Goal: Participate in discussion: Engage in conversation with other users on a specific topic

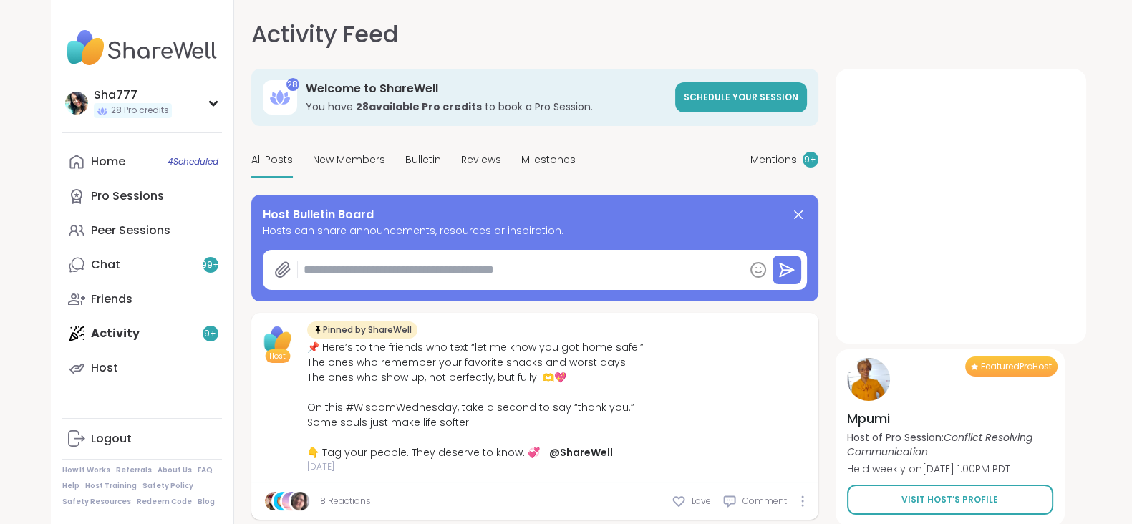
click at [239, 184] on div "Activity Feed Mentions 9 + 28 Welcome to ShareWell You have 28 available Pro cr…" at bounding box center [658, 271] width 848 height 542
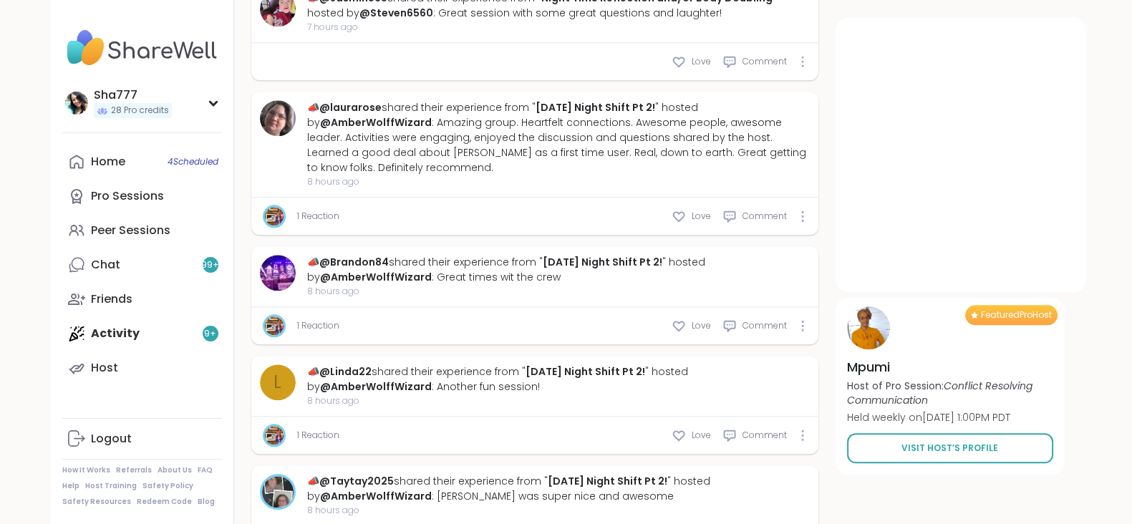
scroll to position [1942, 0]
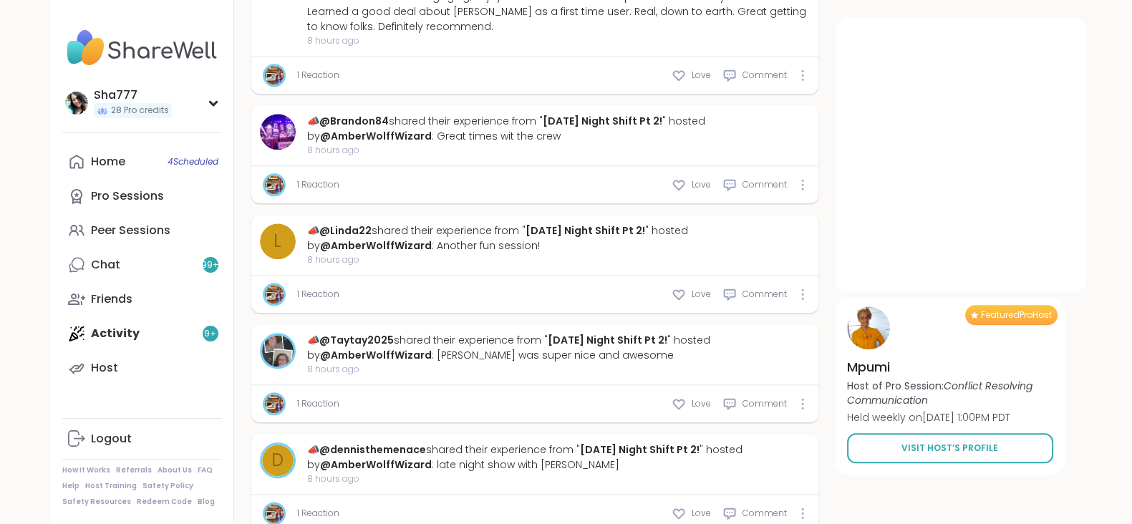
scroll to position [2081, 0]
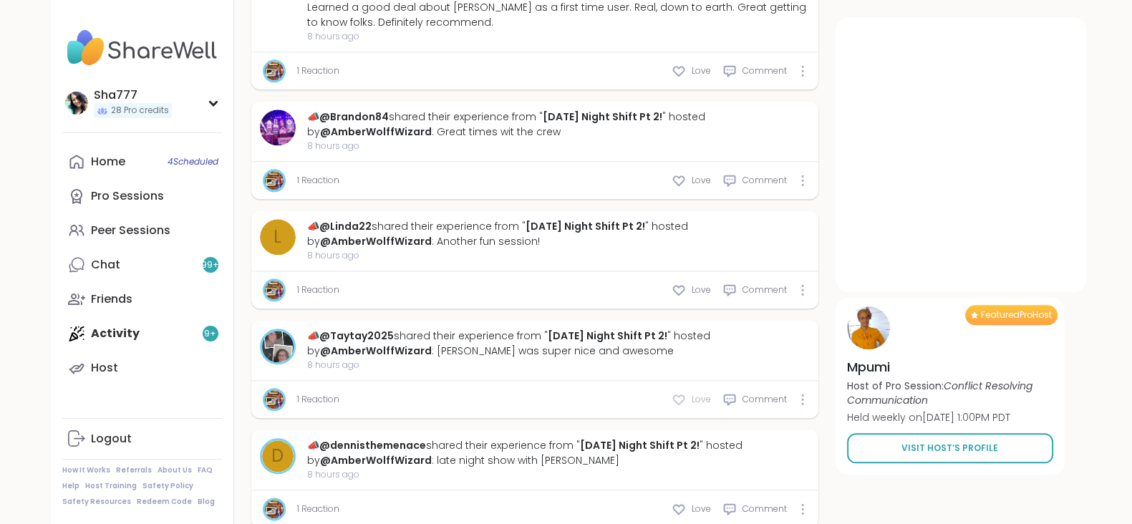
click at [682, 393] on icon at bounding box center [679, 400] width 14 height 14
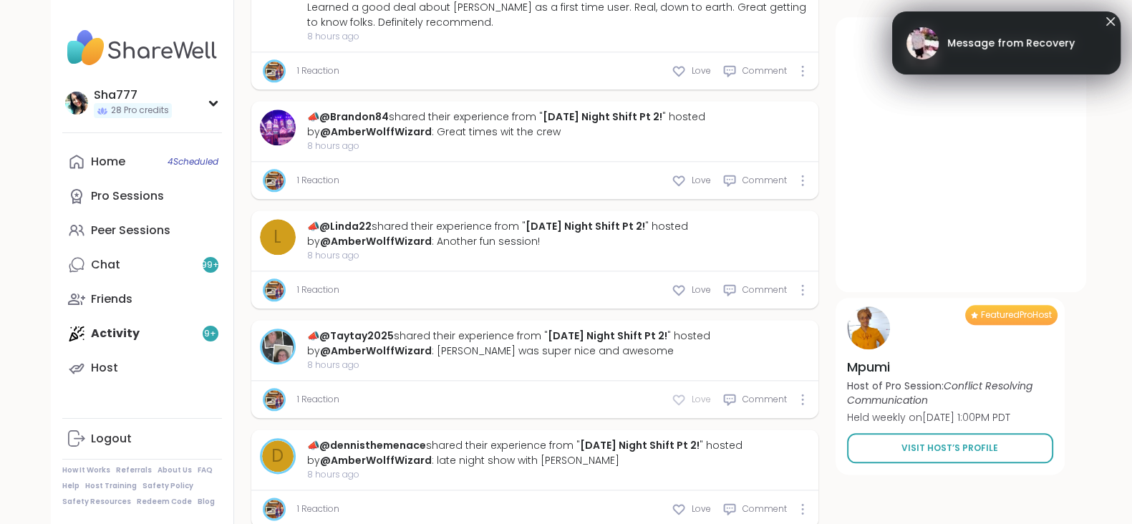
type textarea "*"
click at [970, 44] on span "Message from Recovery" at bounding box center [1012, 43] width 128 height 15
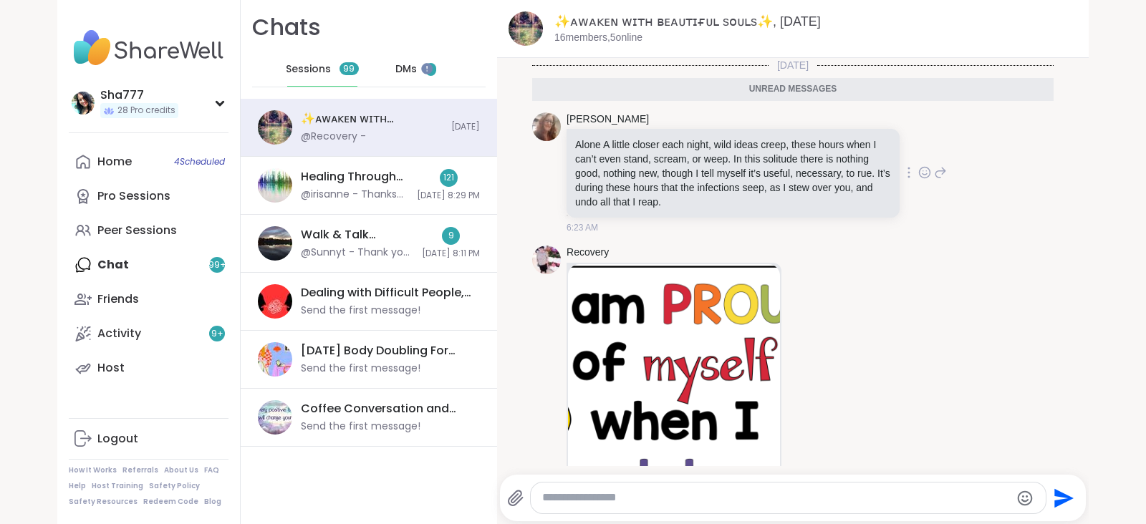
click at [923, 173] on icon at bounding box center [925, 173] width 4 height 1
click at [804, 149] on div "Select Reaction: Heart" at bounding box center [810, 149] width 13 height 13
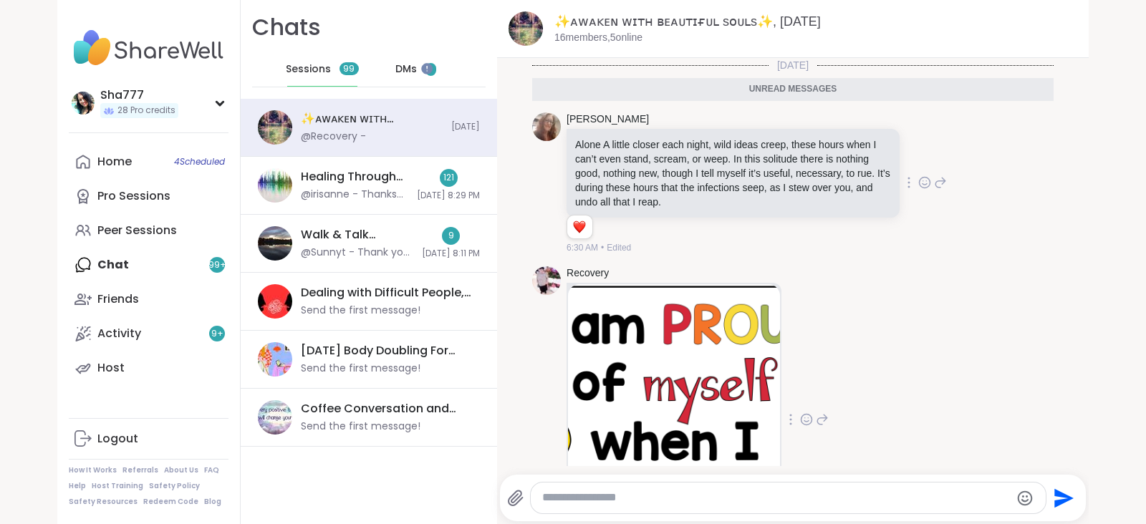
scroll to position [113, 0]
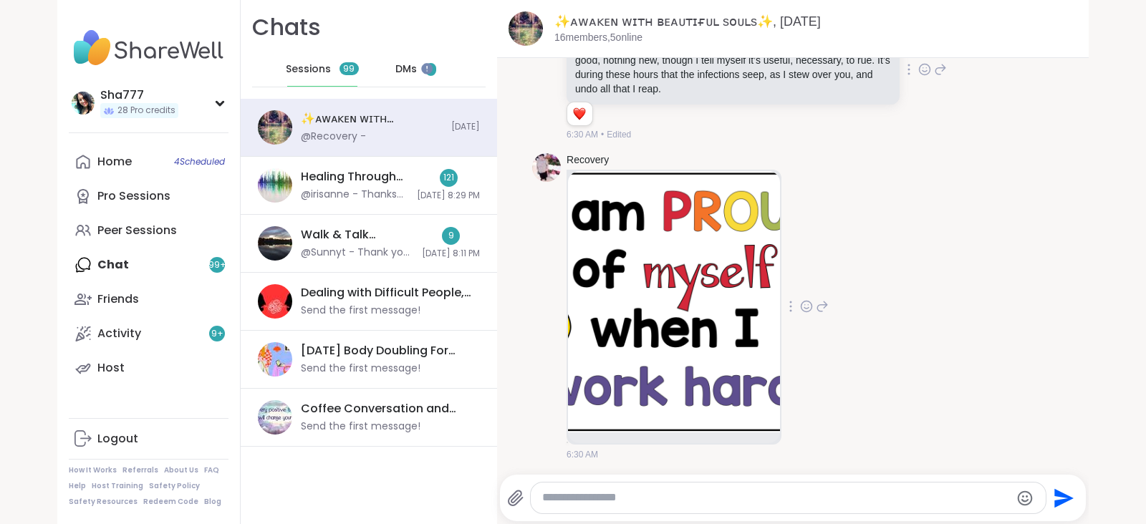
click at [800, 299] on icon at bounding box center [806, 306] width 13 height 14
click at [795, 274] on button "Select Reaction: Heart" at bounding box center [806, 283] width 29 height 29
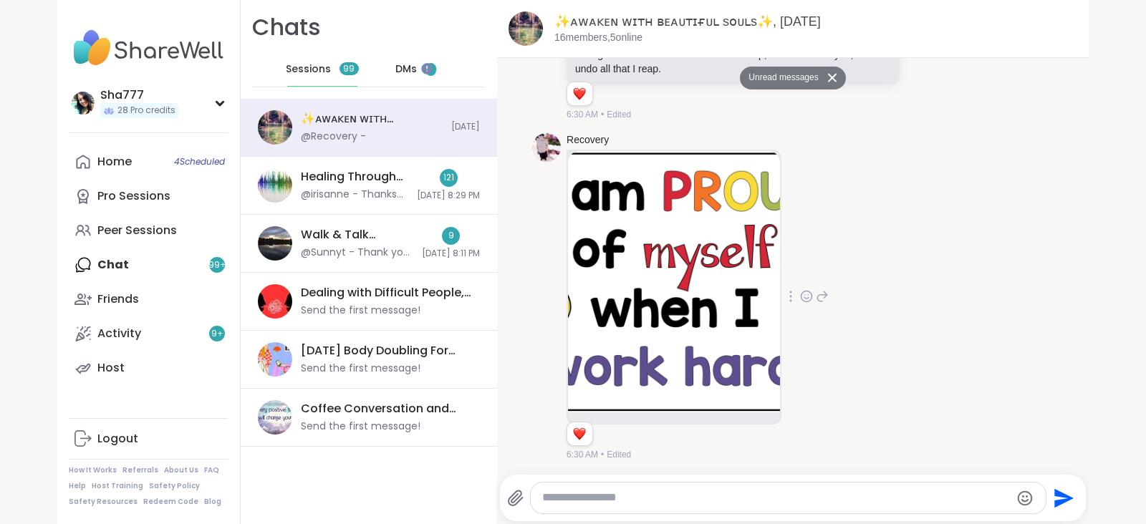
click at [654, 499] on textarea "Type your message" at bounding box center [776, 498] width 468 height 15
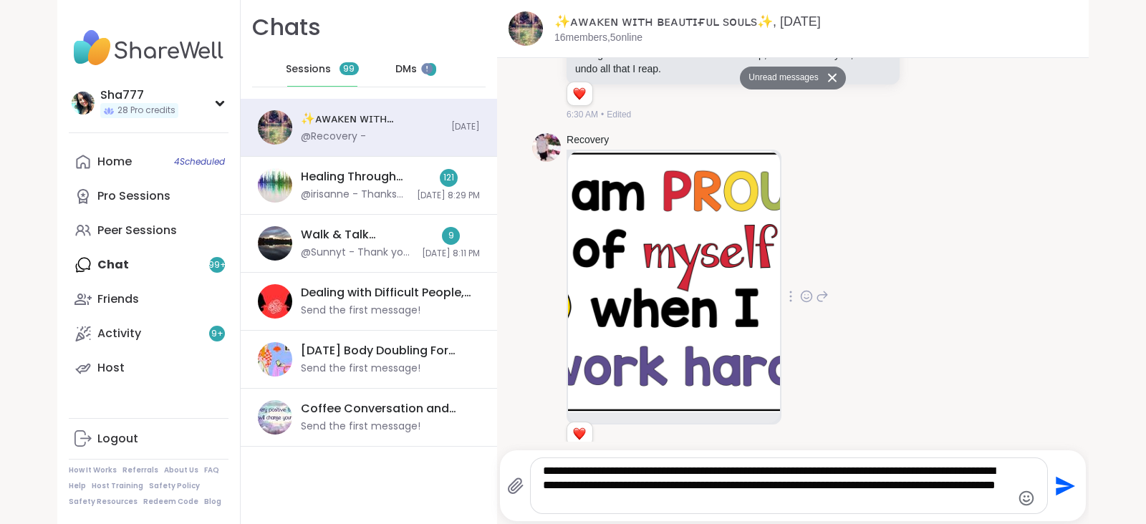
type textarea "**********"
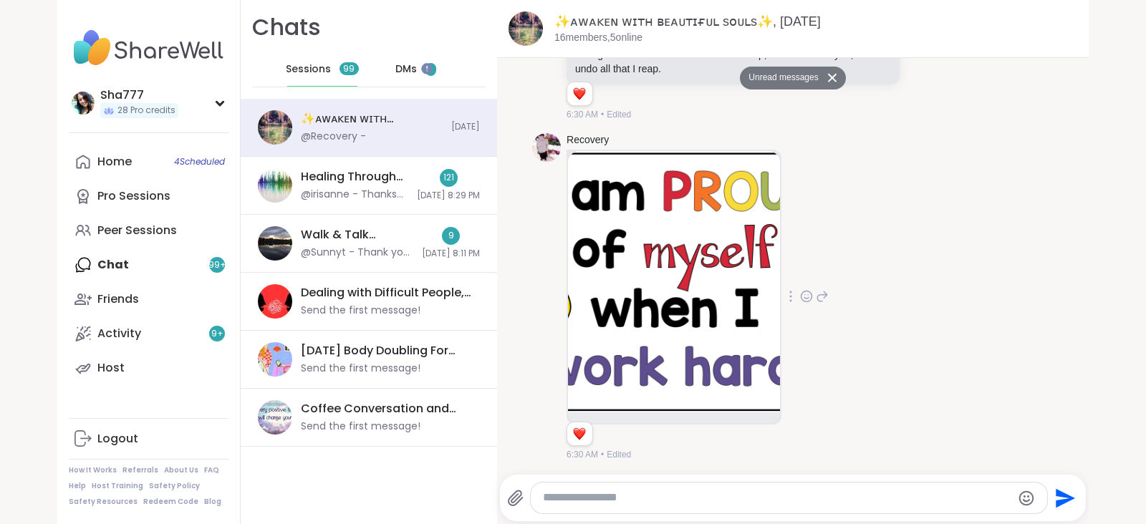
scroll to position [218, 0]
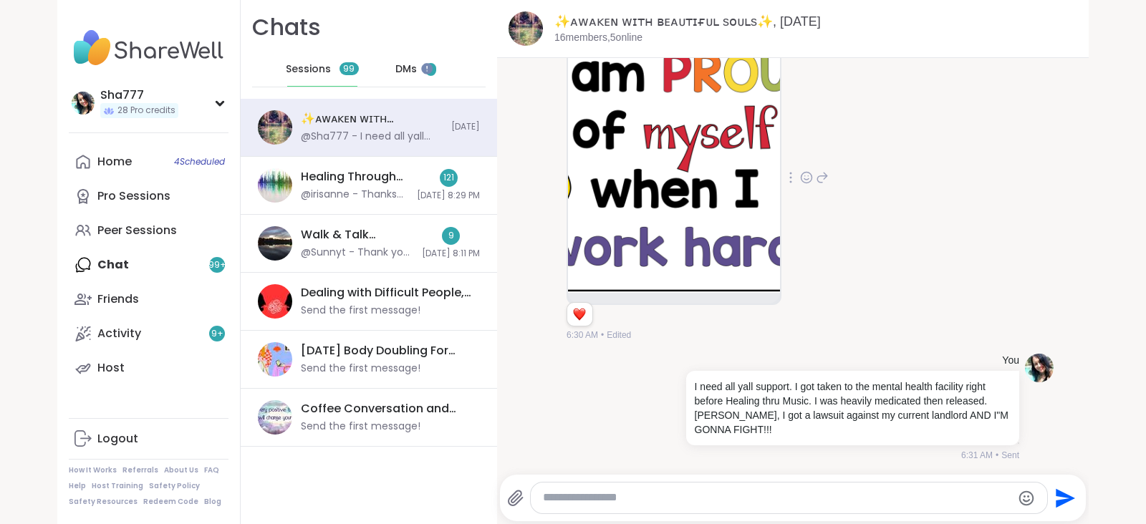
click at [400, 66] on span "DMs" at bounding box center [405, 69] width 21 height 14
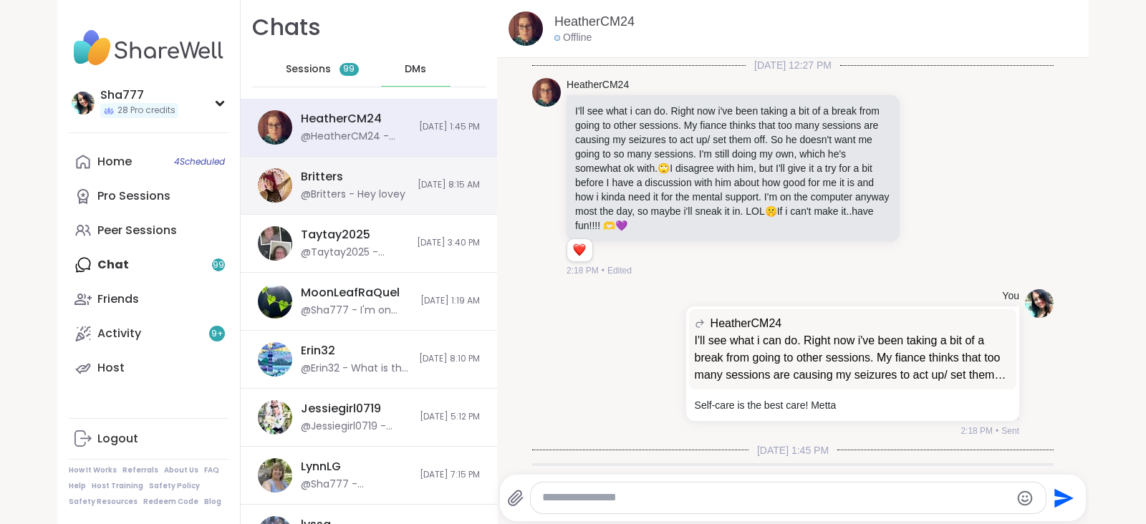
click at [420, 198] on div "Britters @Britters - Hey lovey [DATE] 8:15 AM" at bounding box center [369, 186] width 256 height 58
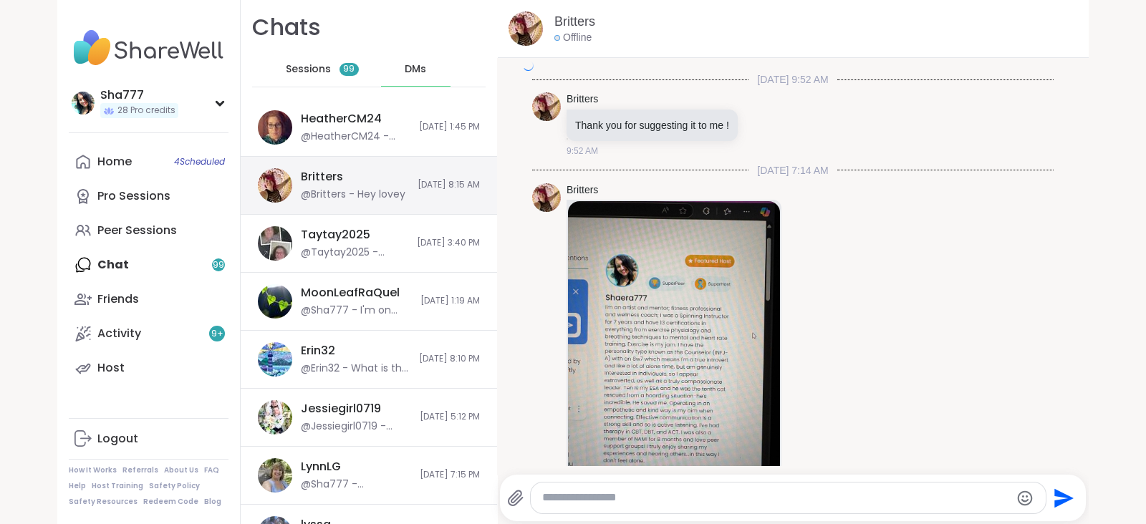
scroll to position [3936, 0]
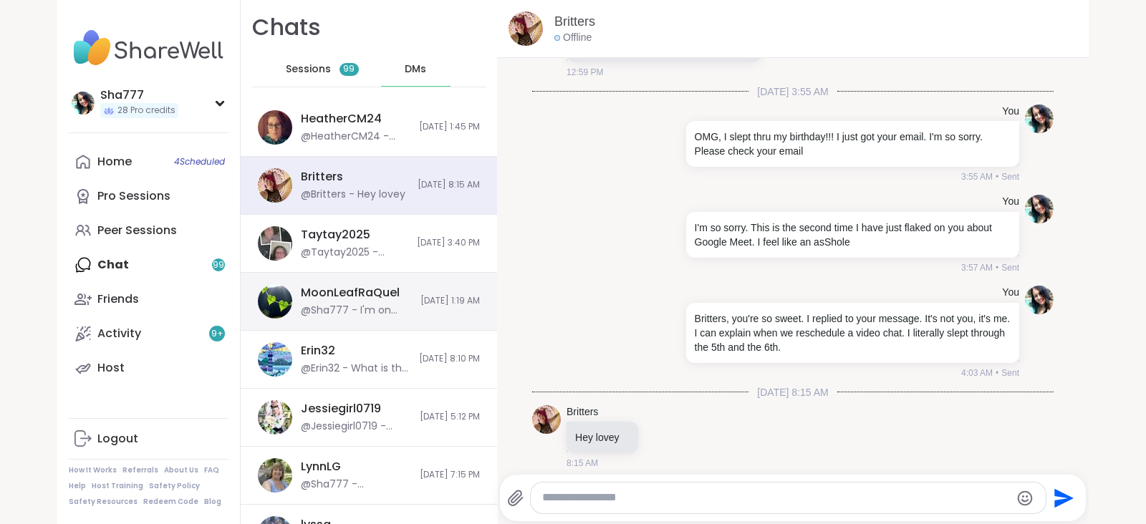
click at [418, 285] on div "MoonLeafRaQuel @Sha777 - I'm on Instagram. I use it for calls & video. Do you h…" at bounding box center [369, 302] width 256 height 58
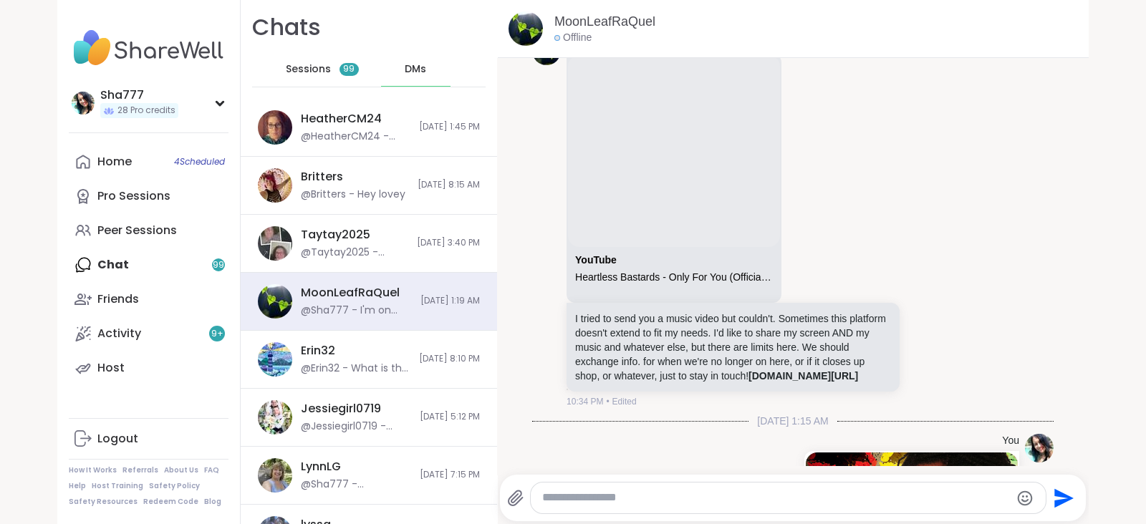
scroll to position [676, 0]
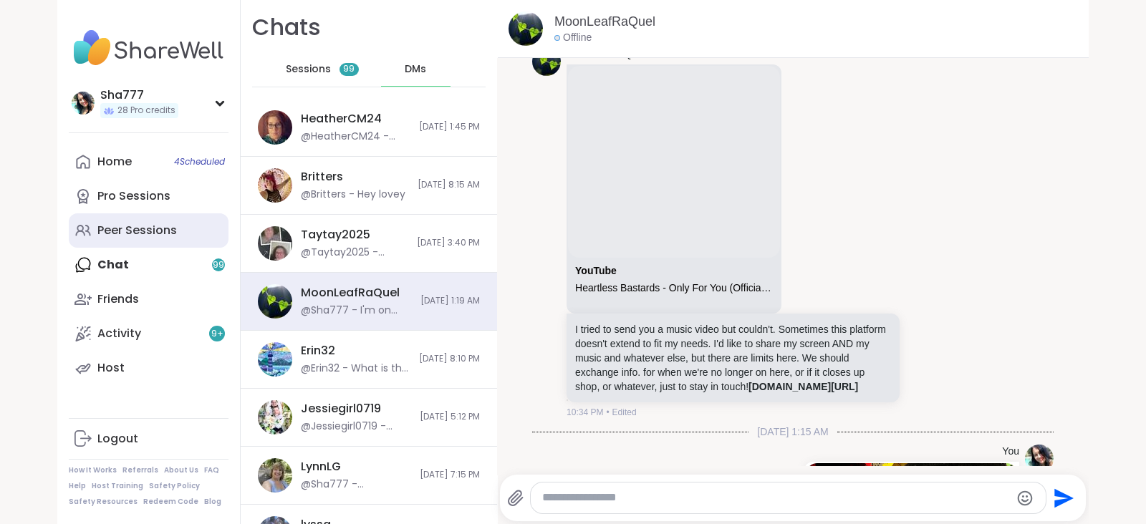
click at [174, 224] on link "Peer Sessions" at bounding box center [149, 230] width 160 height 34
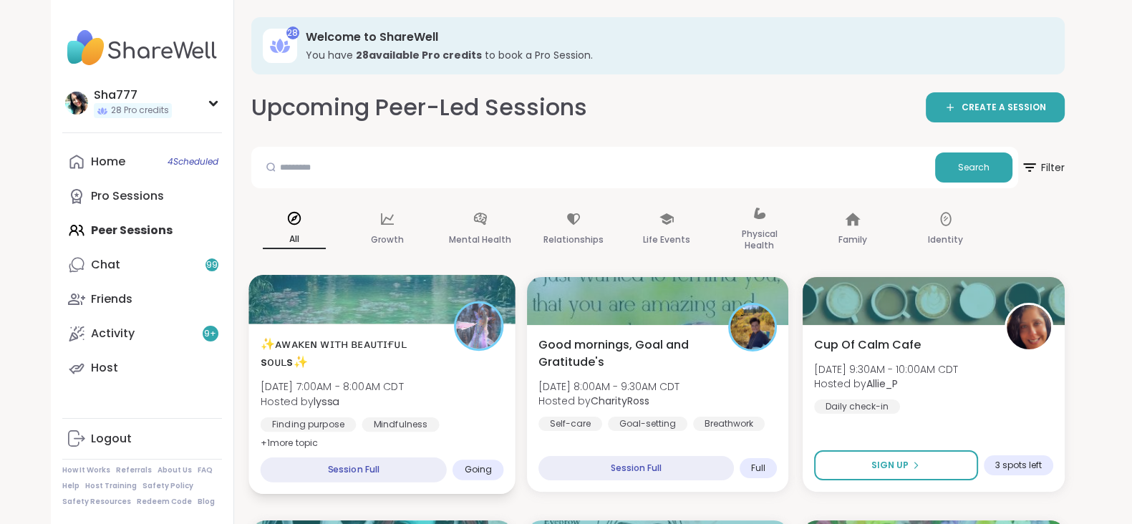
click at [385, 324] on div "✨ᴀᴡᴀᴋᴇɴ ᴡɪᴛʜ ʙᴇᴀᴜᴛɪғᴜʟ sᴏᴜʟs✨ [DATE] 7:00AM - 8:00AM CDT Hosted by lyssa Findin…" at bounding box center [382, 409] width 267 height 170
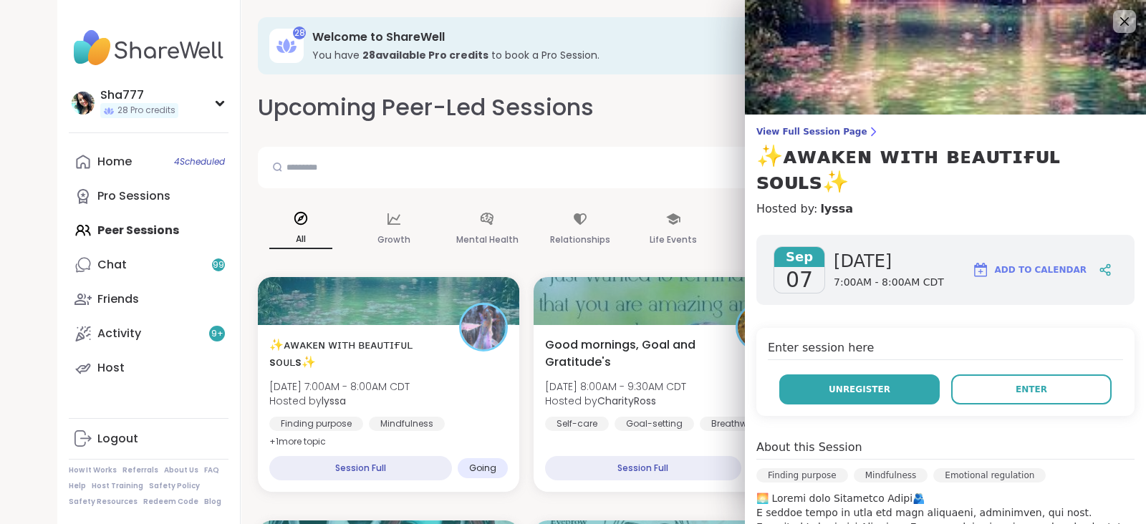
click at [835, 383] on span "Unregister" at bounding box center [860, 389] width 62 height 13
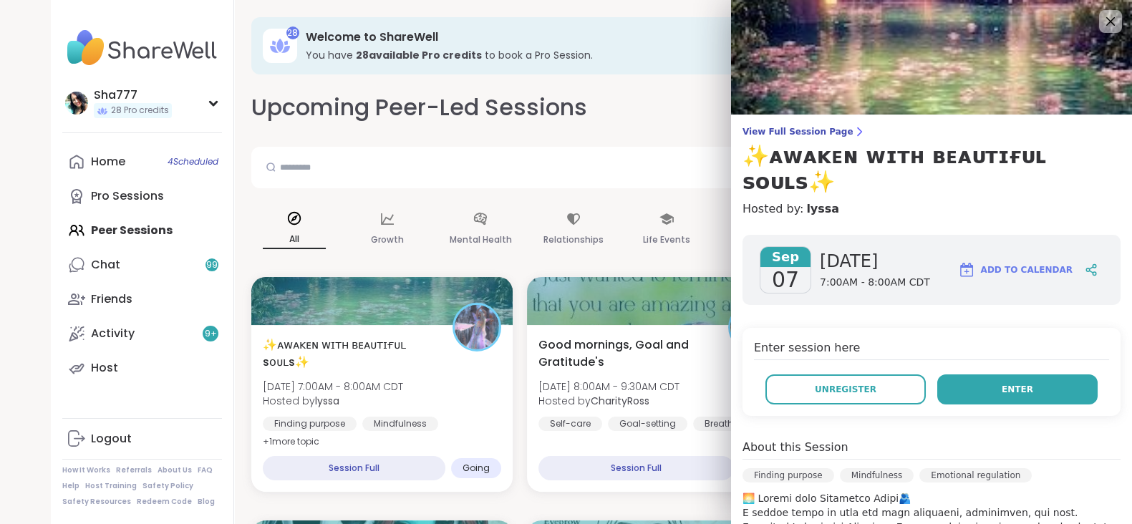
click at [967, 375] on button "Enter" at bounding box center [1018, 390] width 160 height 30
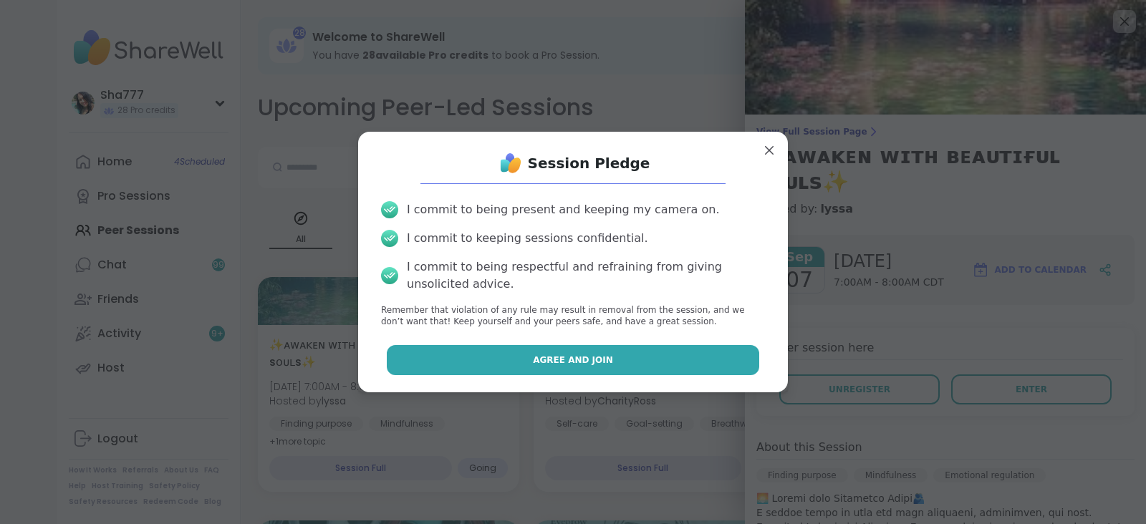
click at [645, 366] on button "Agree and Join" at bounding box center [573, 360] width 373 height 30
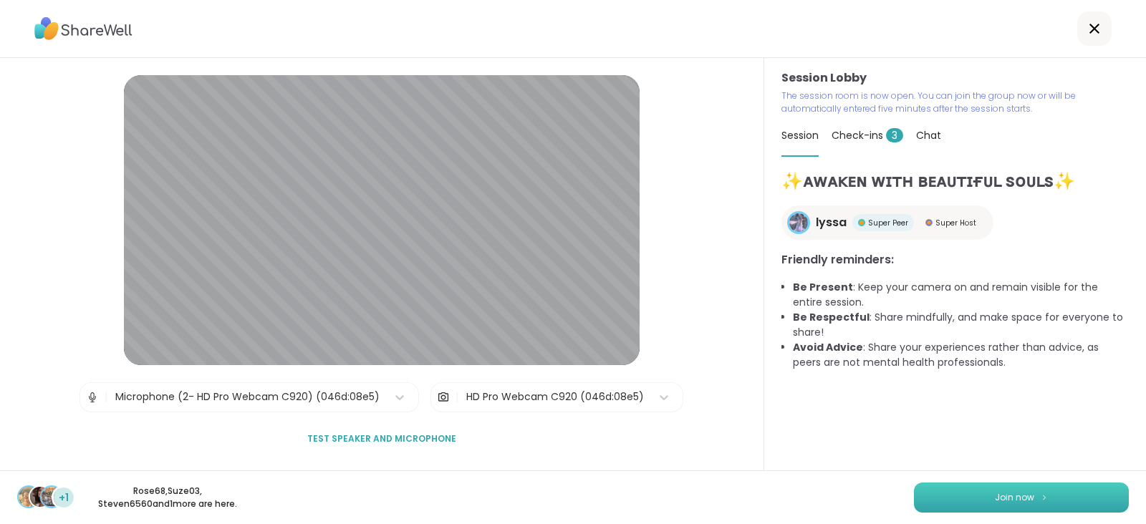
click at [966, 492] on button "Join now" at bounding box center [1021, 498] width 215 height 30
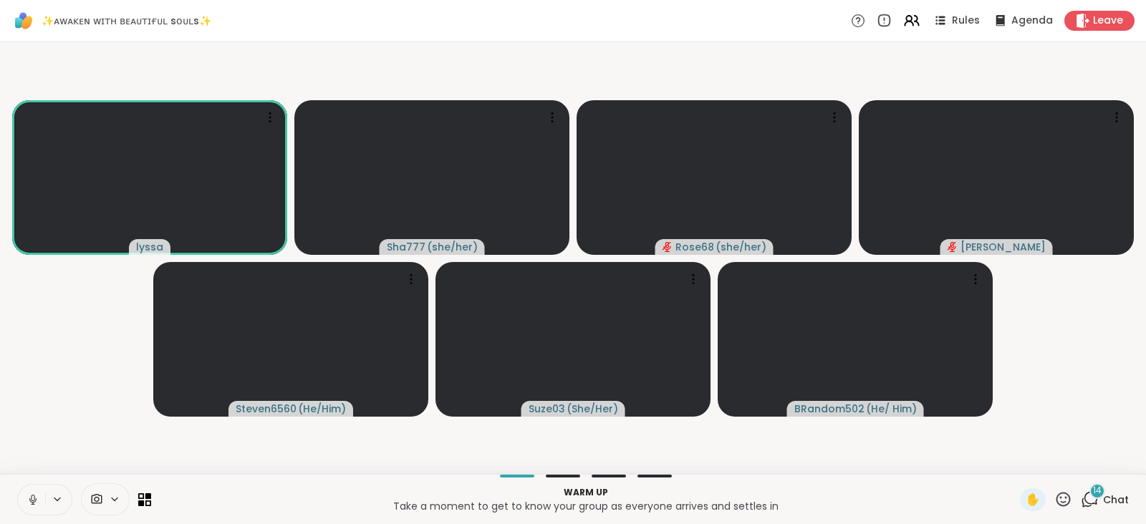
click at [32, 494] on icon at bounding box center [33, 500] width 13 height 13
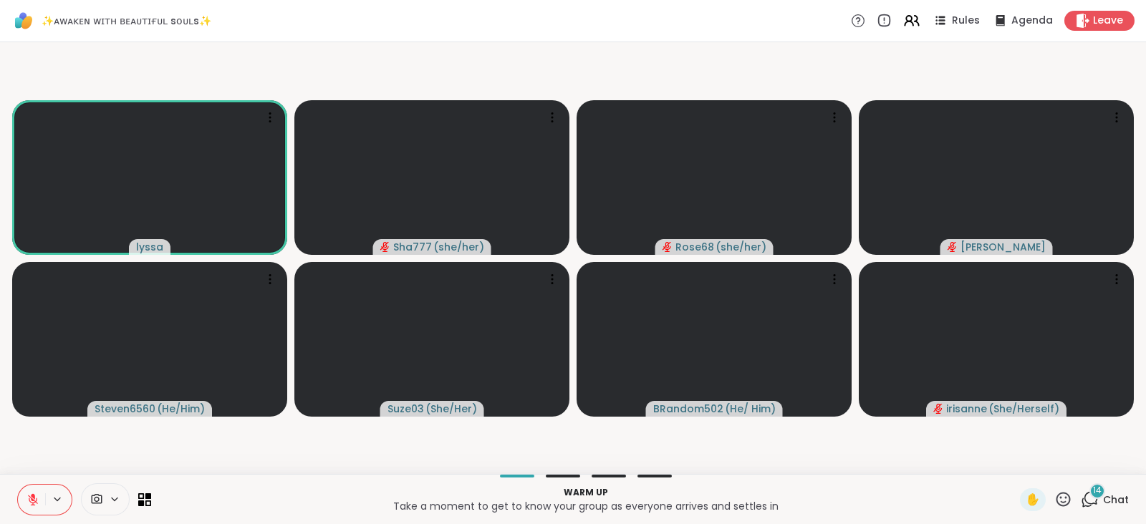
click at [32, 494] on icon at bounding box center [33, 500] width 13 height 13
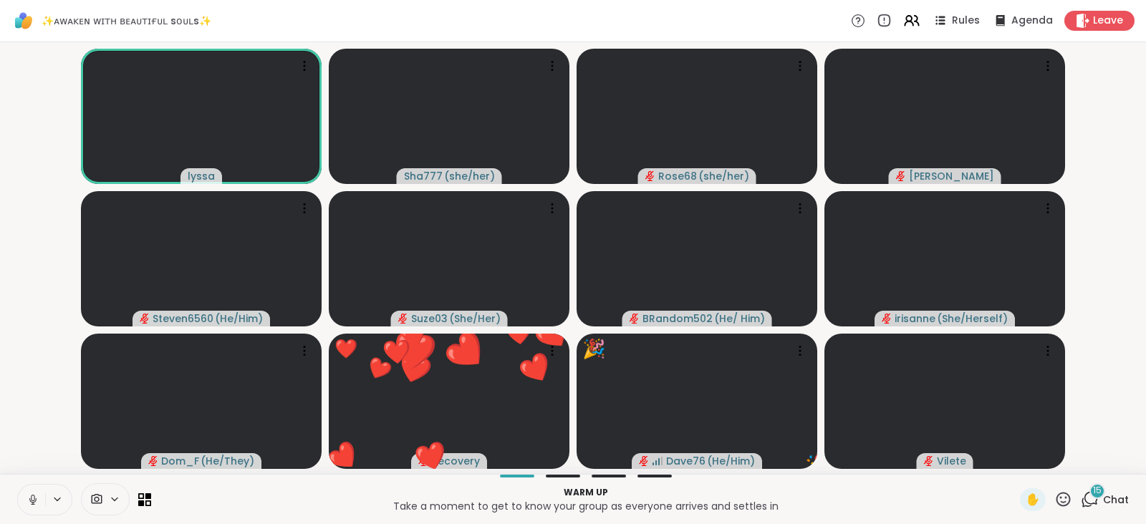
click at [32, 494] on icon at bounding box center [33, 500] width 13 height 13
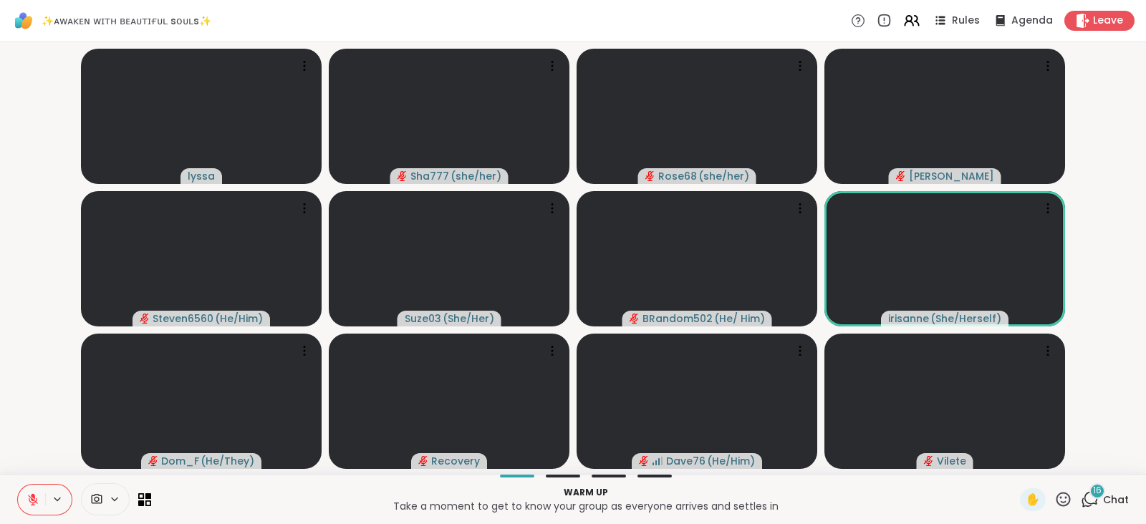
click at [32, 494] on icon at bounding box center [33, 500] width 13 height 13
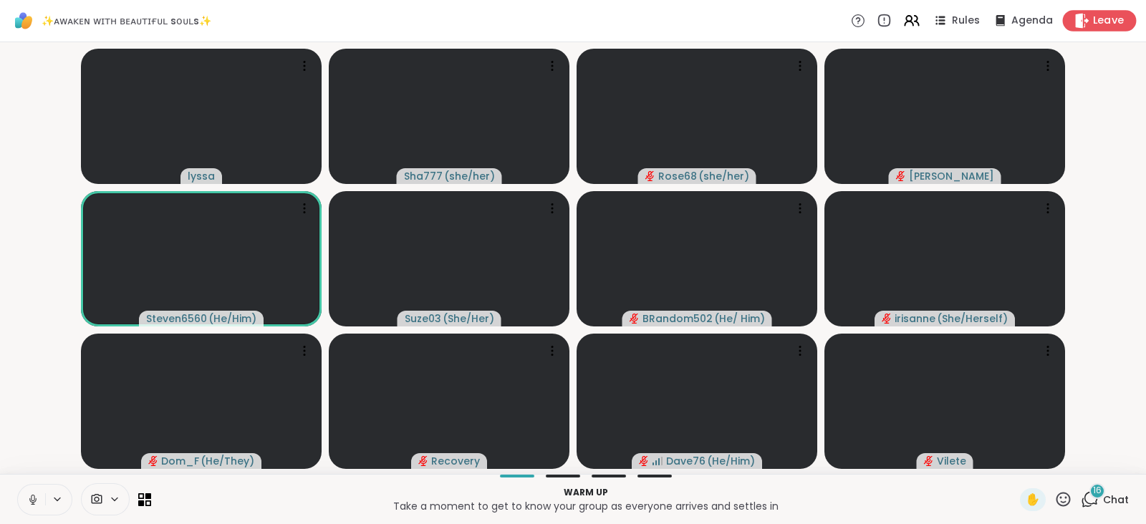
click at [1103, 19] on span "Leave" at bounding box center [1109, 21] width 32 height 15
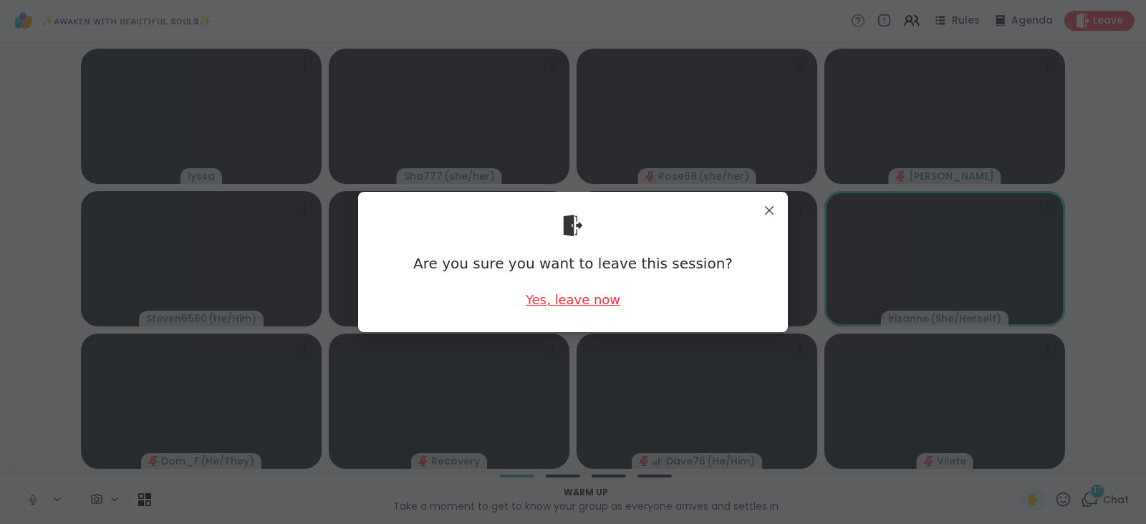
click at [573, 293] on div "Yes, leave now" at bounding box center [573, 300] width 95 height 18
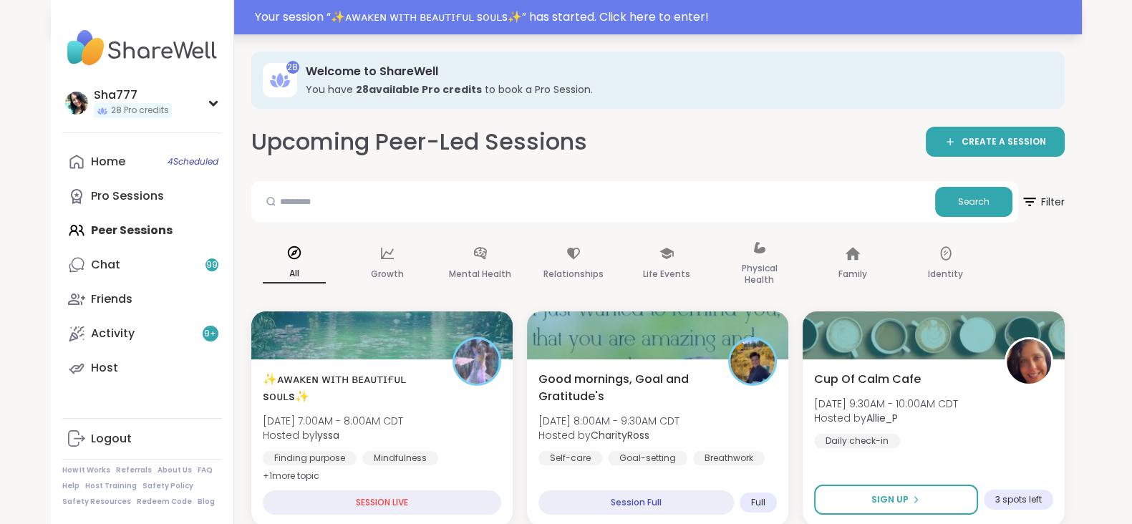
click at [550, 12] on div "Your session “ ✨ᴀᴡᴀᴋᴇɴ ᴡɪᴛʜ ʙᴇᴀᴜᴛɪғᴜʟ sᴏᴜʟs✨ ” has started. Click here to enter!" at bounding box center [664, 17] width 819 height 17
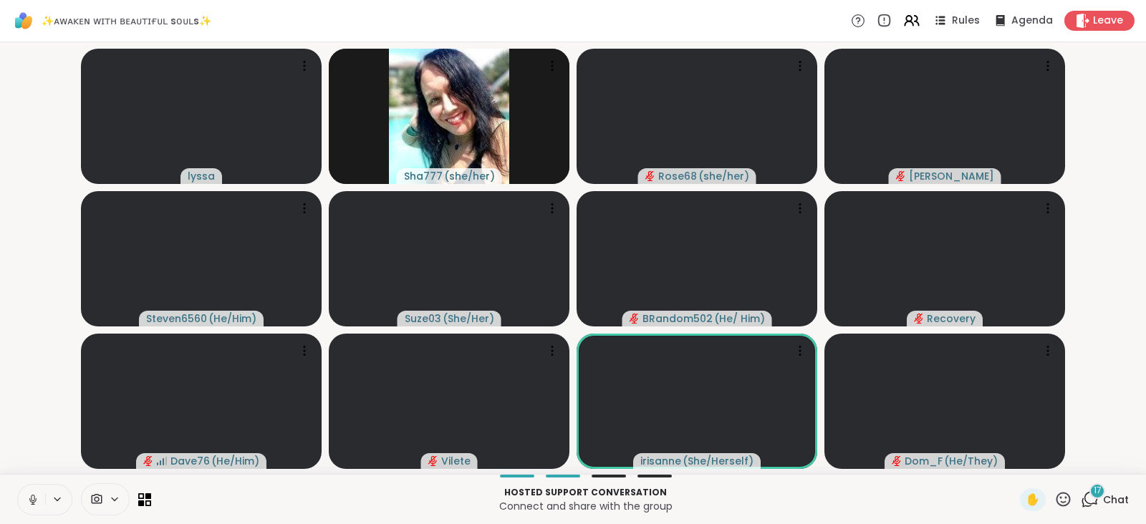
click at [29, 494] on icon at bounding box center [33, 500] width 13 height 13
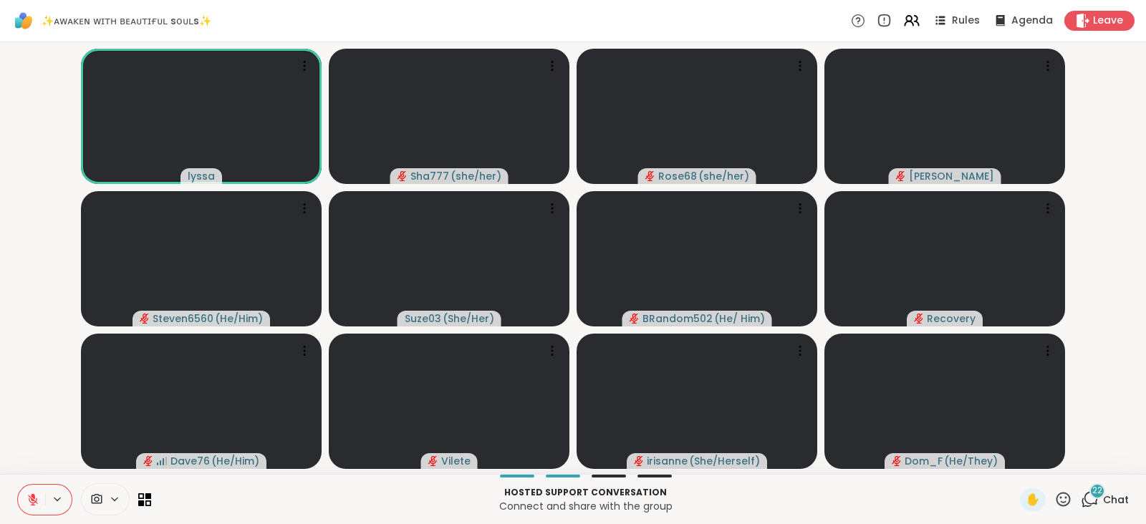
click at [36, 494] on icon at bounding box center [33, 500] width 13 height 13
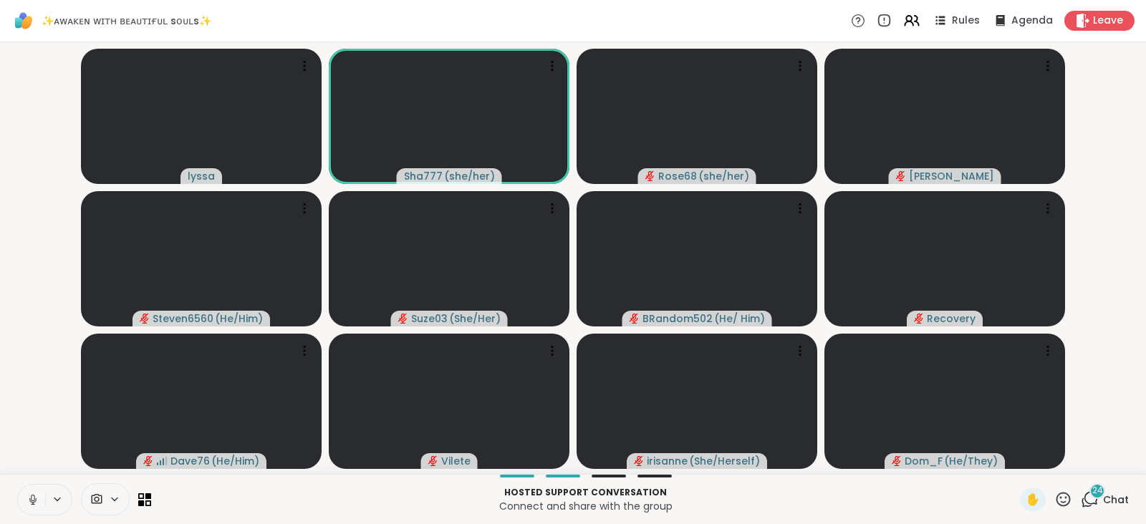
click at [36, 494] on icon at bounding box center [33, 500] width 13 height 13
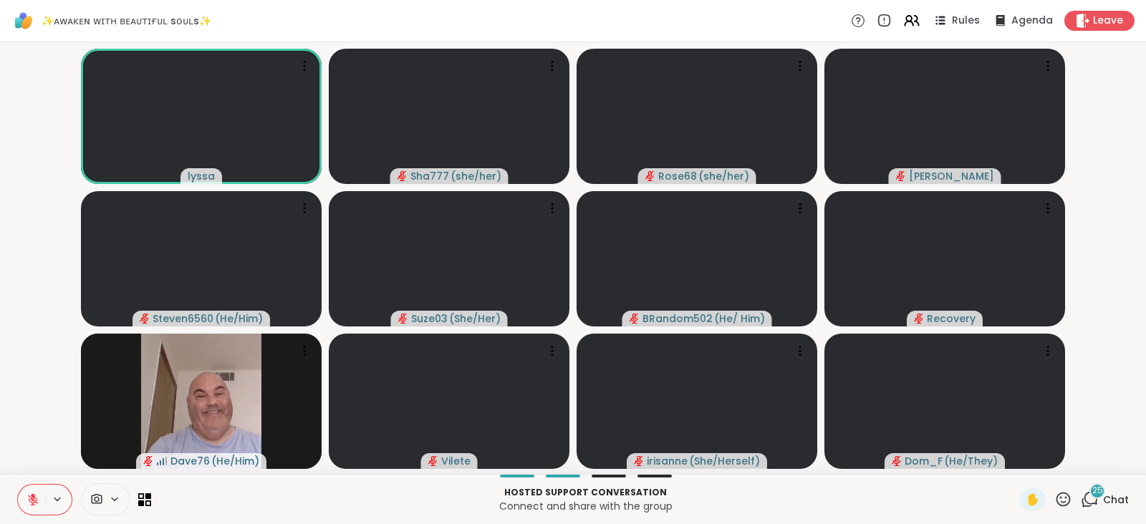
click at [1090, 497] on div "25" at bounding box center [1098, 492] width 16 height 16
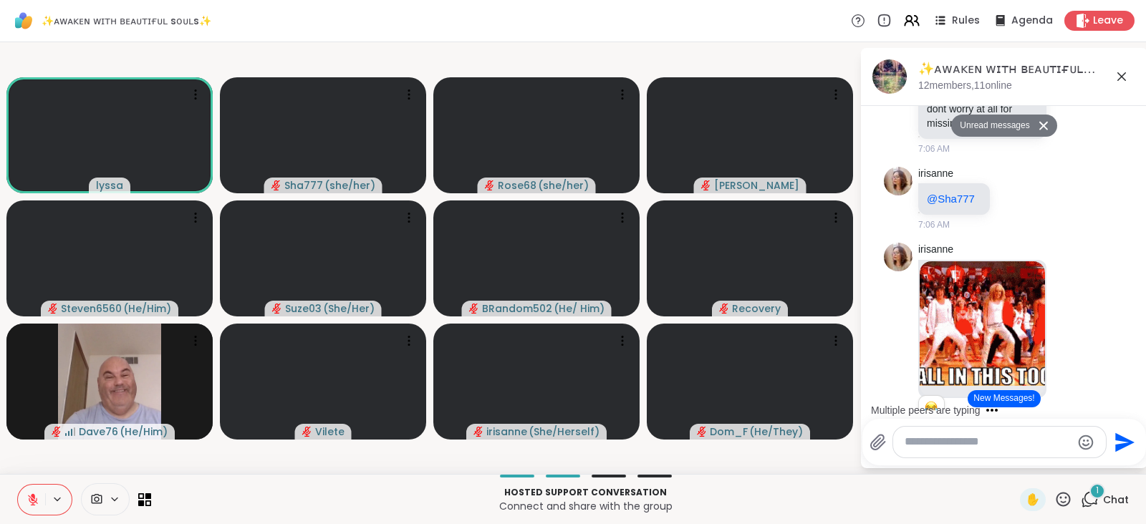
scroll to position [3907, 0]
click at [1065, 42] on icon at bounding box center [1071, 34] width 13 height 14
click at [1065, 18] on div "Select Reaction: Heart" at bounding box center [1071, 11] width 13 height 13
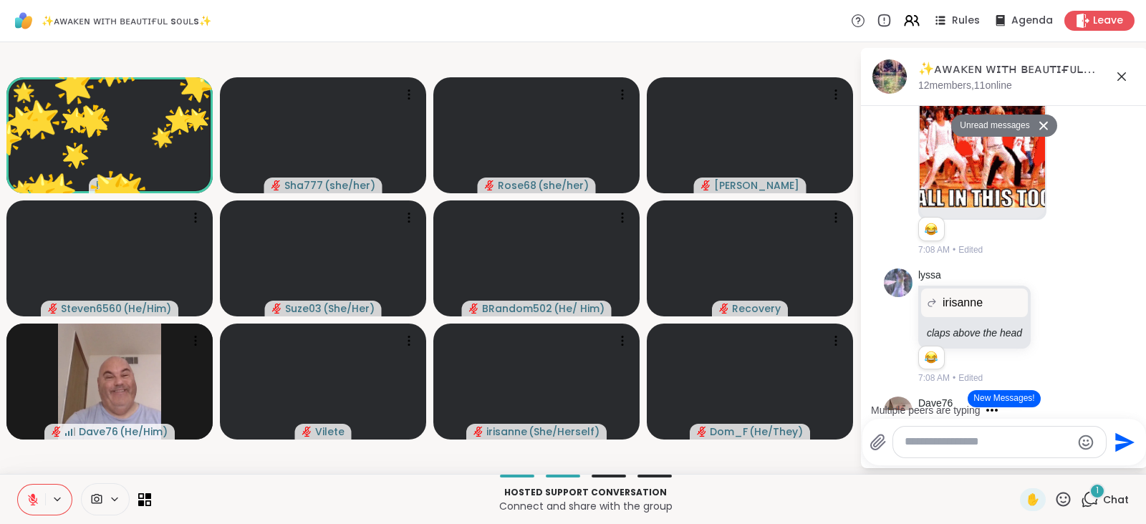
scroll to position [4133, 0]
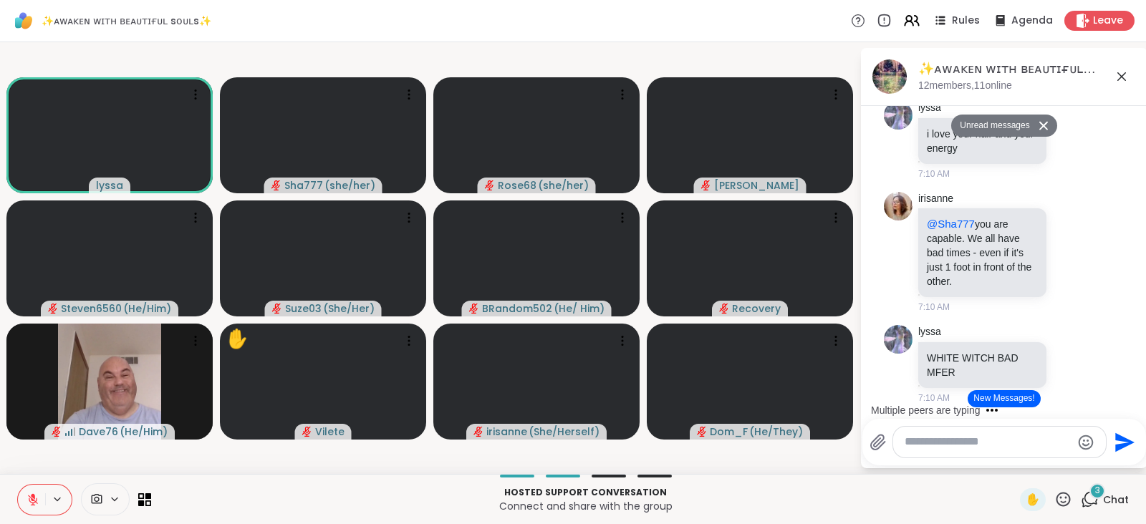
scroll to position [4577, 0]
click at [1028, 64] on icon at bounding box center [1027, 56] width 13 height 14
click at [1029, 40] on div "Select Reaction: Heart" at bounding box center [1027, 33] width 13 height 13
click at [1065, 147] on icon at bounding box center [1071, 140] width 13 height 14
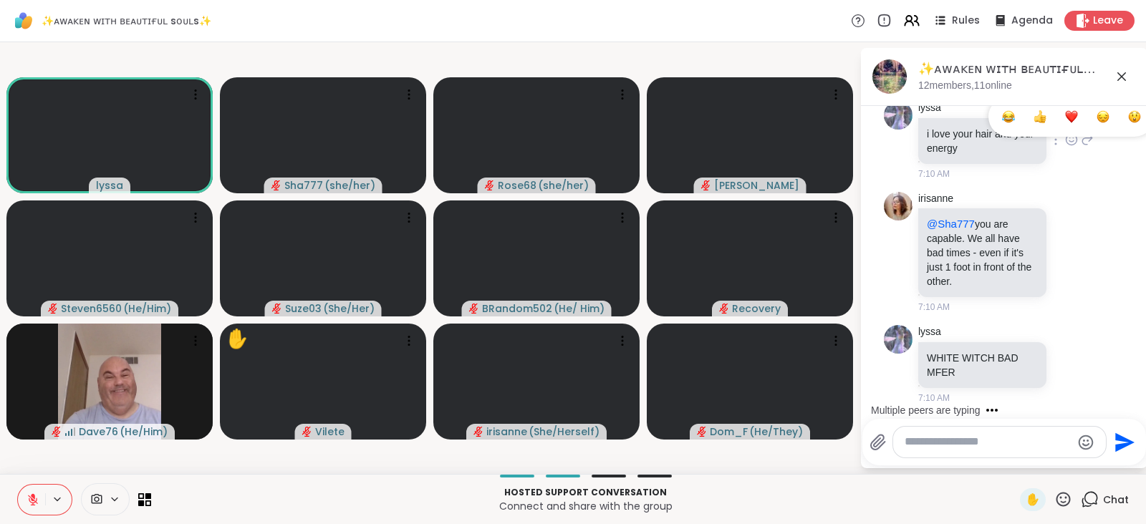
click at [1065, 123] on div "Select Reaction: Heart" at bounding box center [1071, 116] width 13 height 13
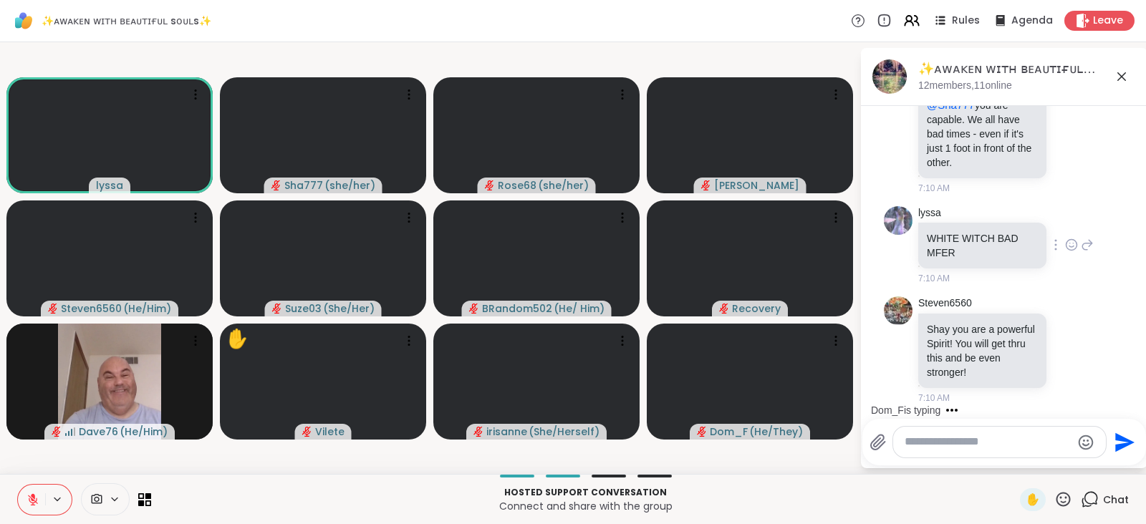
scroll to position [5012, 0]
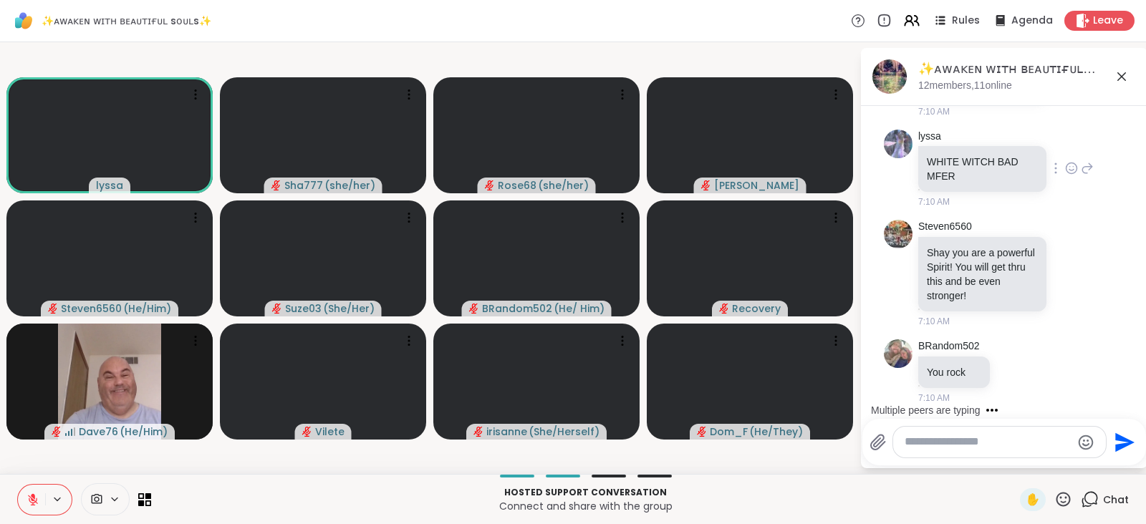
click at [1065, 168] on icon at bounding box center [1071, 168] width 13 height 14
click at [1065, 147] on div "Select Reaction: Heart" at bounding box center [1071, 145] width 13 height 13
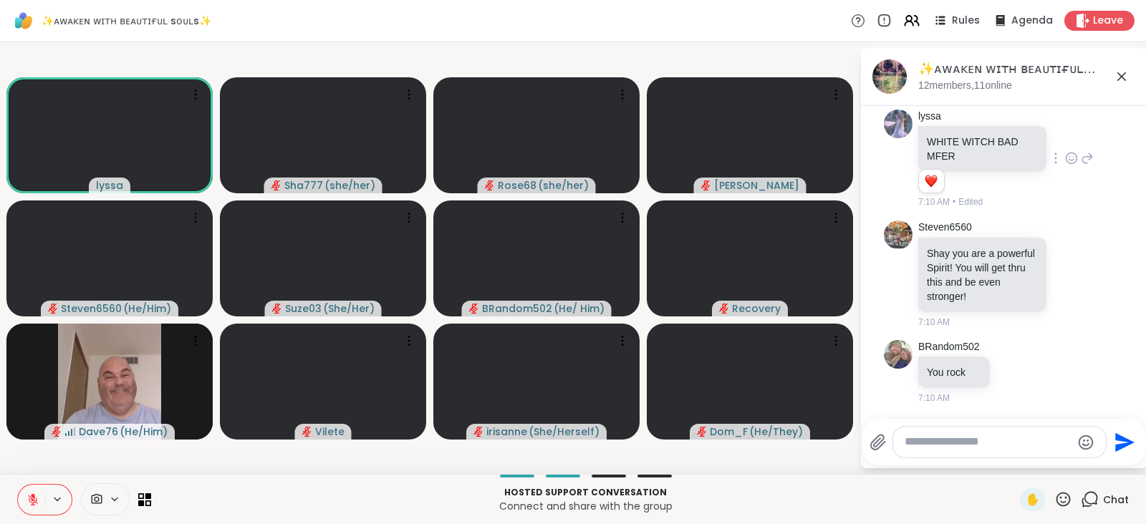
scroll to position [5180, 0]
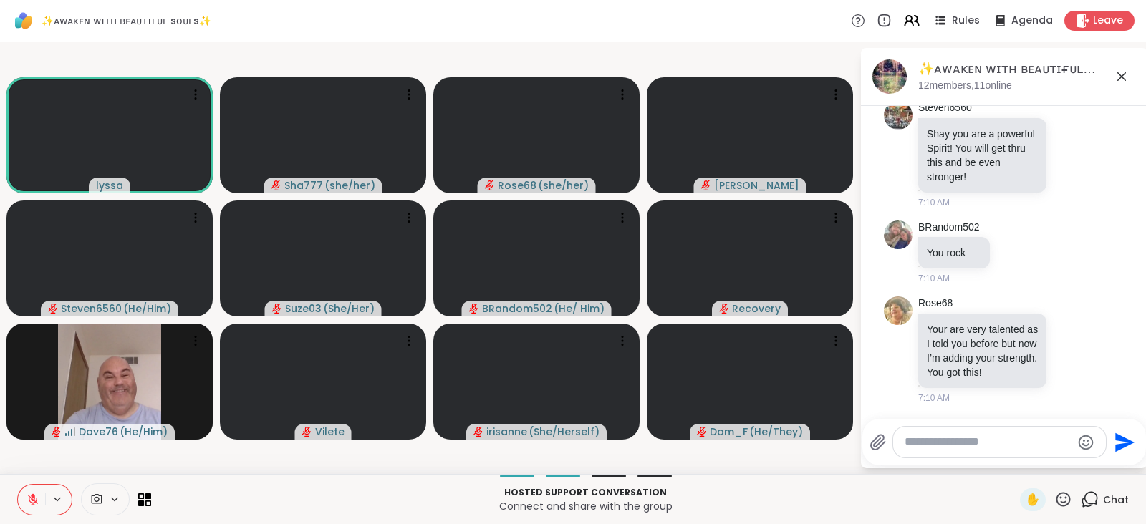
click at [34, 494] on icon at bounding box center [33, 500] width 13 height 13
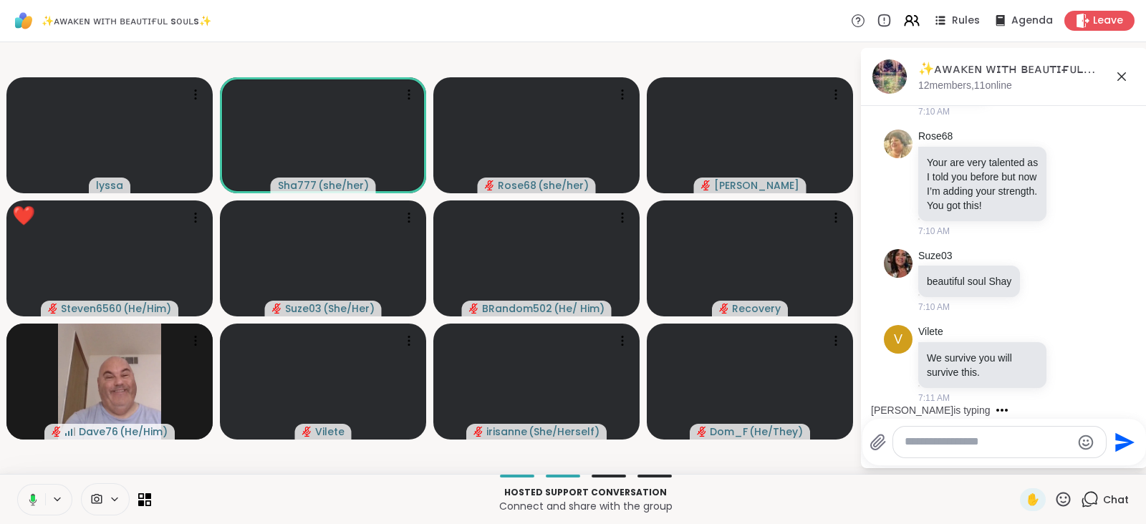
scroll to position [5347, 0]
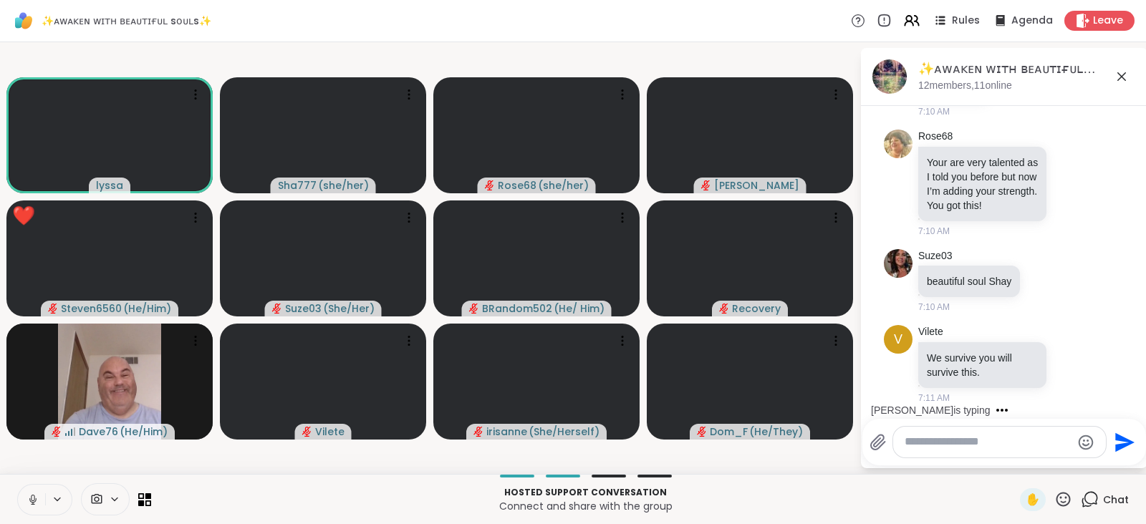
click at [34, 494] on icon at bounding box center [33, 500] width 13 height 13
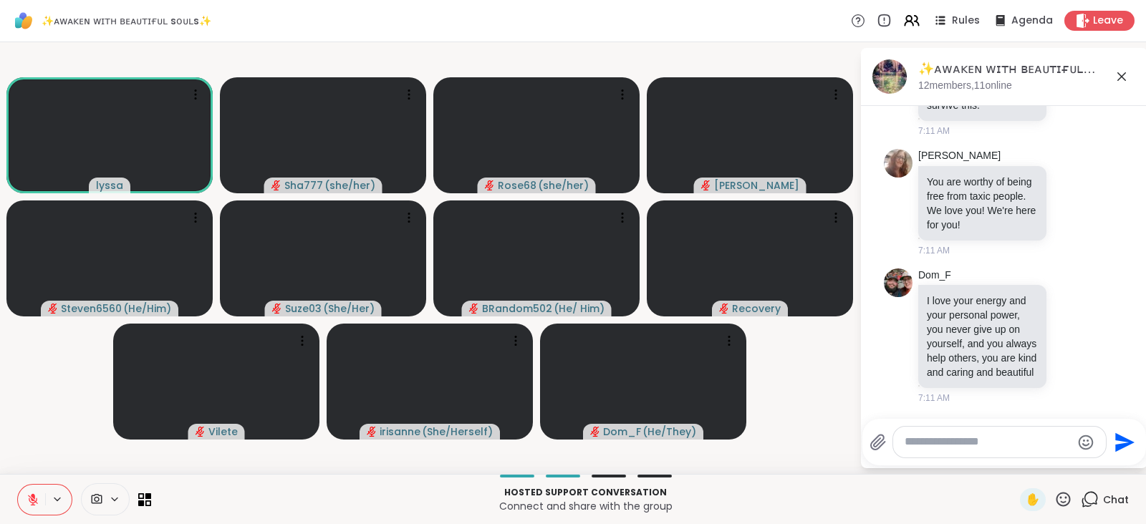
scroll to position [5662, 0]
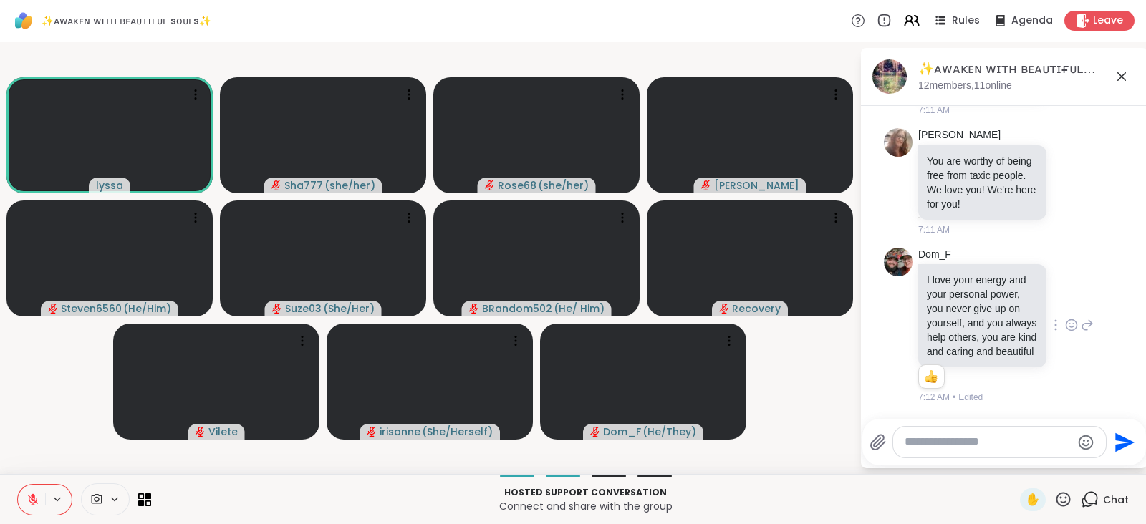
click at [1065, 318] on icon at bounding box center [1071, 325] width 13 height 14
click at [1065, 296] on div "Select Reaction: Heart" at bounding box center [1071, 302] width 13 height 13
click at [1065, 188] on icon at bounding box center [1071, 181] width 13 height 14
click at [1057, 173] on button "Select Reaction: Heart" at bounding box center [1071, 158] width 29 height 29
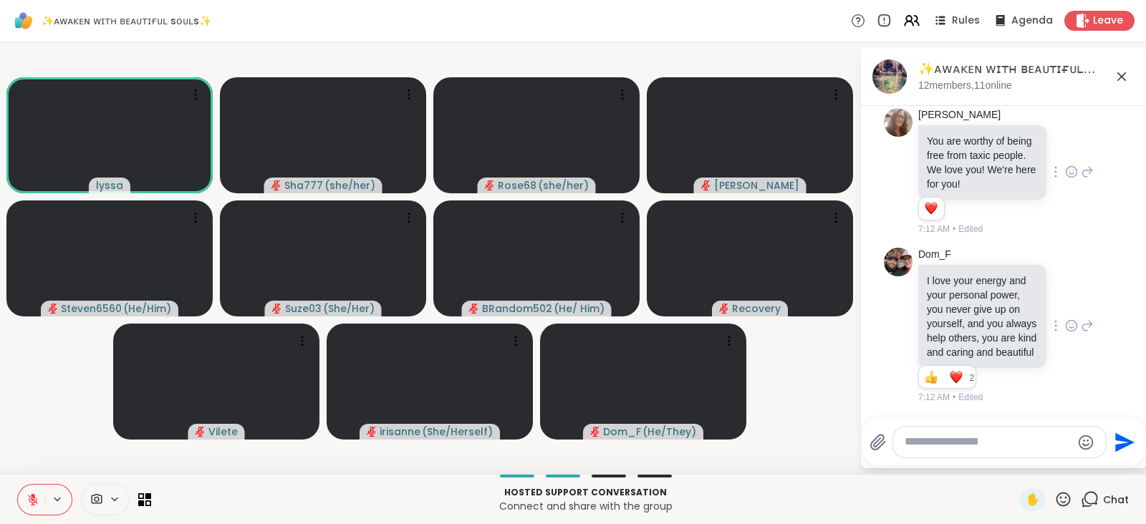
scroll to position [5511, 0]
click at [1070, 54] on icon at bounding box center [1070, 54] width 0 height 0
click at [1065, 40] on div "Select Reaction: Heart" at bounding box center [1071, 33] width 13 height 13
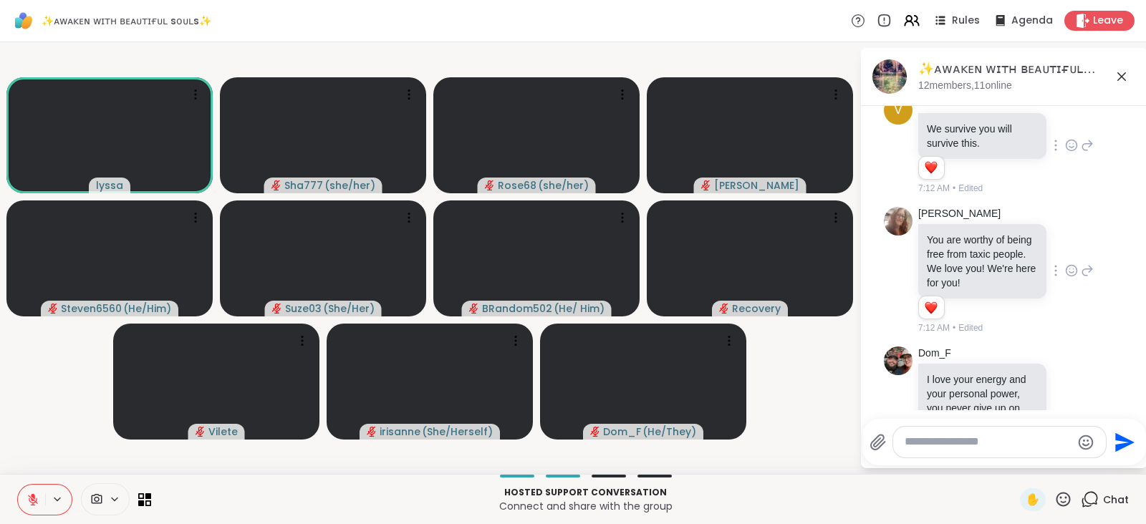
scroll to position [5332, 0]
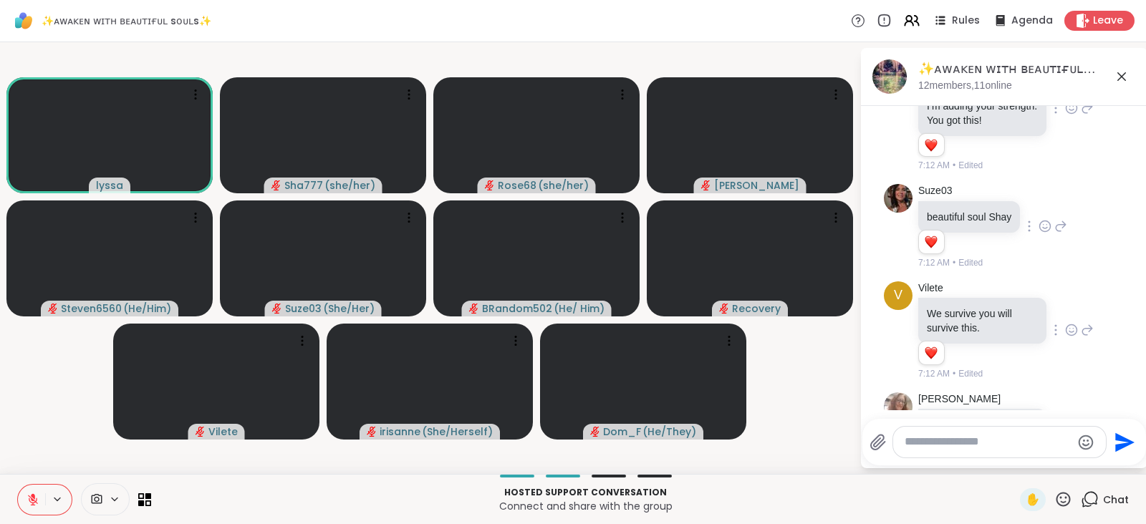
scroll to position [5140, 0]
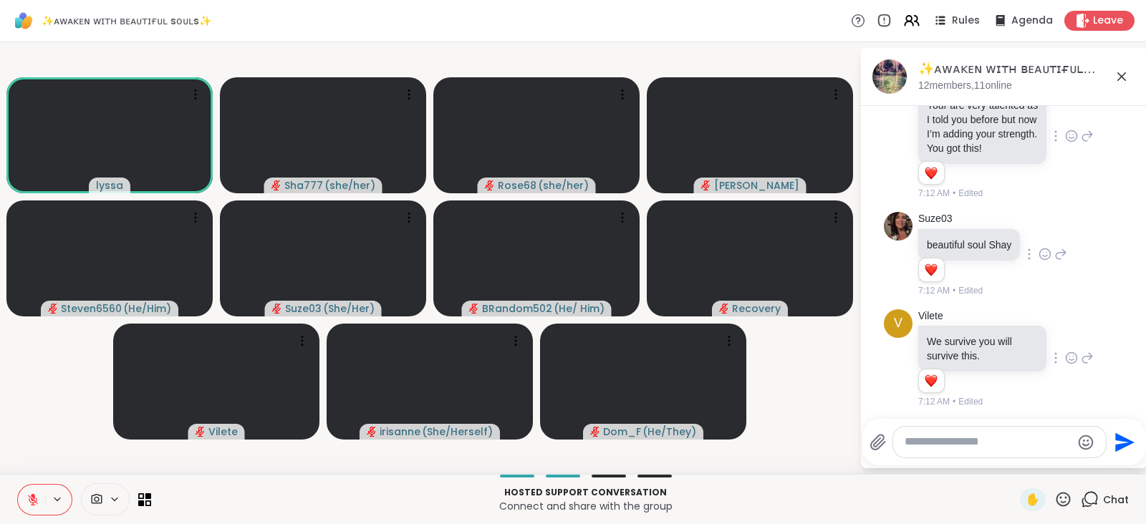
click at [1013, 35] on icon at bounding box center [1015, 28] width 13 height 14
click at [1014, 11] on div "Select Reaction: Heart" at bounding box center [1015, 5] width 13 height 13
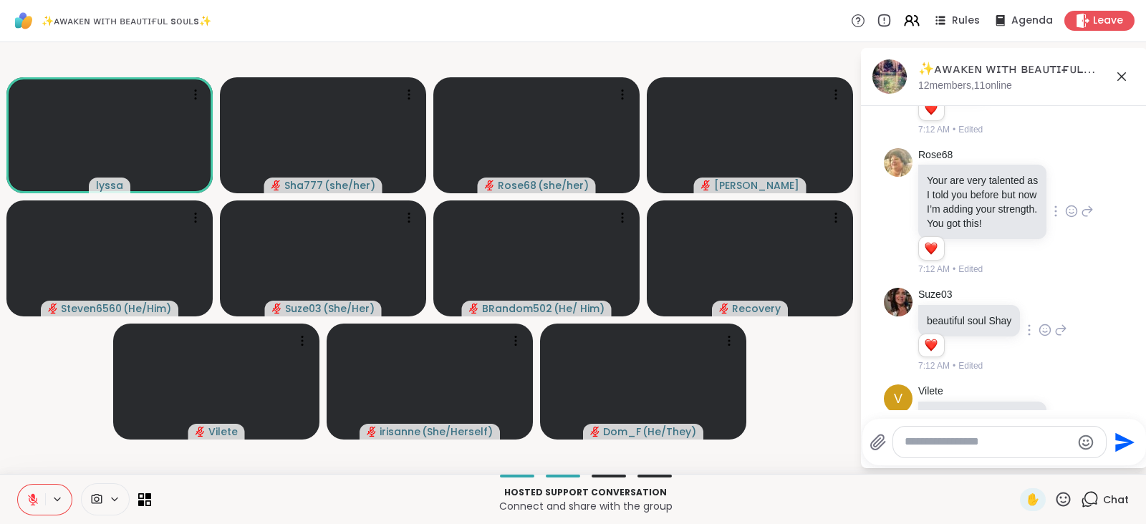
scroll to position [5082, 0]
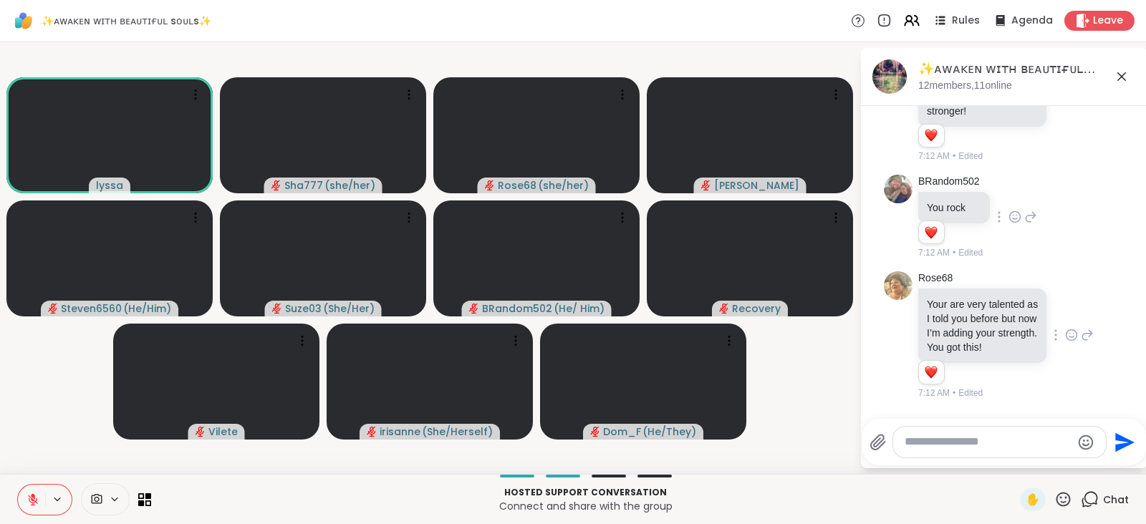
scroll to position [4980, 0]
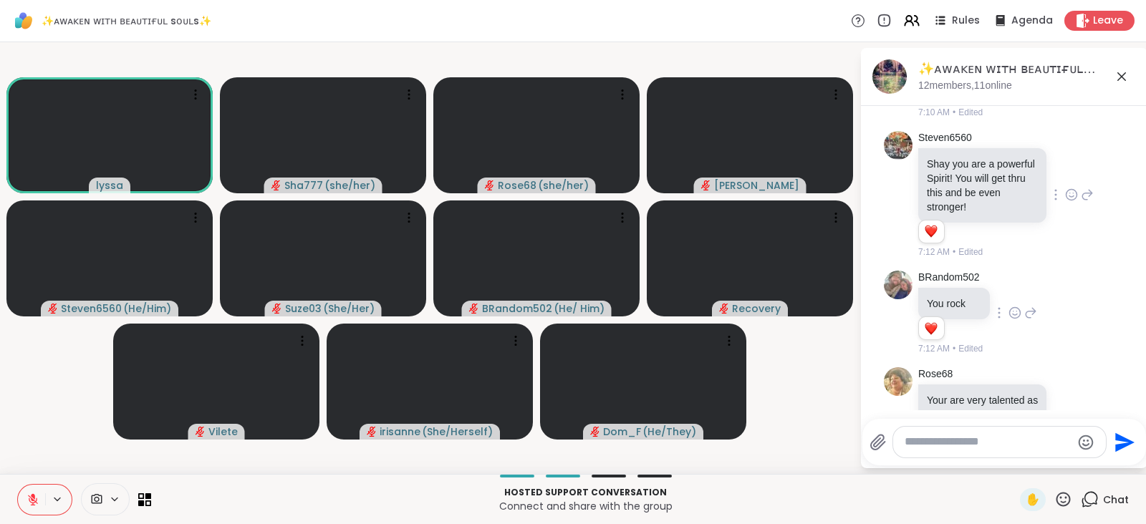
scroll to position [4882, 0]
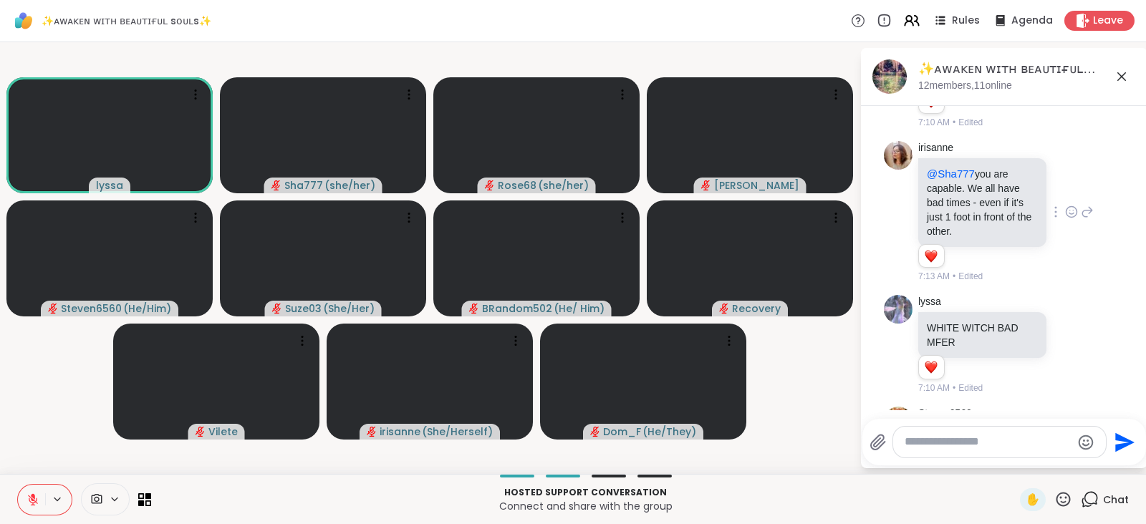
scroll to position [4583, 0]
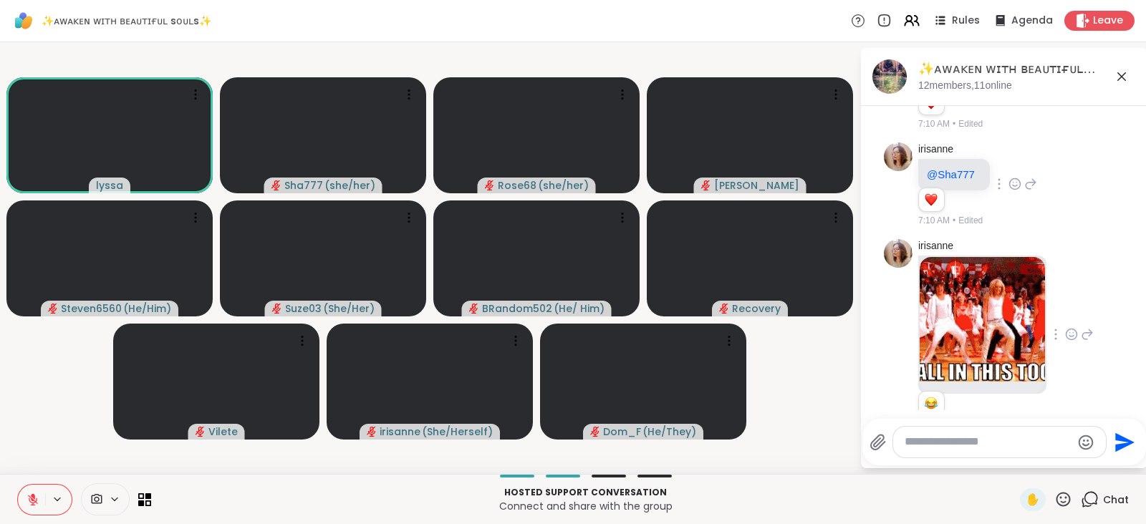
scroll to position [3913, 0]
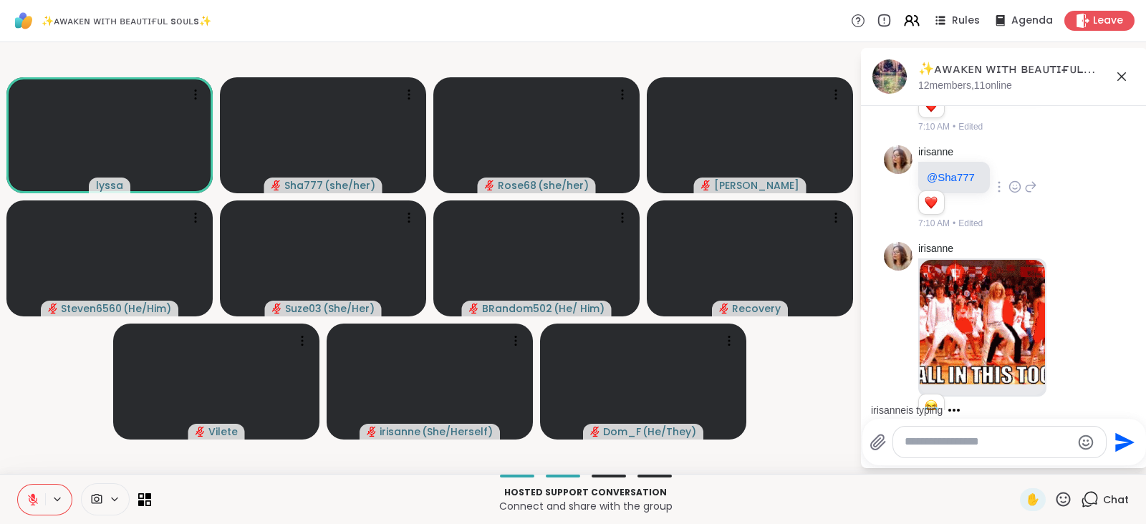
click at [1081, 13] on icon at bounding box center [1087, 4] width 13 height 17
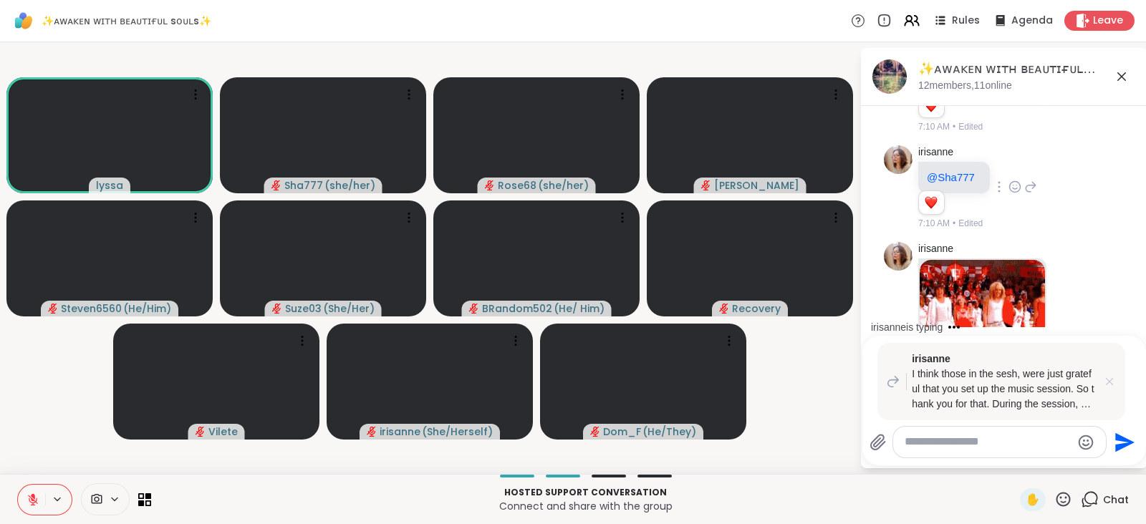
click at [1107, 384] on icon at bounding box center [1109, 381] width 7 height 7
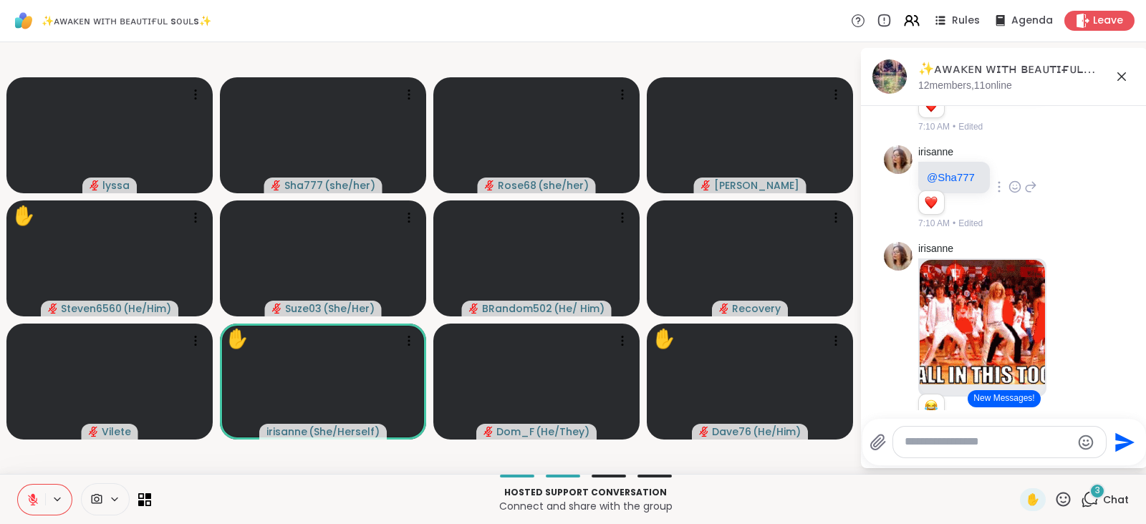
click at [1054, 493] on icon at bounding box center [1063, 500] width 18 height 18
click at [1109, 462] on span "🎉" at bounding box center [1116, 461] width 14 height 17
click at [1054, 496] on icon at bounding box center [1063, 500] width 18 height 18
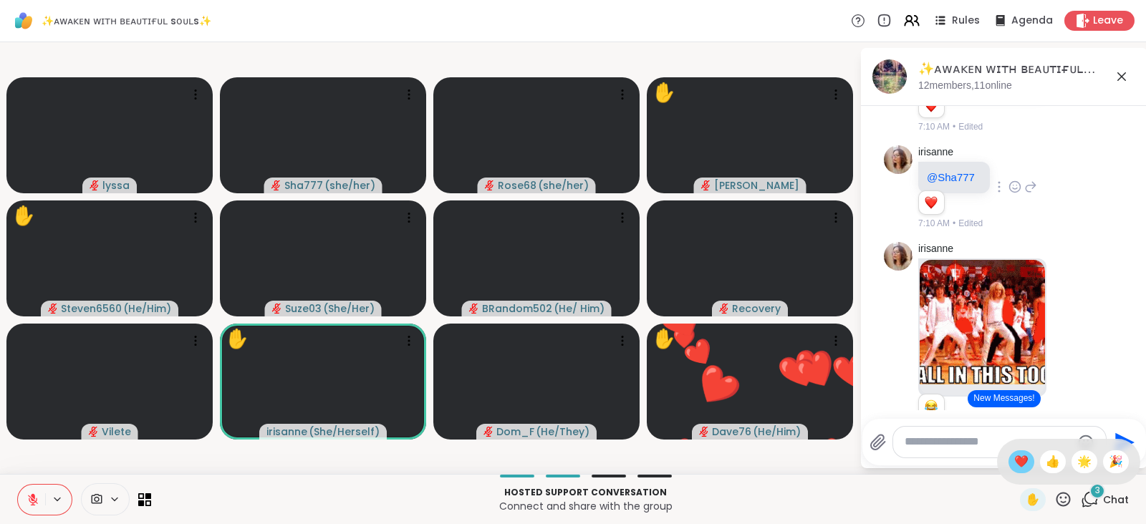
click at [1014, 463] on span "❤️" at bounding box center [1021, 461] width 14 height 17
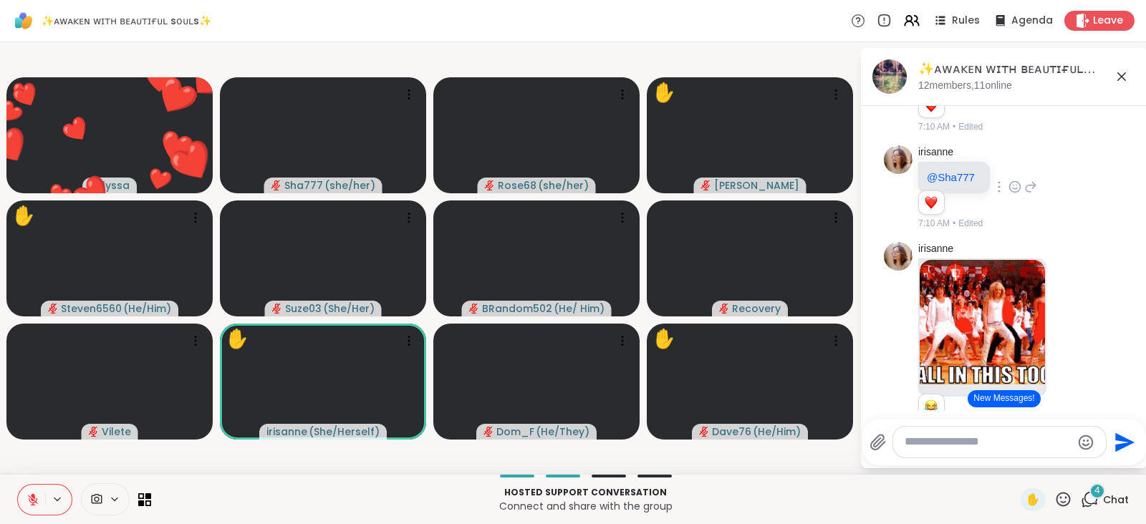
click at [1057, 496] on icon at bounding box center [1064, 499] width 14 height 14
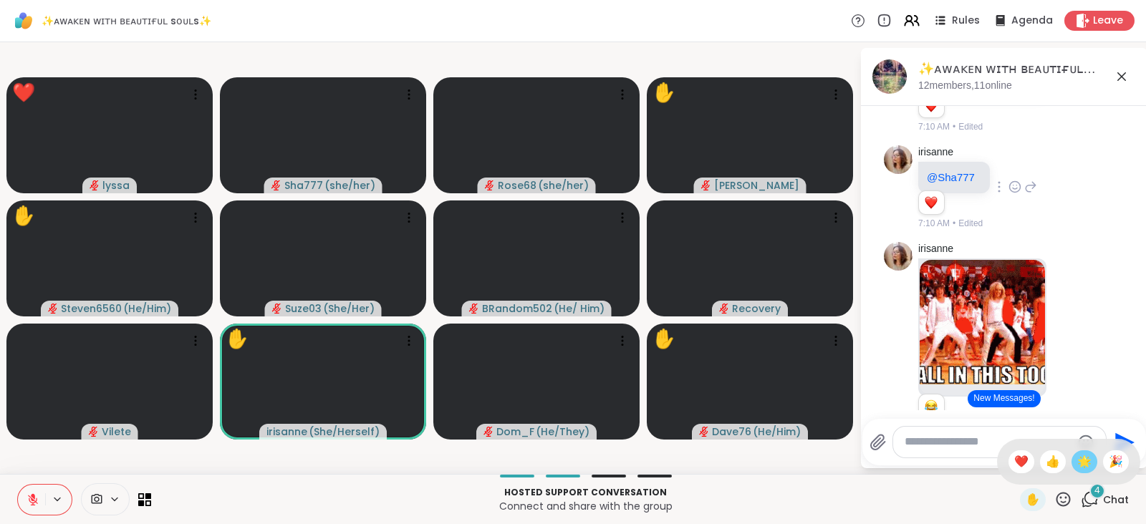
click at [1077, 462] on span "🌟" at bounding box center [1084, 461] width 14 height 17
click at [1057, 499] on icon at bounding box center [1064, 499] width 14 height 14
click at [1014, 463] on span "❤️" at bounding box center [1021, 461] width 14 height 17
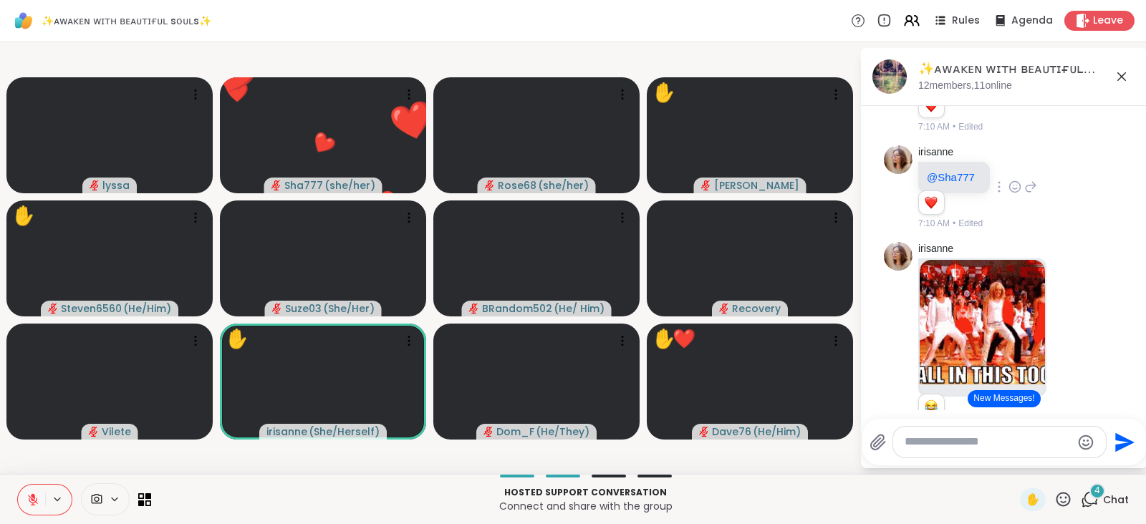
click at [1054, 496] on icon at bounding box center [1063, 500] width 18 height 18
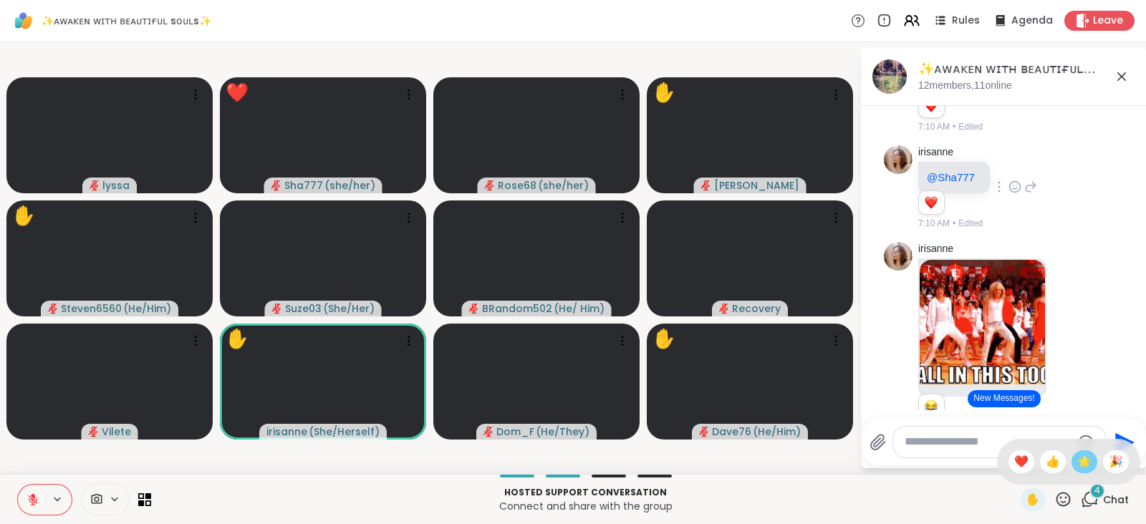
click at [1077, 460] on span "🌟" at bounding box center [1084, 461] width 14 height 17
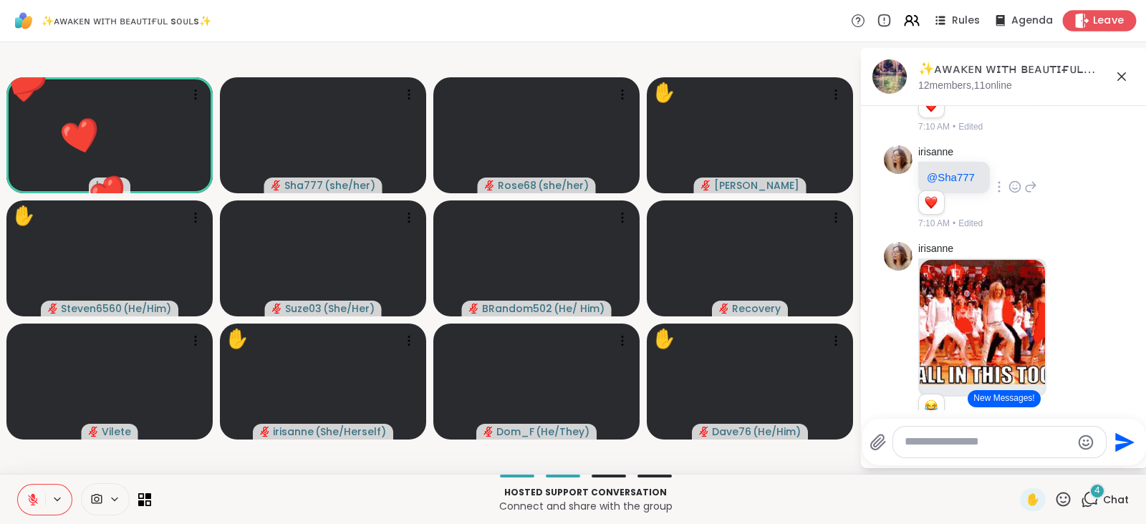
click at [1093, 26] on span "Leave" at bounding box center [1109, 21] width 32 height 15
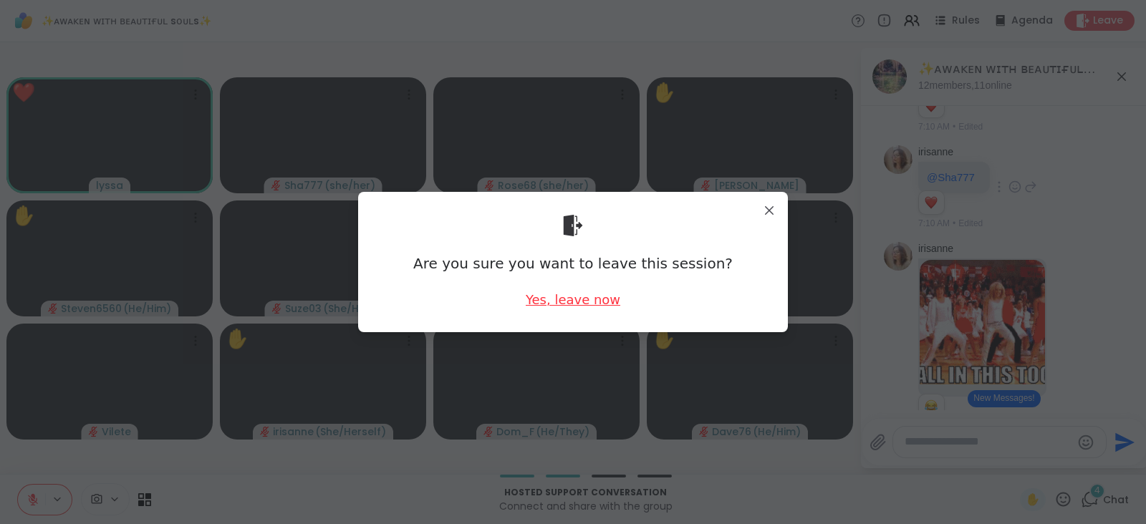
click at [577, 300] on div "Yes, leave now" at bounding box center [573, 300] width 95 height 18
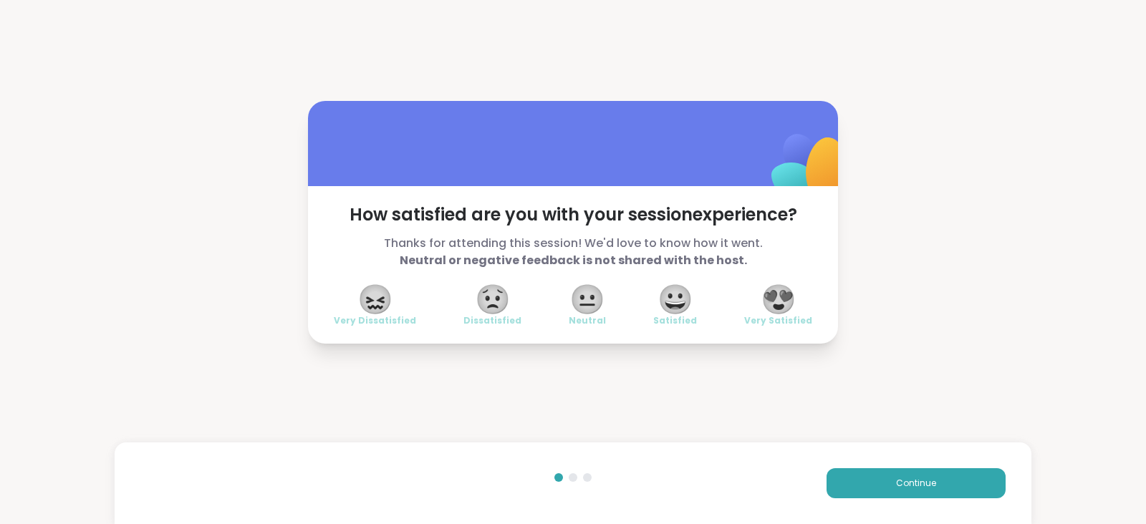
click at [774, 297] on span "😍" at bounding box center [779, 300] width 36 height 26
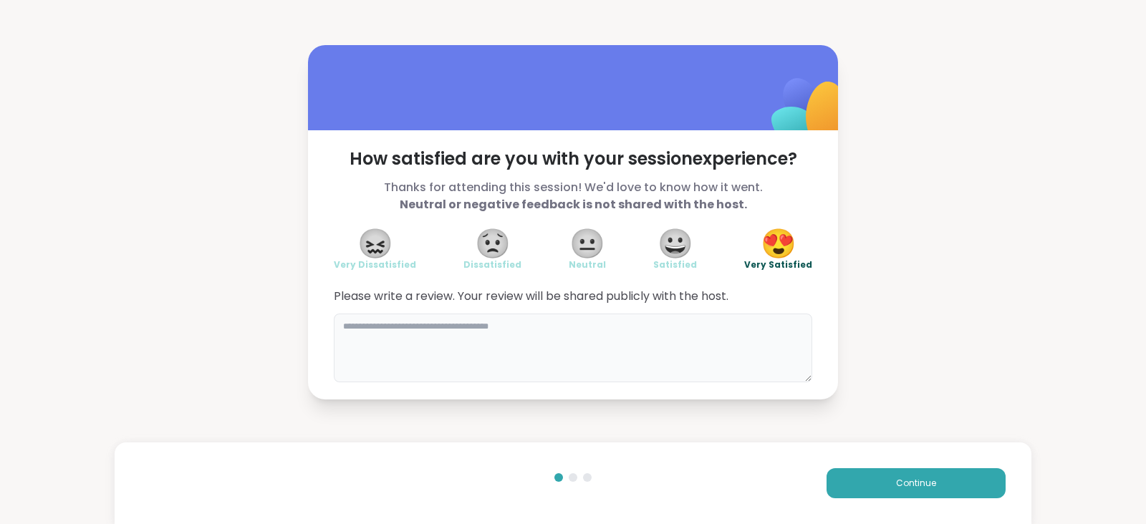
click at [564, 351] on textarea at bounding box center [573, 348] width 478 height 69
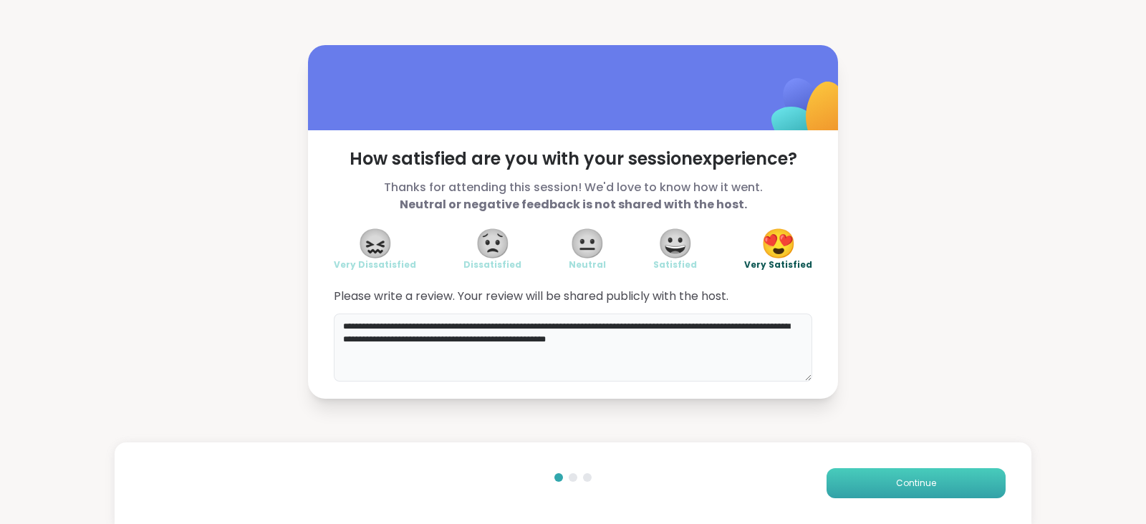
type textarea "**********"
click at [895, 476] on button "Continue" at bounding box center [916, 483] width 179 height 30
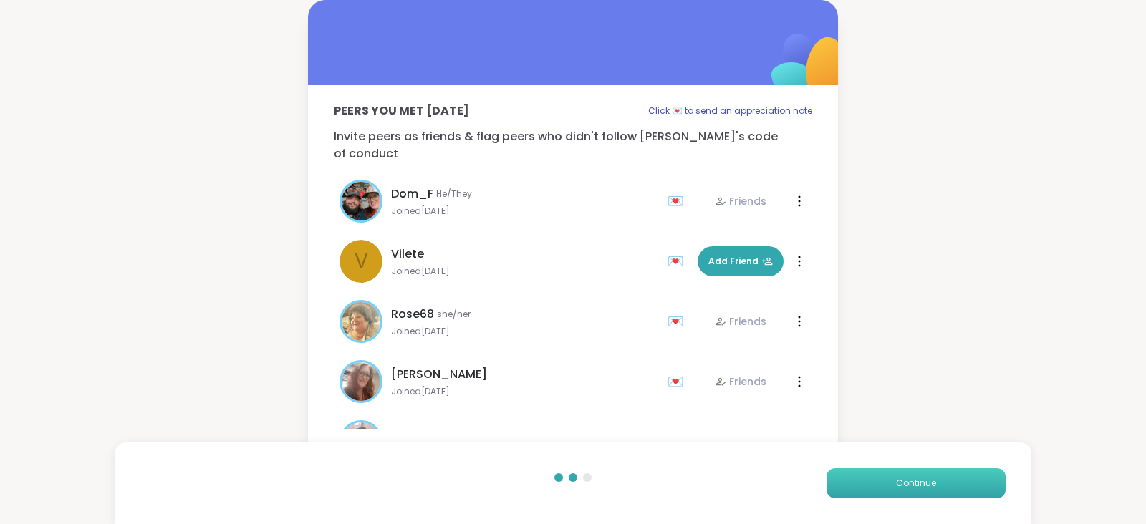
click at [895, 476] on button "Continue" at bounding box center [916, 483] width 179 height 30
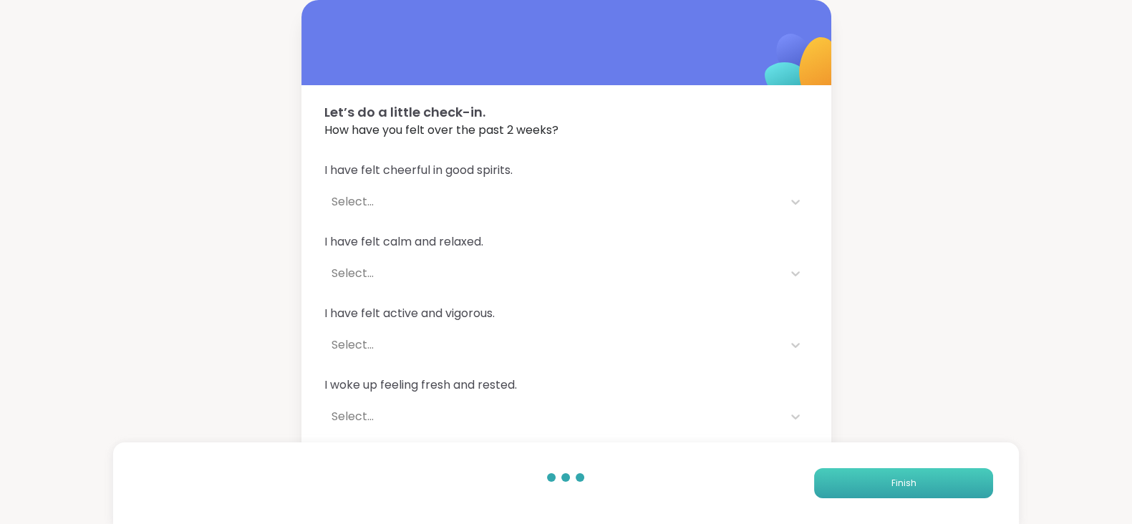
click at [895, 476] on button "Finish" at bounding box center [903, 483] width 179 height 30
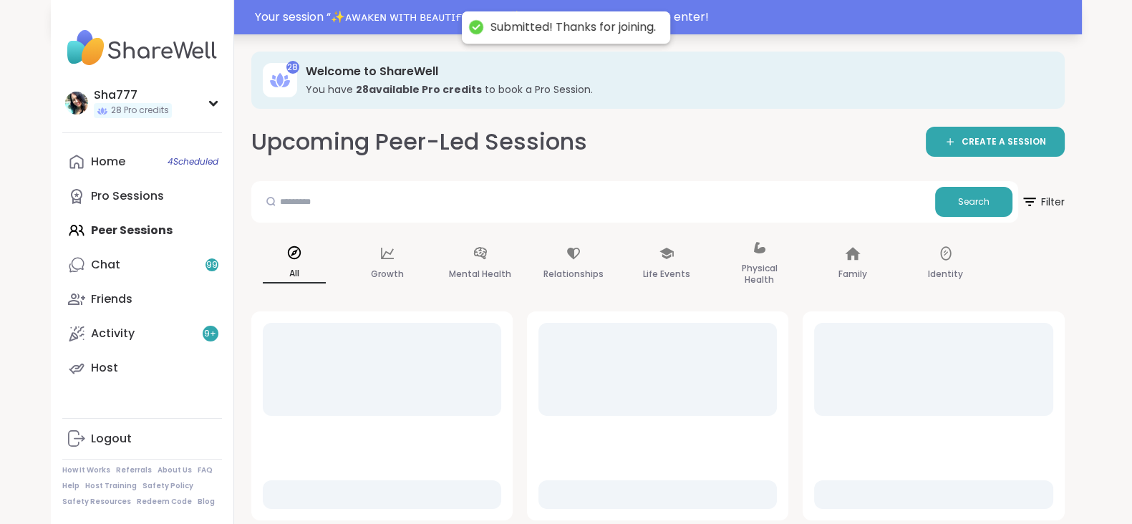
click at [428, 20] on div "Your session “ ✨ᴀᴡᴀᴋᴇɴ ᴡɪᴛʜ ʙᴇᴀᴜᴛɪғᴜʟ sᴏᴜʟs✨ ” has started. Click here to enter!" at bounding box center [664, 17] width 819 height 17
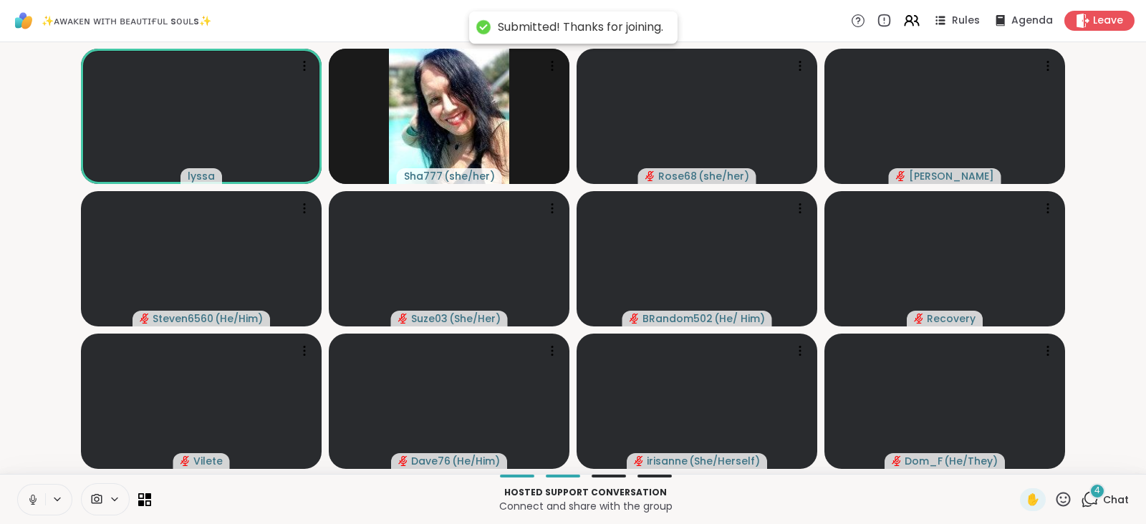
click at [28, 491] on button at bounding box center [31, 500] width 27 height 30
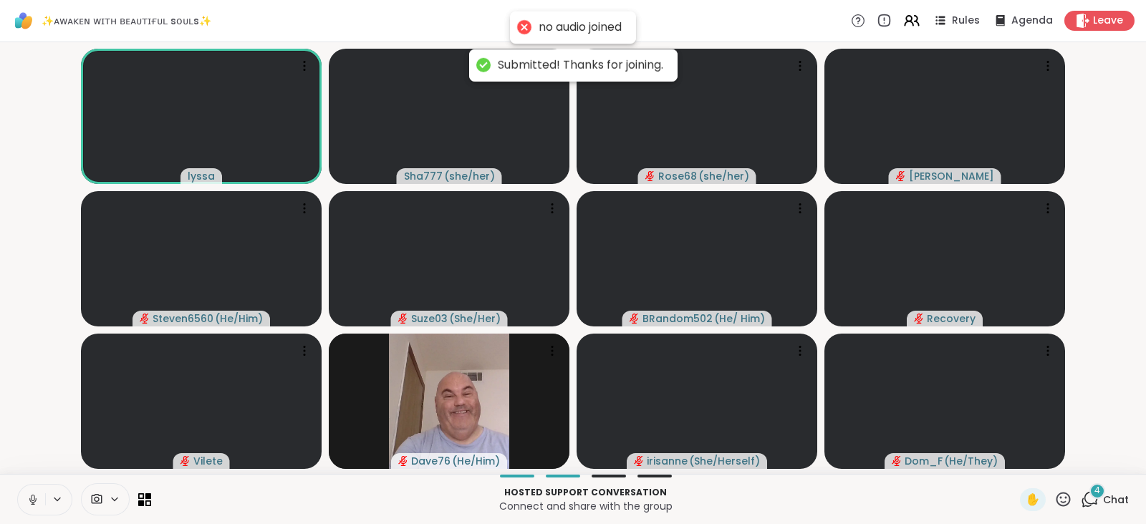
click at [34, 498] on icon at bounding box center [33, 498] width 4 height 6
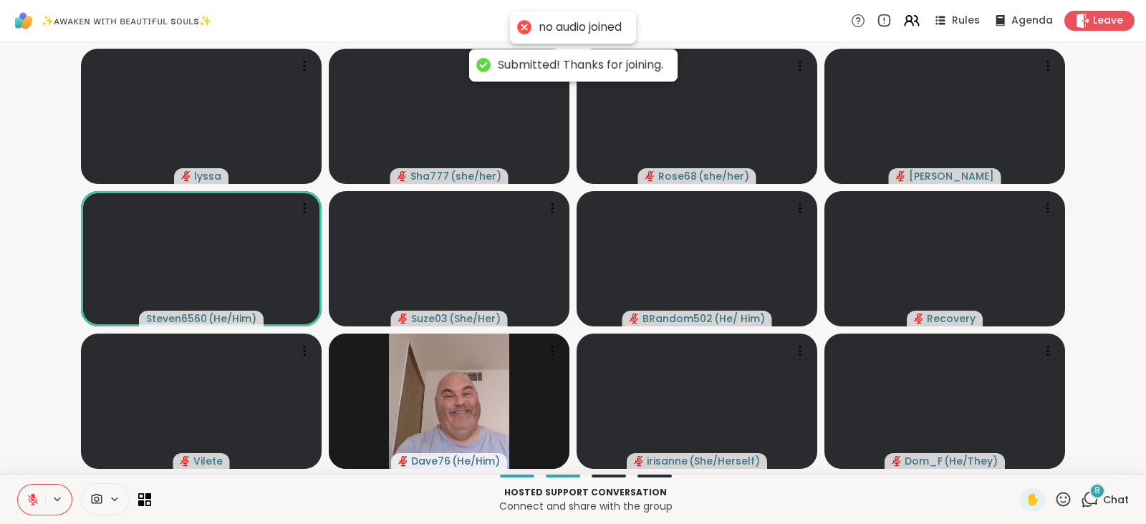
click at [1054, 495] on icon at bounding box center [1063, 500] width 18 height 18
click at [1014, 466] on span "❤️" at bounding box center [1021, 461] width 14 height 17
click at [1057, 493] on icon at bounding box center [1064, 499] width 14 height 14
click at [1014, 460] on span "❤️" at bounding box center [1021, 461] width 14 height 17
click at [1054, 495] on icon at bounding box center [1063, 500] width 18 height 18
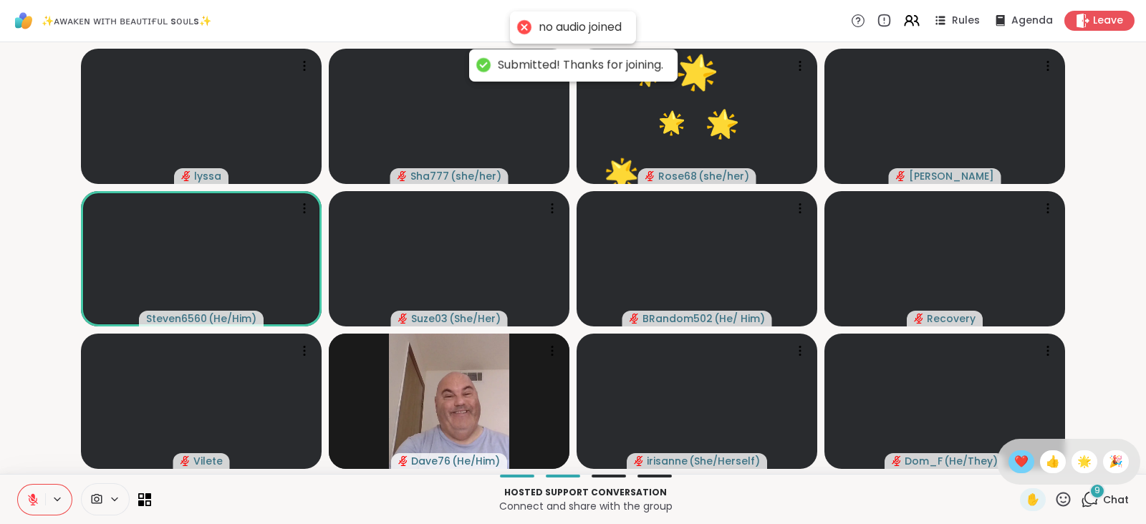
click at [1014, 461] on span "❤️" at bounding box center [1021, 461] width 14 height 17
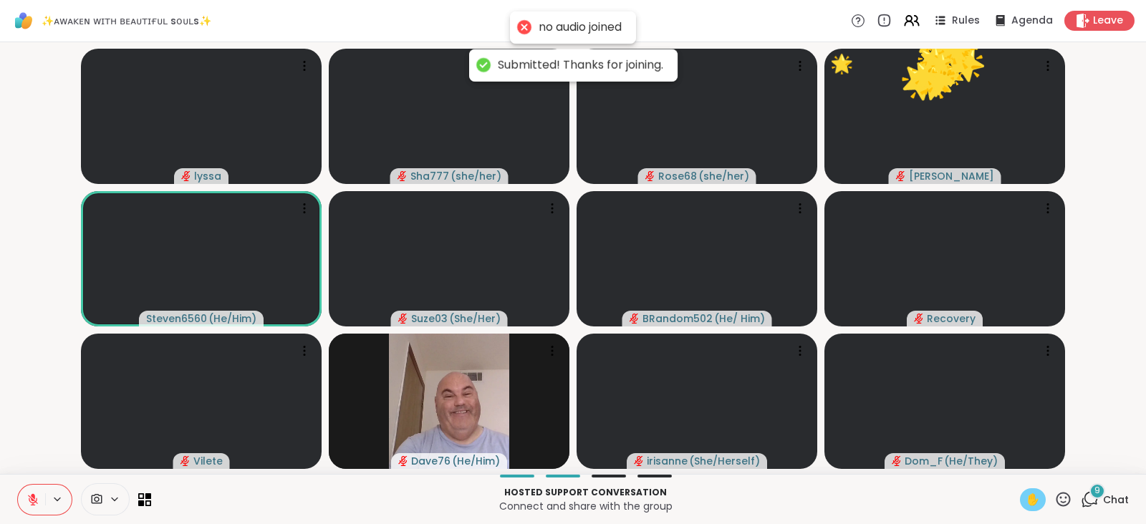
click at [1026, 498] on span "✋" at bounding box center [1033, 499] width 14 height 17
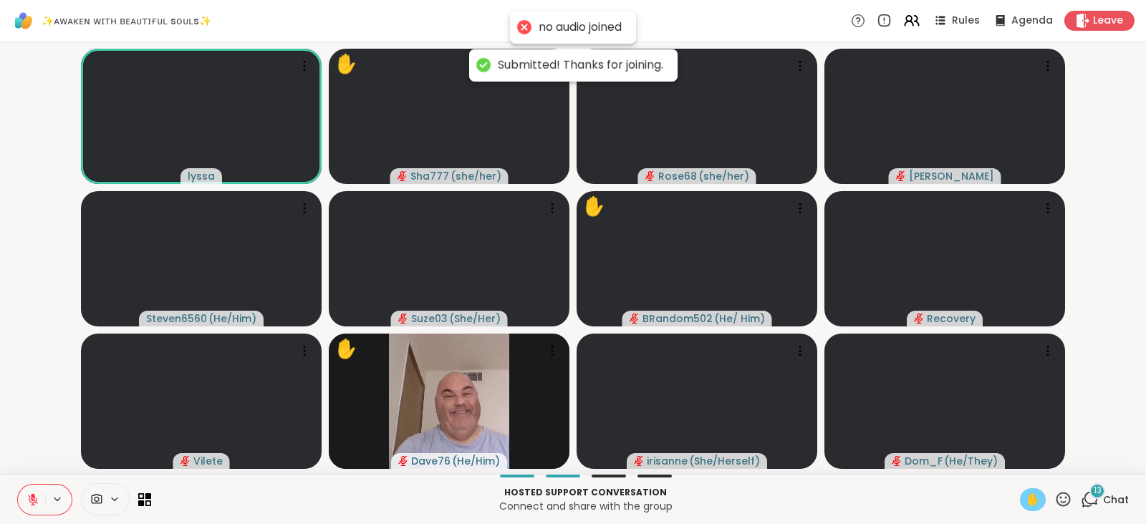
click at [1026, 498] on span "✋" at bounding box center [1033, 499] width 14 height 17
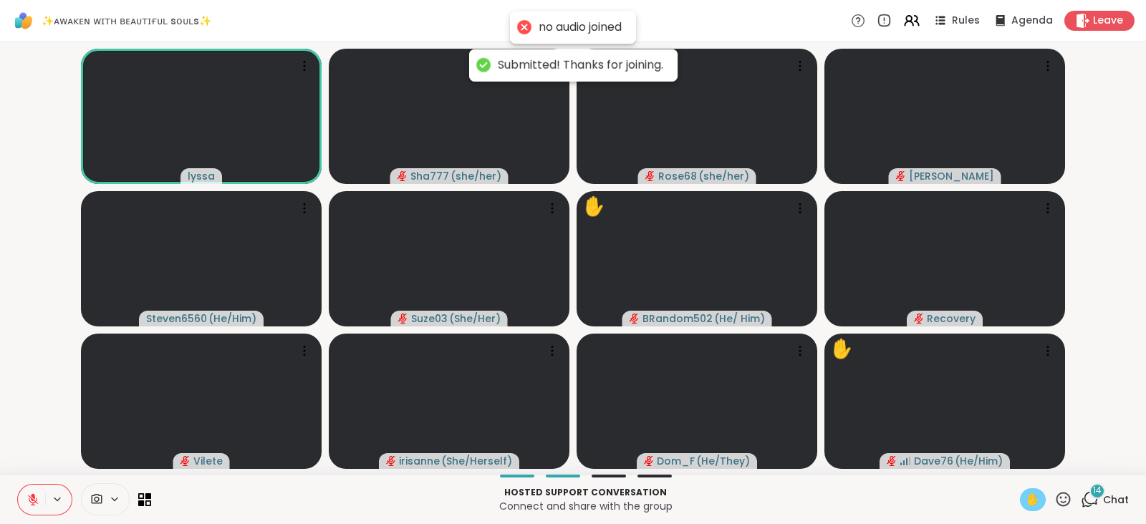
click at [1026, 498] on span "✋" at bounding box center [1033, 499] width 14 height 17
click at [1054, 500] on icon at bounding box center [1063, 500] width 18 height 18
click at [1014, 461] on span "❤️" at bounding box center [1021, 461] width 14 height 17
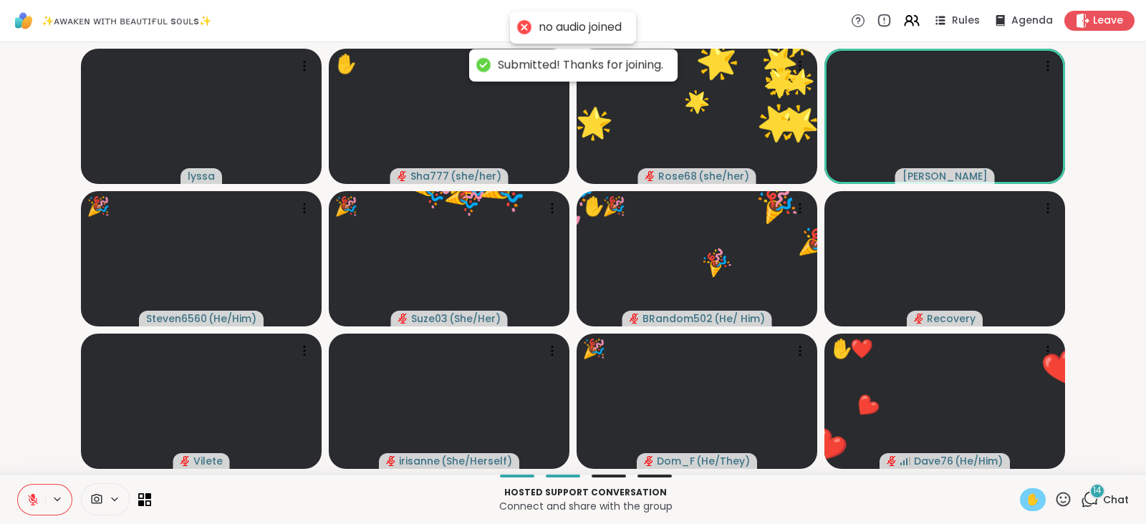
click at [1054, 494] on icon at bounding box center [1063, 500] width 18 height 18
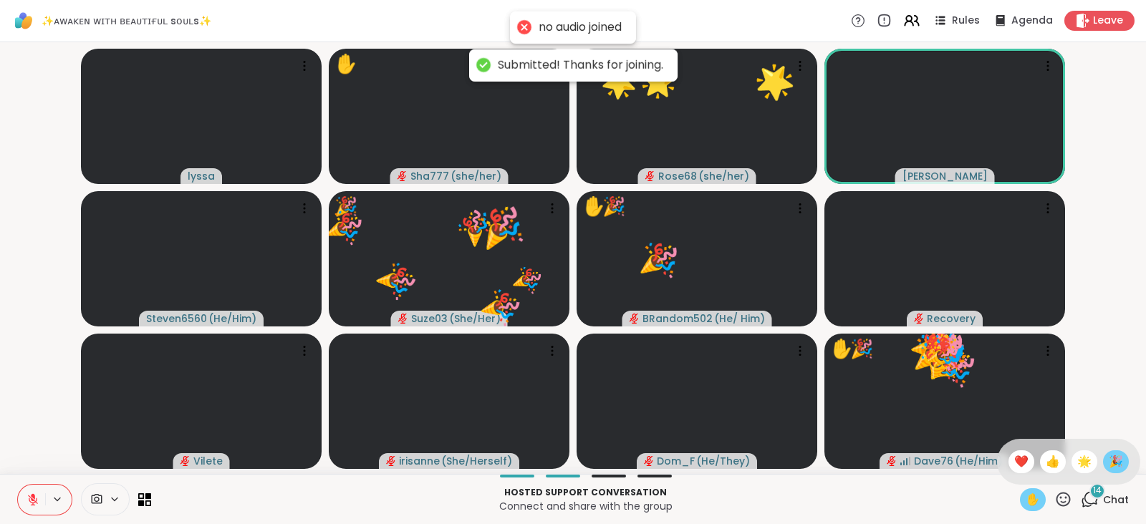
click at [1109, 461] on span "🎉" at bounding box center [1116, 461] width 14 height 17
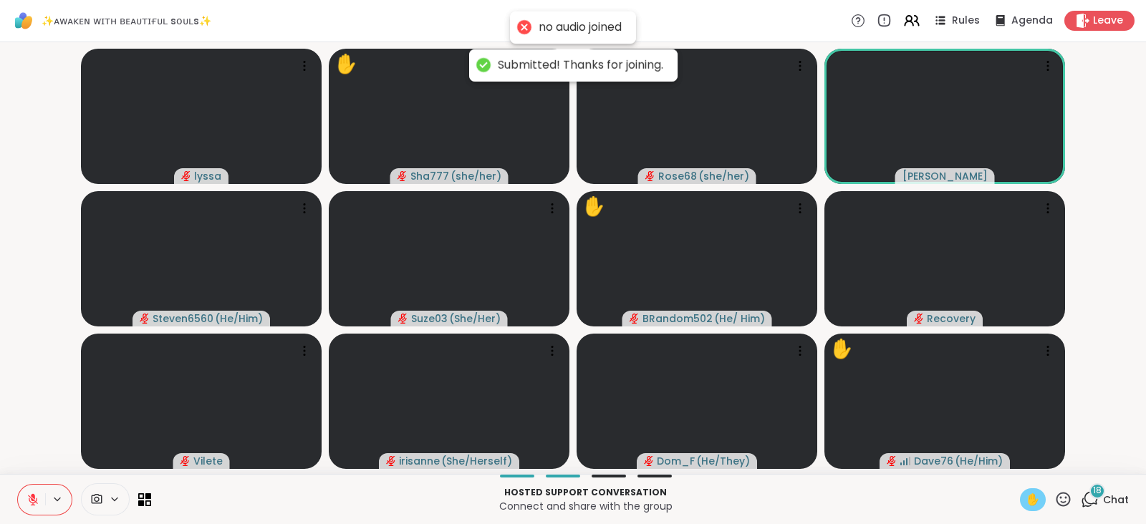
click at [1054, 492] on icon at bounding box center [1063, 500] width 18 height 18
click at [1014, 458] on span "❤️" at bounding box center [1021, 461] width 14 height 17
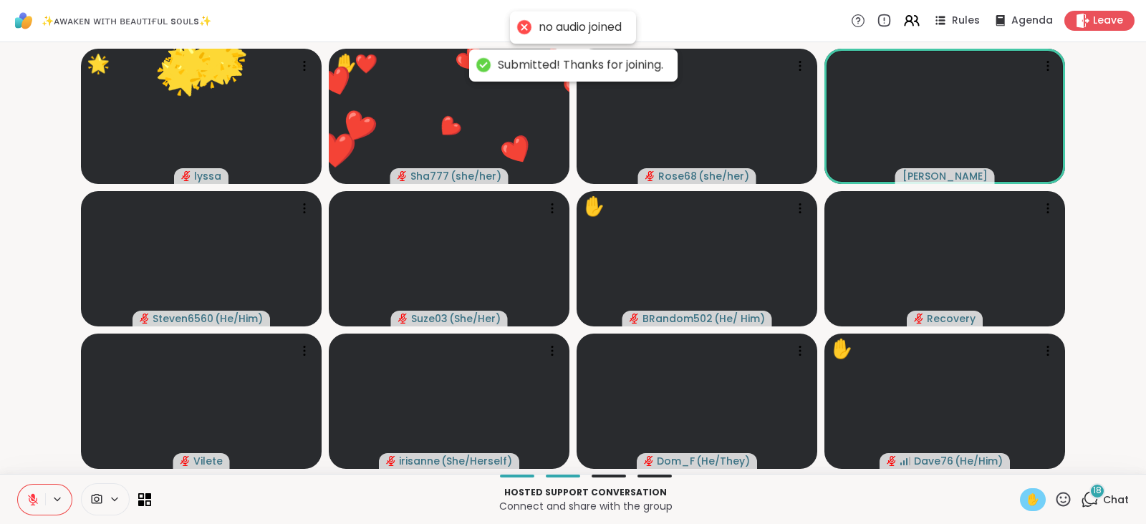
click at [1054, 492] on icon at bounding box center [1063, 500] width 18 height 18
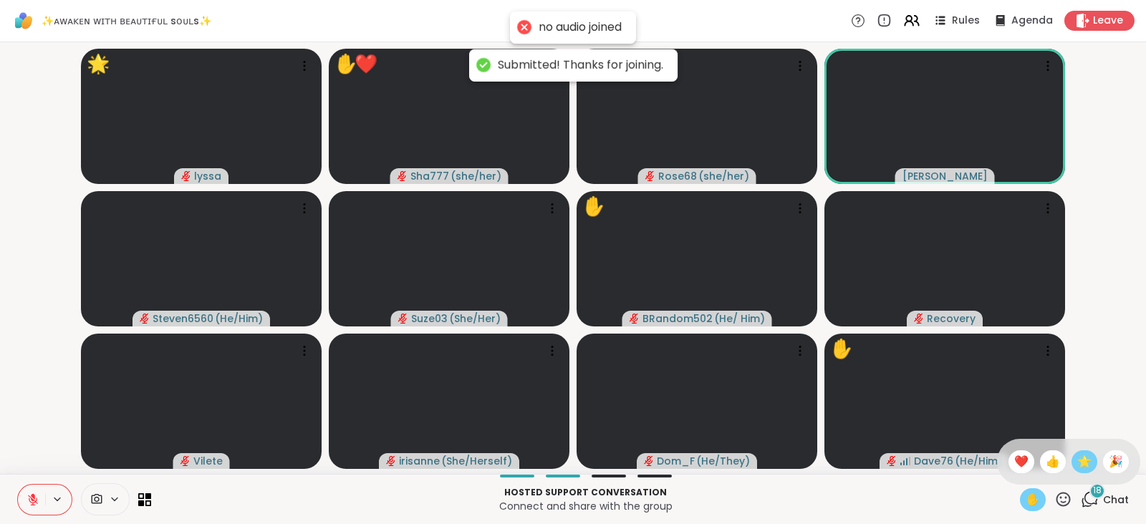
click at [1077, 461] on span "🌟" at bounding box center [1084, 461] width 14 height 17
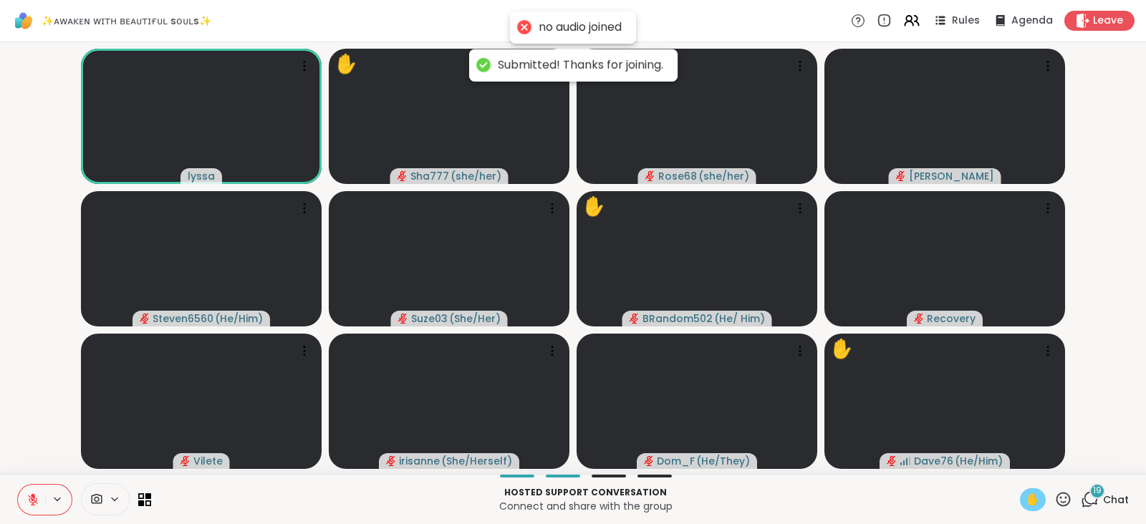
click at [1054, 496] on icon at bounding box center [1063, 500] width 18 height 18
click at [1014, 460] on span "❤️" at bounding box center [1021, 461] width 14 height 17
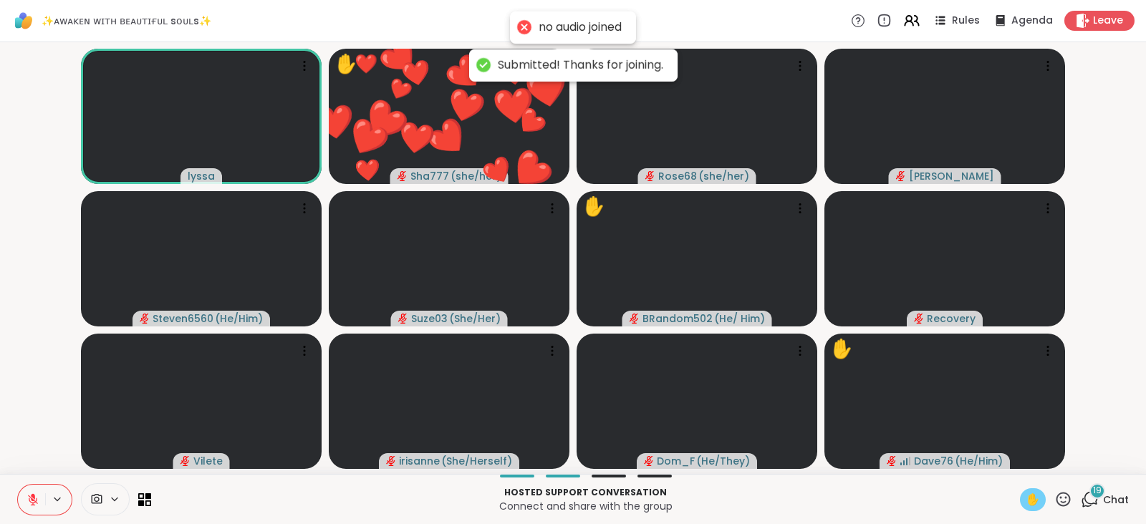
click at [1054, 495] on icon at bounding box center [1063, 500] width 18 height 18
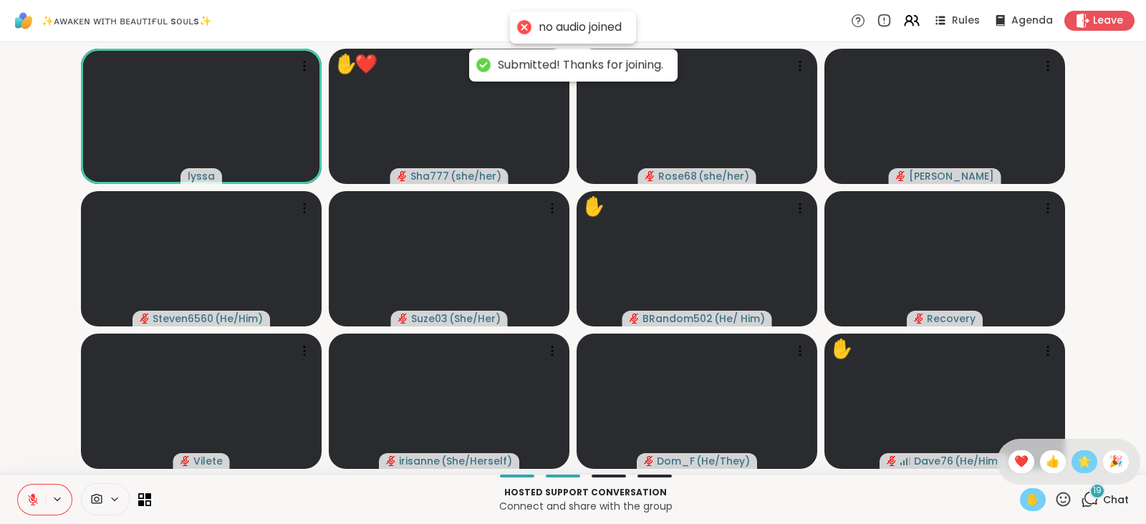
click at [1077, 462] on span "🌟" at bounding box center [1084, 461] width 14 height 17
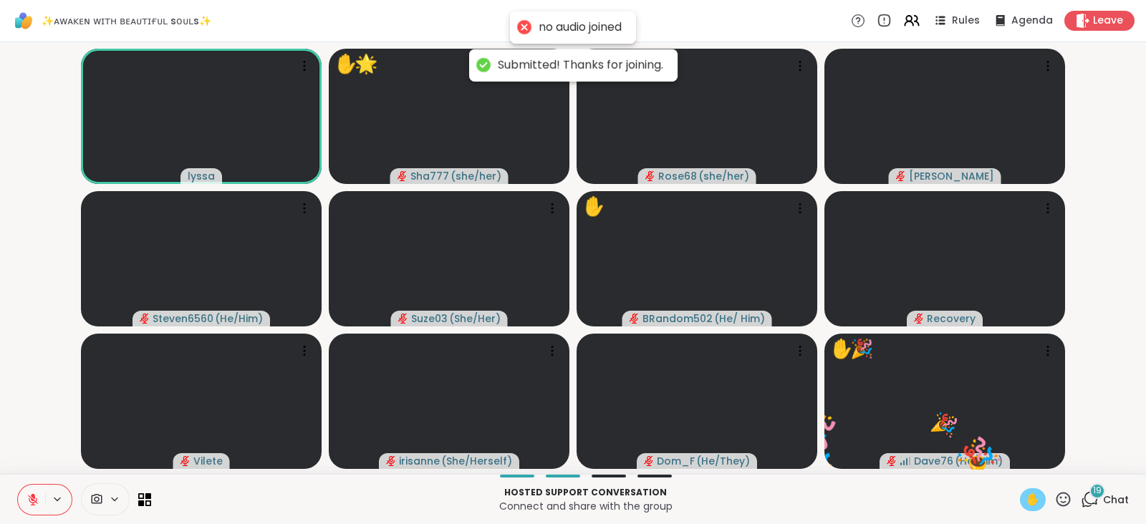
click at [1054, 496] on icon at bounding box center [1063, 500] width 18 height 18
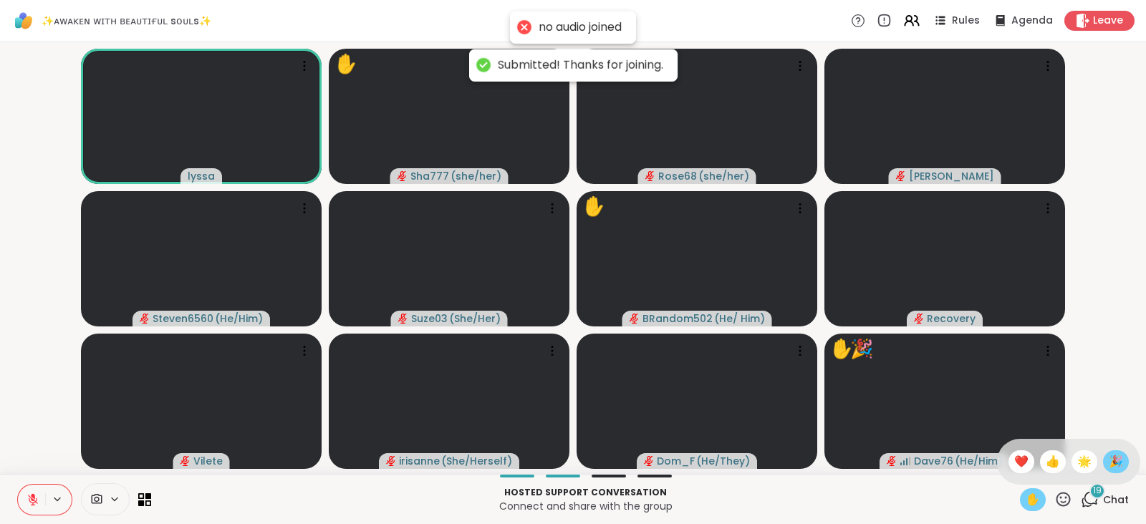
click at [1109, 463] on span "🎉" at bounding box center [1116, 461] width 14 height 17
click at [1054, 496] on icon at bounding box center [1063, 500] width 18 height 18
click at [1014, 464] on span "❤️" at bounding box center [1021, 461] width 14 height 17
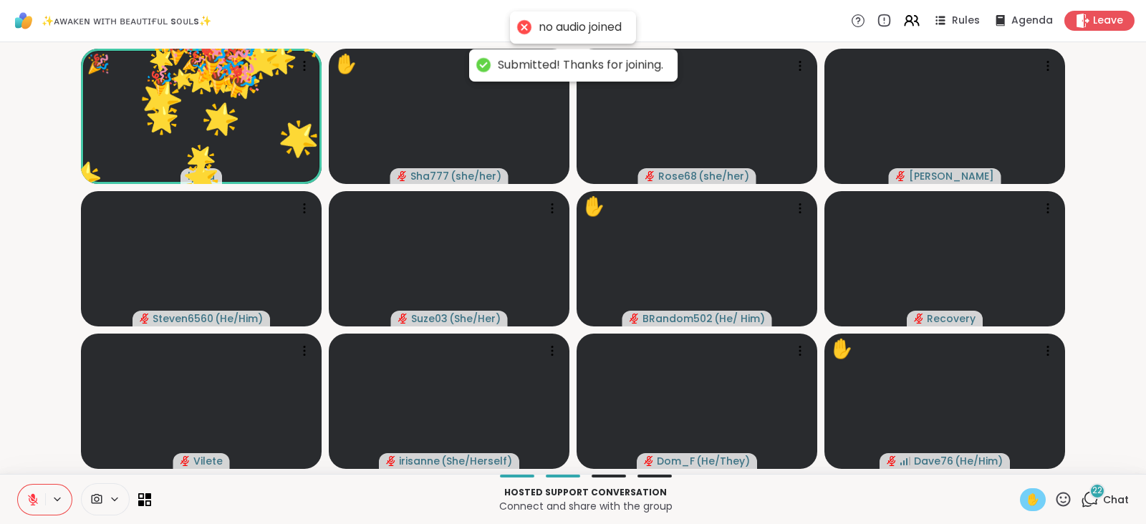
click at [1054, 499] on icon at bounding box center [1063, 500] width 18 height 18
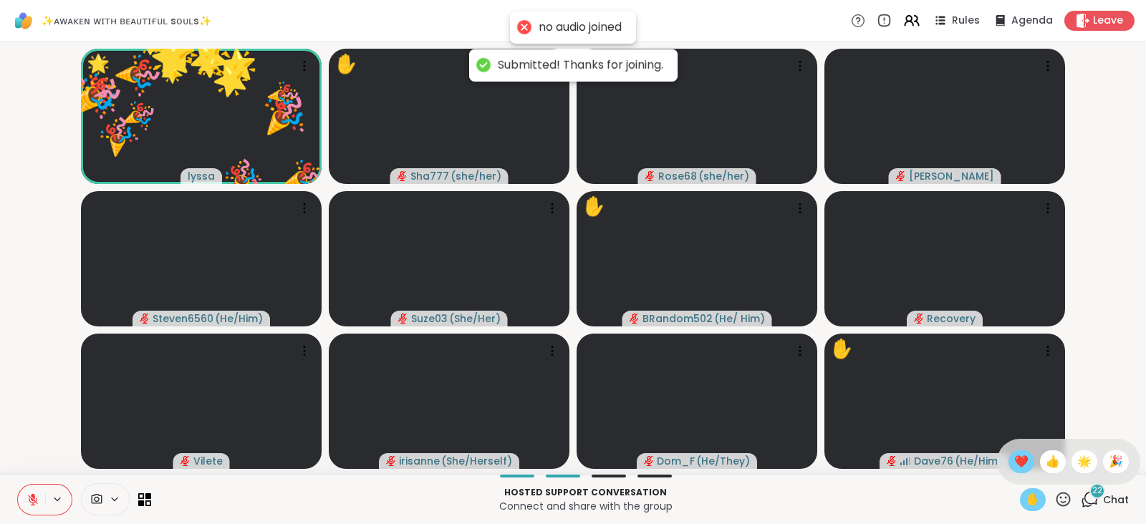
click at [1011, 464] on div "❤️" at bounding box center [1022, 462] width 26 height 23
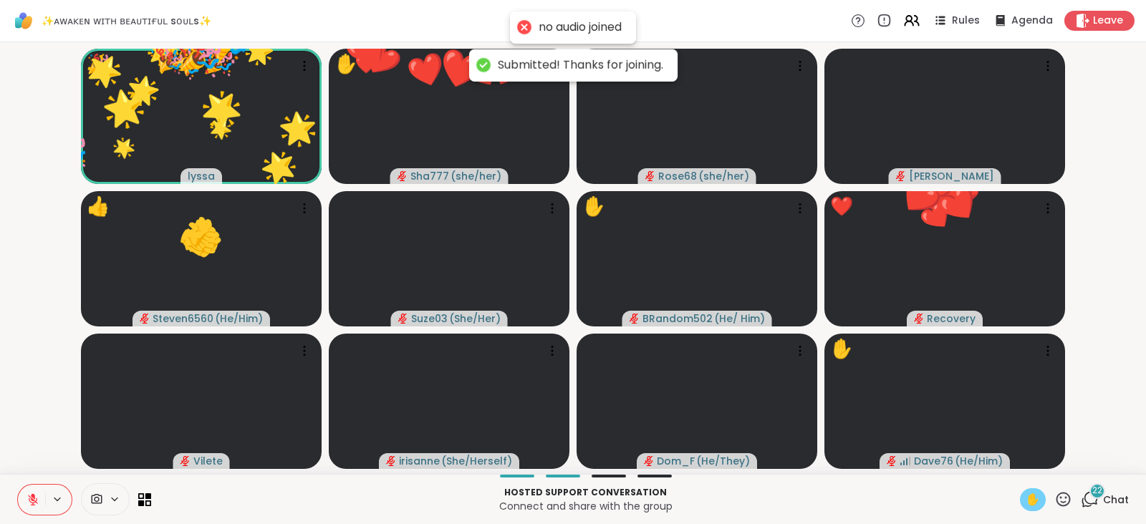
click at [1057, 494] on icon at bounding box center [1064, 499] width 14 height 14
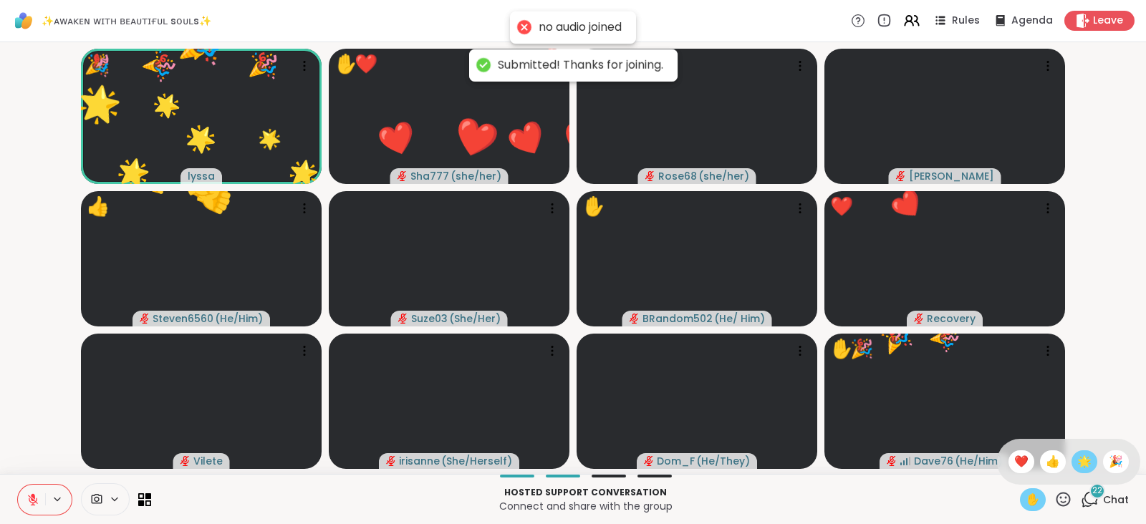
click at [1077, 469] on span "🌟" at bounding box center [1084, 461] width 14 height 17
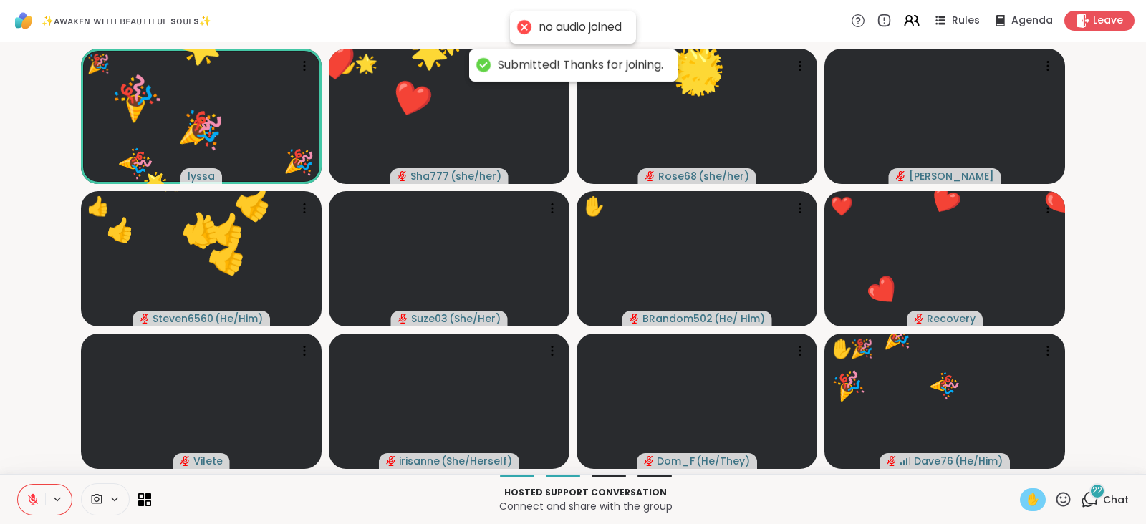
click at [1054, 494] on icon at bounding box center [1063, 500] width 18 height 18
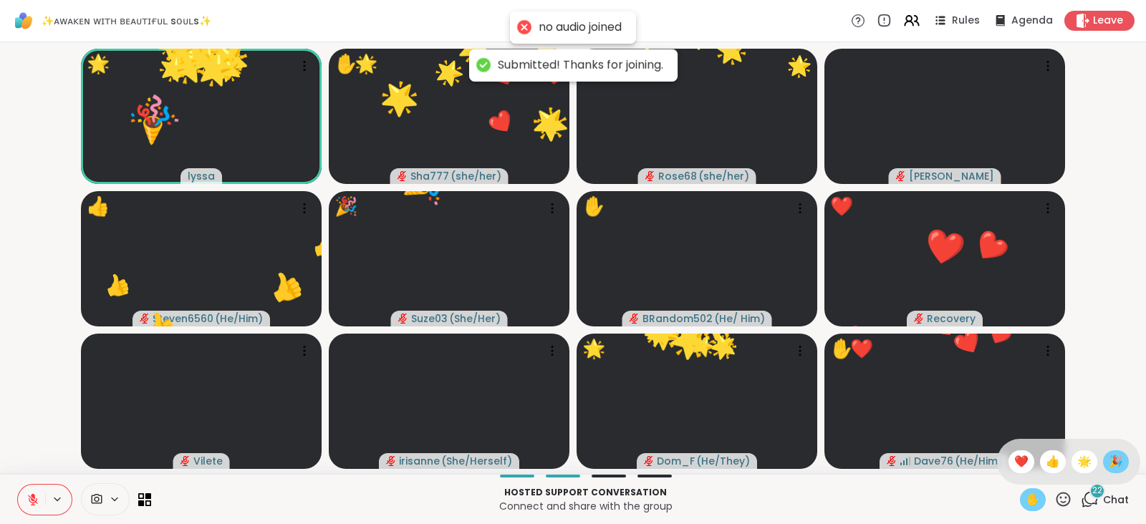
click at [1103, 461] on div "🎉" at bounding box center [1116, 462] width 26 height 23
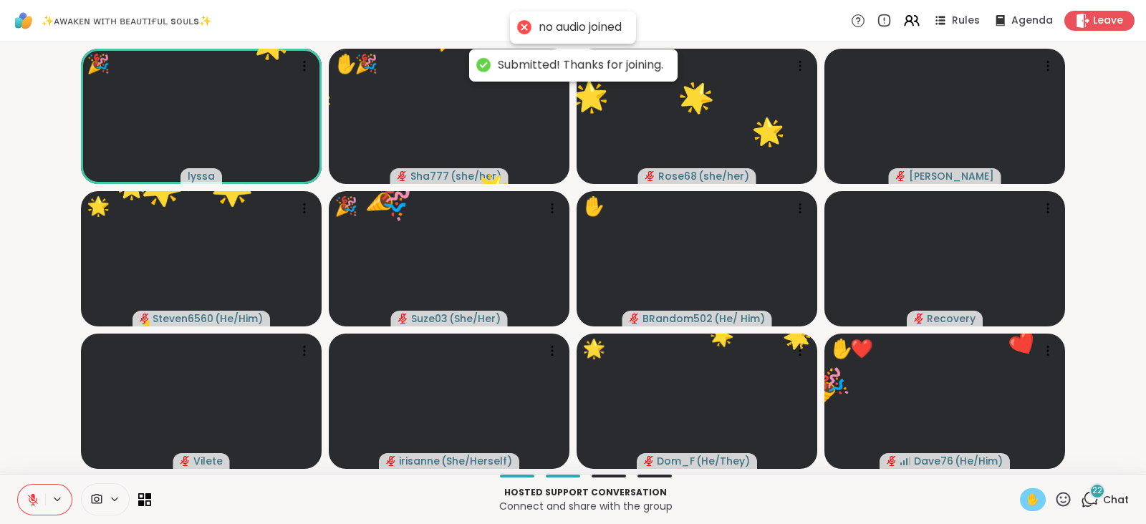
click at [1057, 493] on icon at bounding box center [1064, 499] width 14 height 14
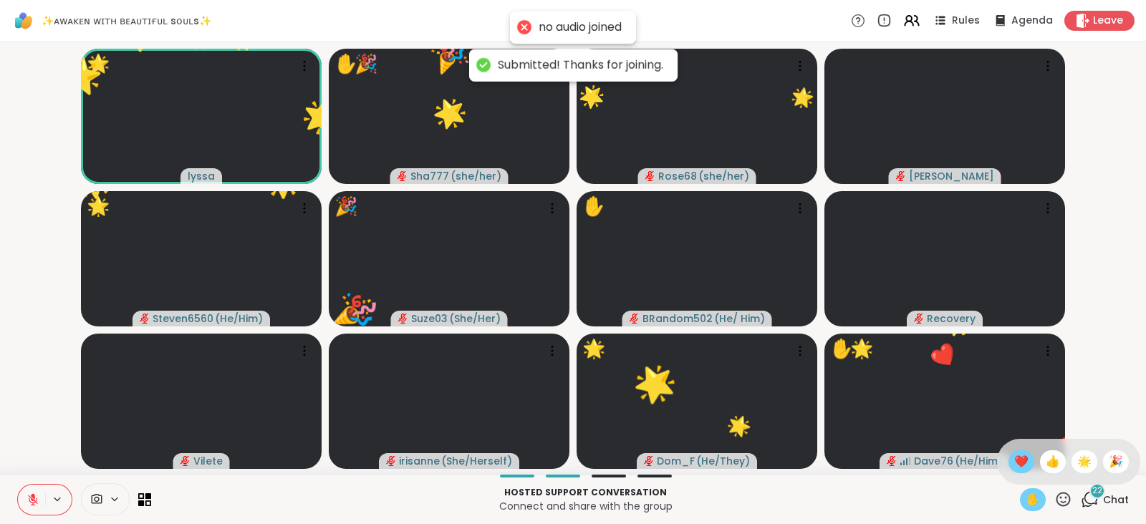
click at [1014, 463] on span "❤️" at bounding box center [1021, 461] width 14 height 17
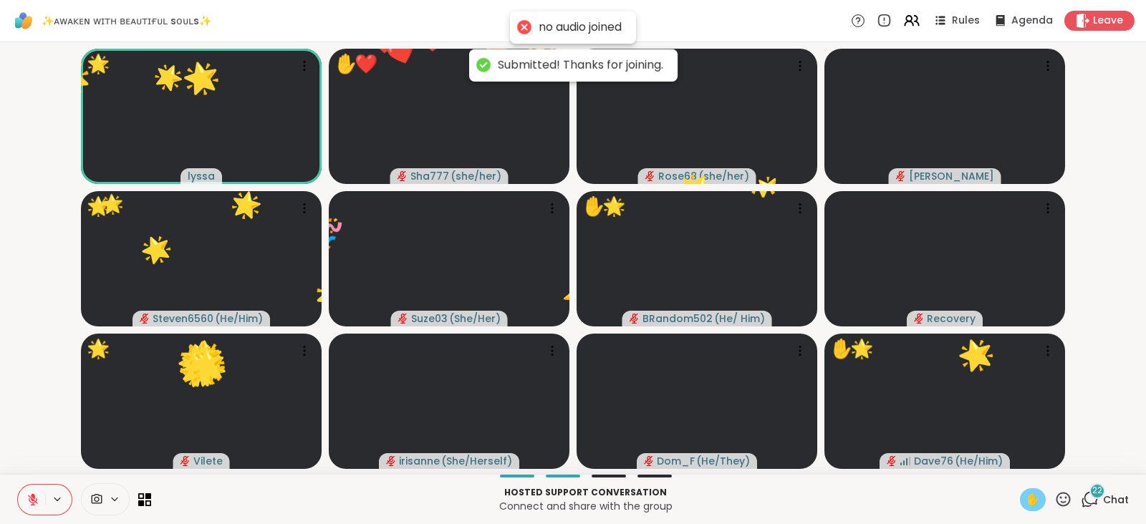
click at [1057, 496] on icon at bounding box center [1064, 499] width 14 height 14
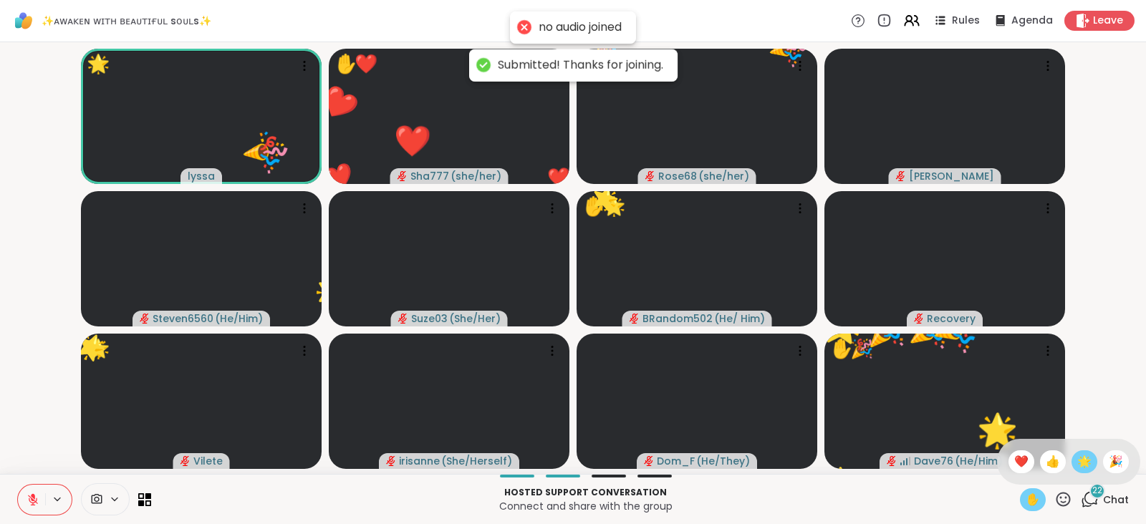
click at [1077, 461] on span "🌟" at bounding box center [1084, 461] width 14 height 17
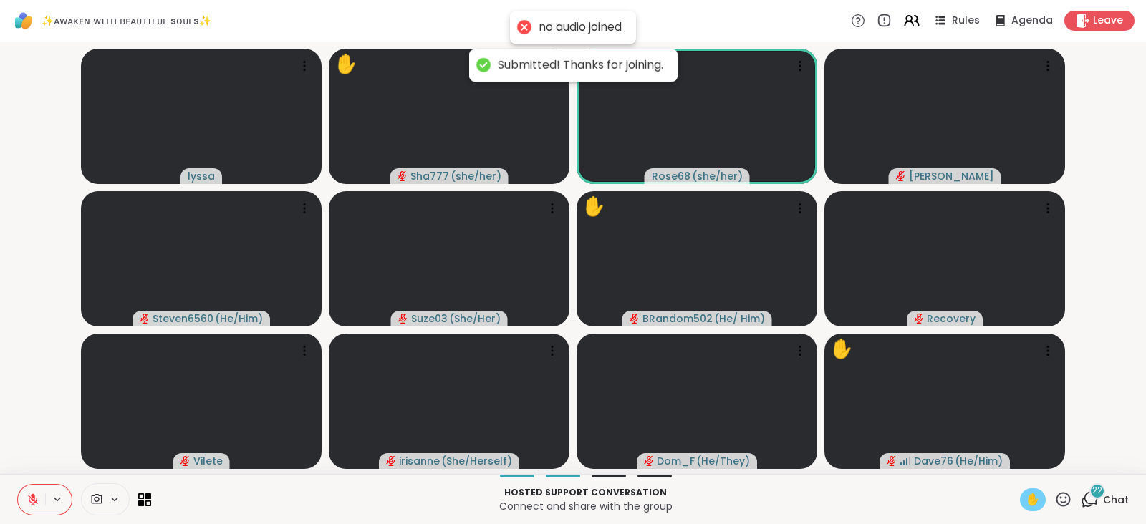
click at [1054, 496] on icon at bounding box center [1063, 500] width 18 height 18
click at [1014, 458] on span "❤️" at bounding box center [1021, 461] width 14 height 17
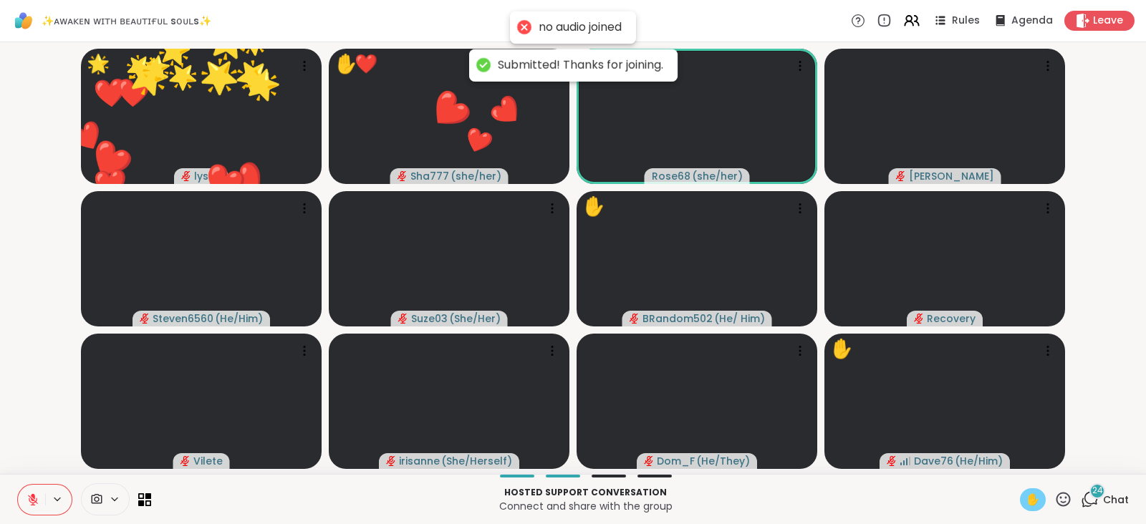
click at [1054, 496] on icon at bounding box center [1063, 500] width 18 height 18
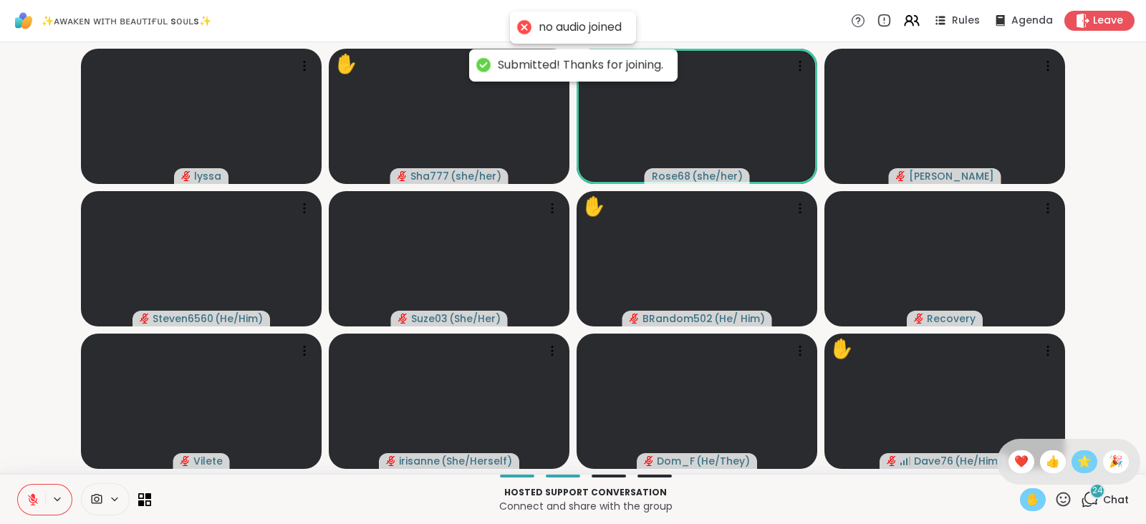
click at [1077, 461] on span "🌟" at bounding box center [1084, 461] width 14 height 17
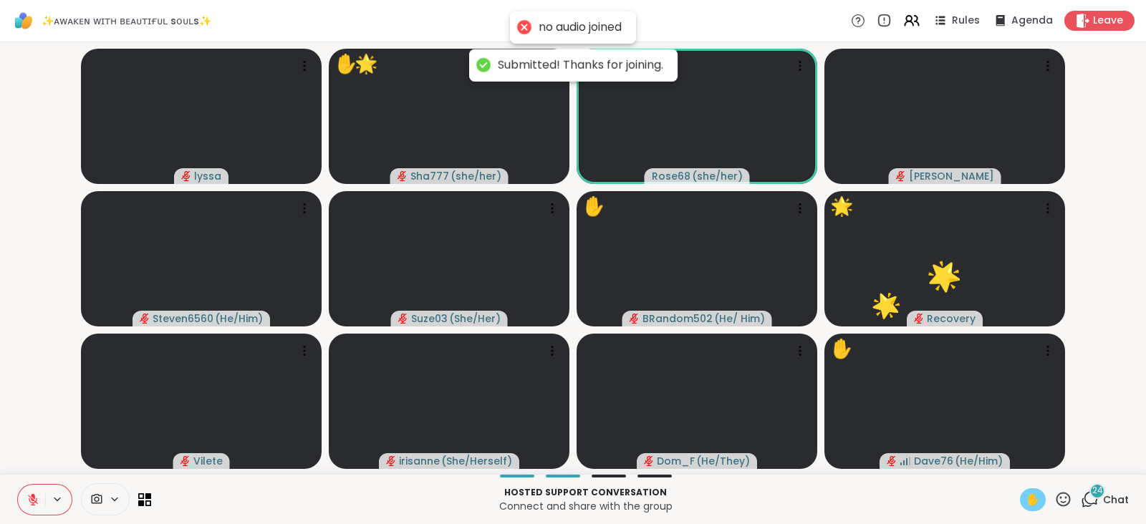
click at [1054, 496] on icon at bounding box center [1063, 500] width 18 height 18
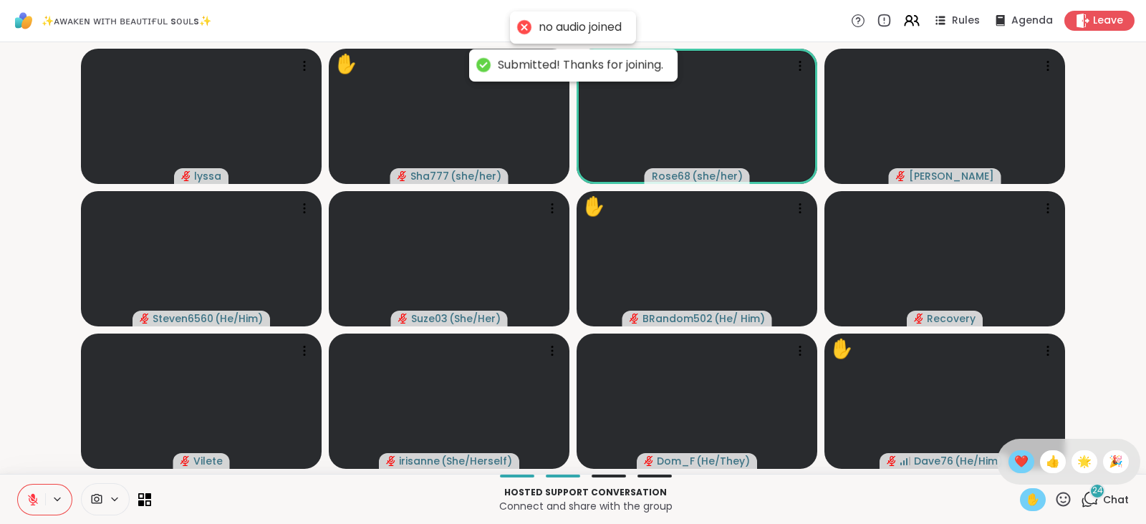
click at [1014, 462] on span "❤️" at bounding box center [1021, 461] width 14 height 17
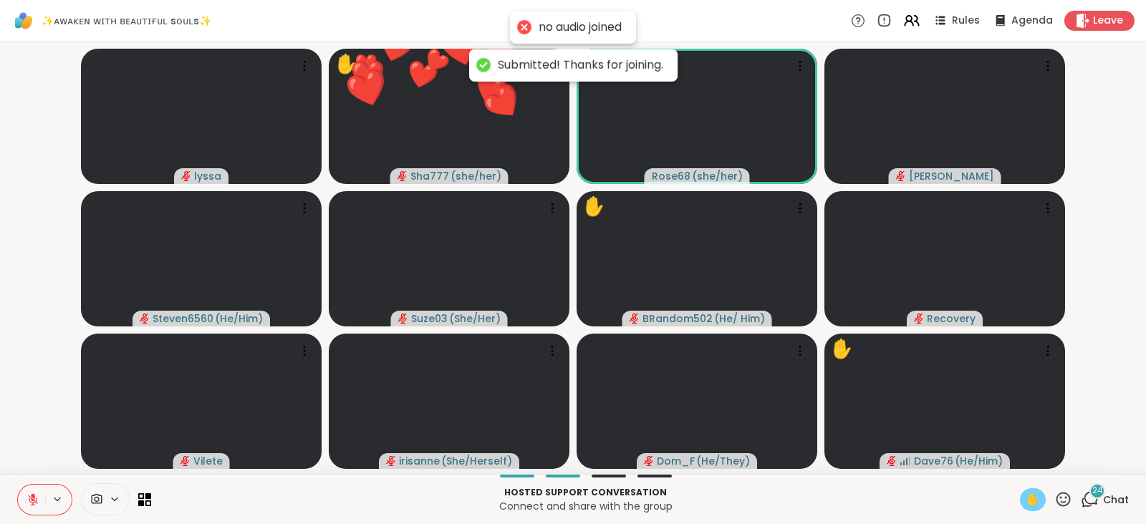
click at [1054, 491] on icon at bounding box center [1063, 500] width 18 height 18
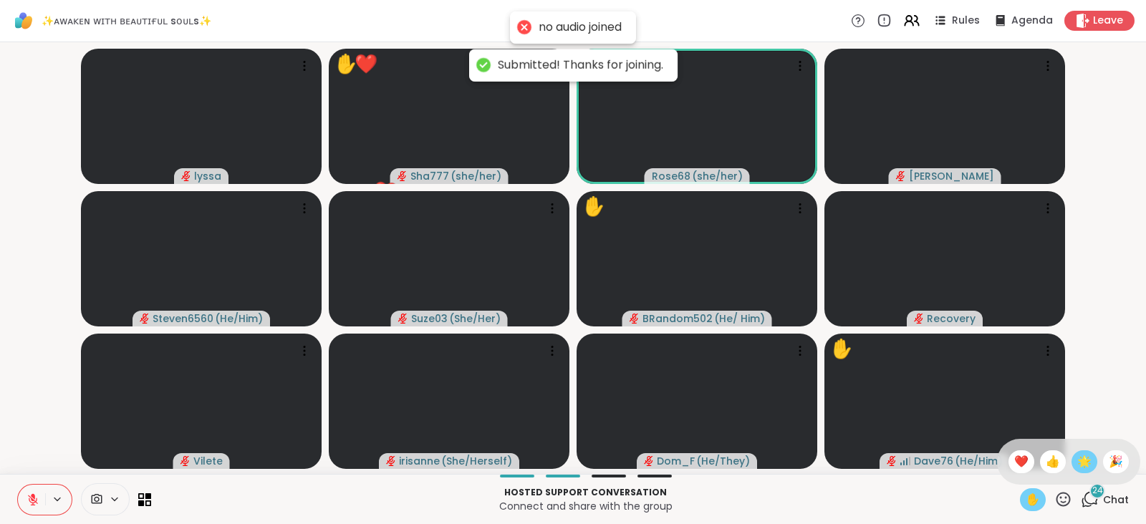
click at [1072, 462] on div "🌟" at bounding box center [1085, 462] width 26 height 23
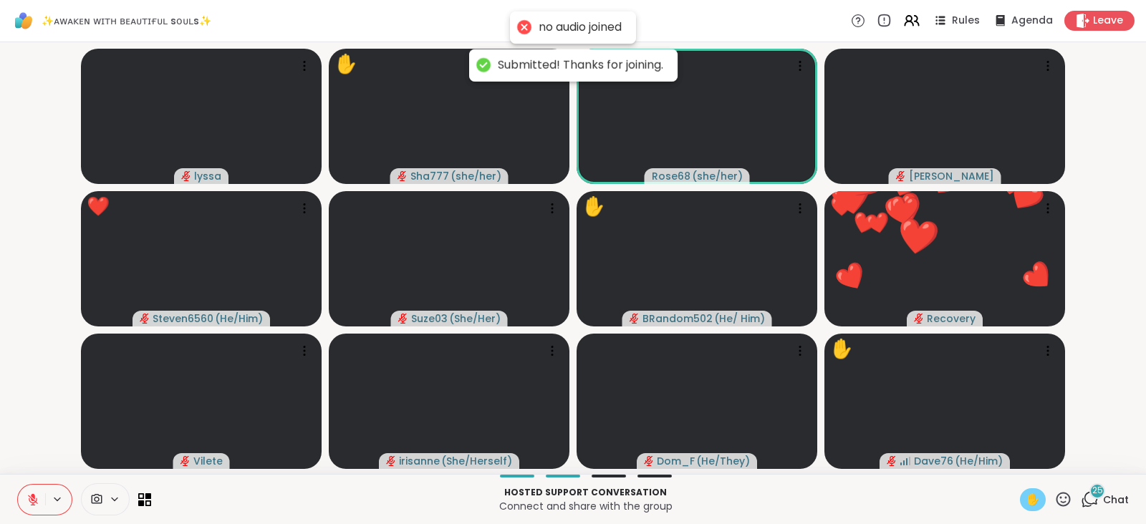
click at [1054, 494] on icon at bounding box center [1063, 500] width 18 height 18
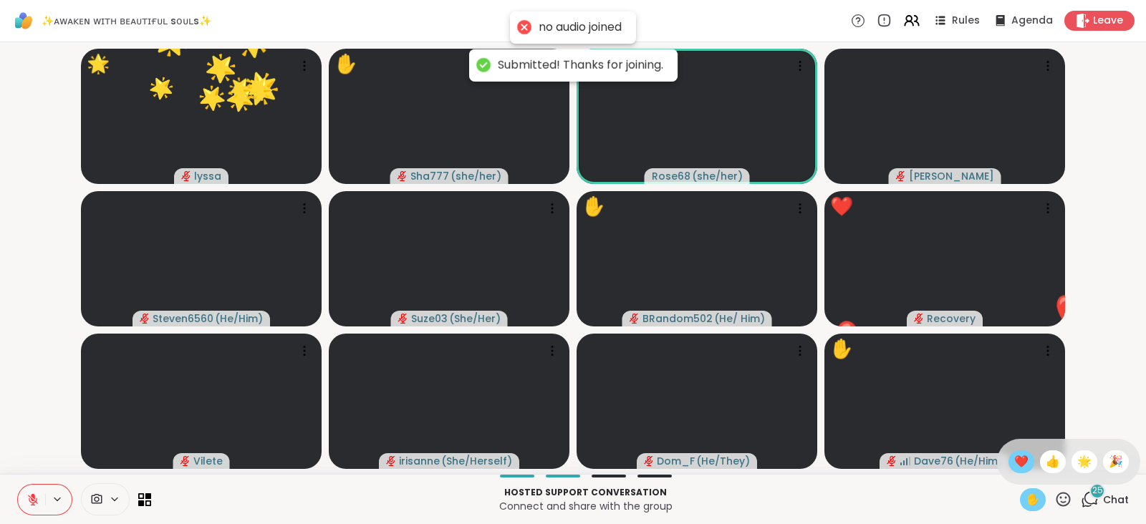
click at [1014, 456] on span "❤️" at bounding box center [1021, 461] width 14 height 17
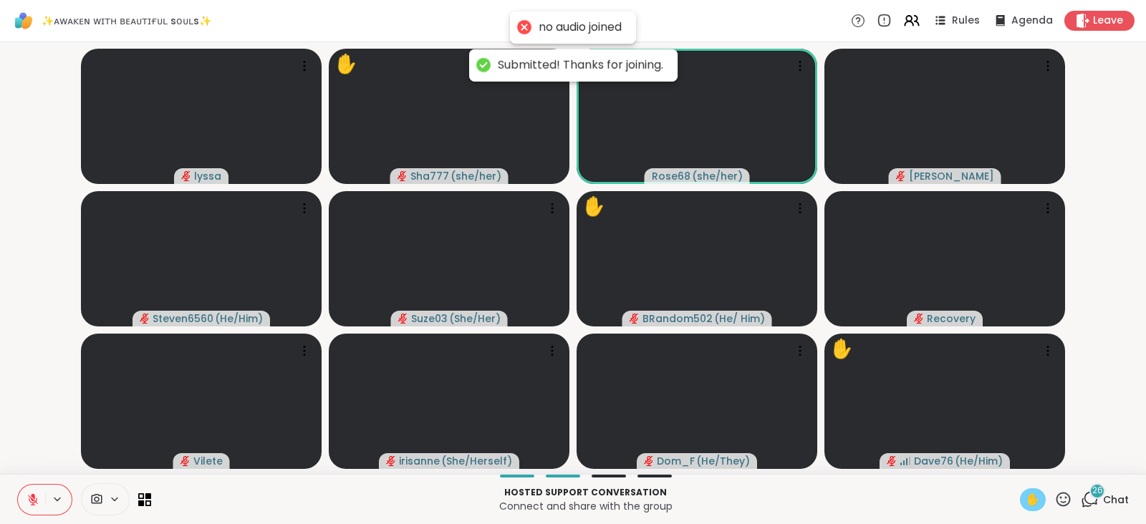
click at [1054, 499] on icon at bounding box center [1063, 500] width 18 height 18
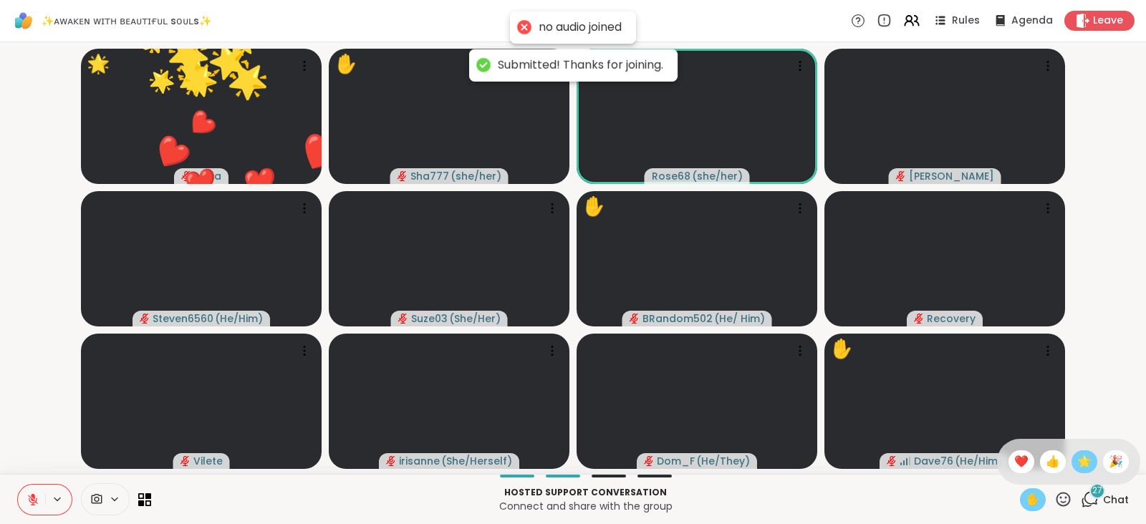
click at [1077, 457] on span "🌟" at bounding box center [1084, 461] width 14 height 17
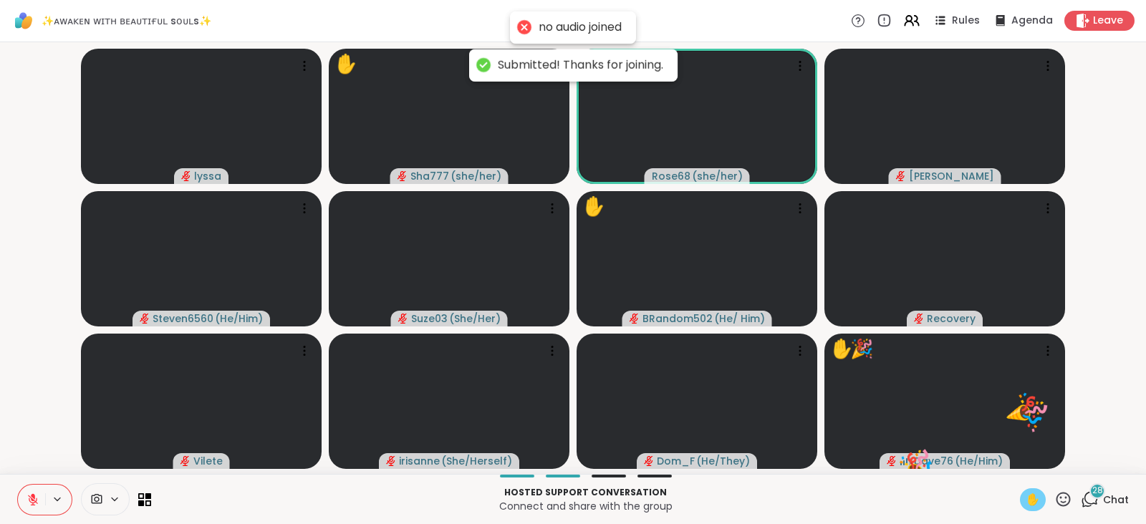
click at [1057, 498] on icon at bounding box center [1064, 499] width 14 height 14
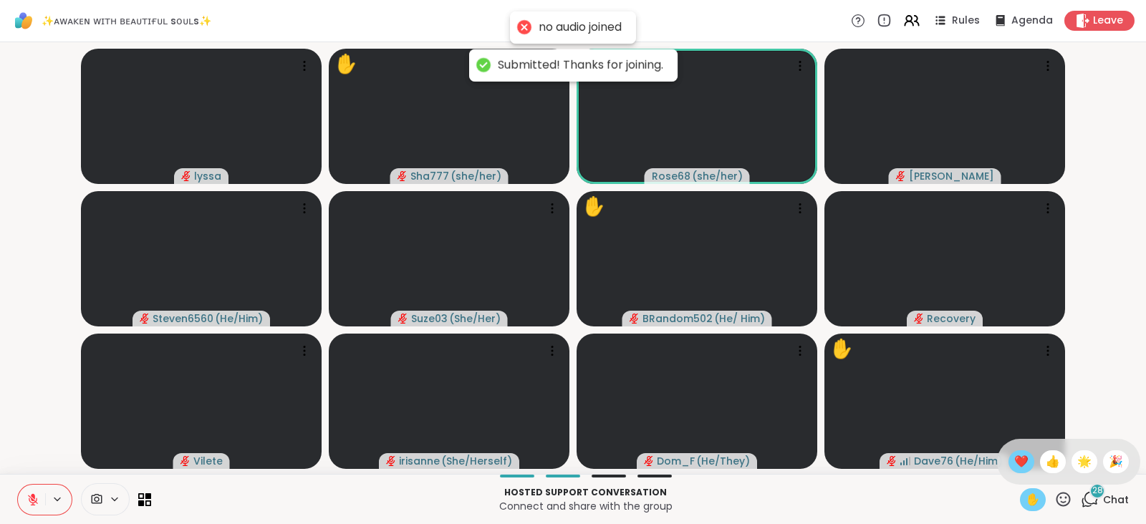
click at [1014, 463] on span "❤️" at bounding box center [1021, 461] width 14 height 17
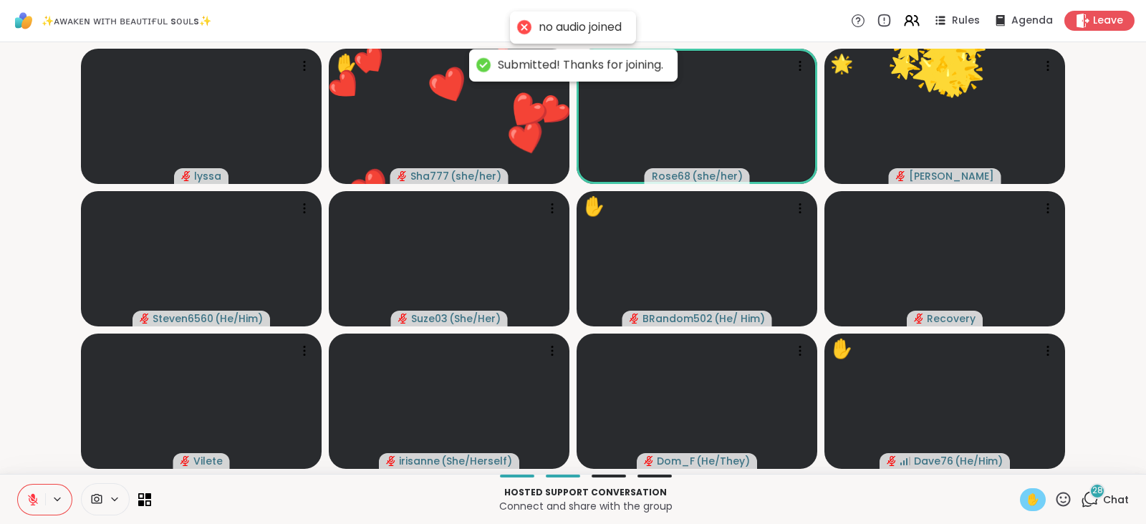
click at [1103, 494] on span "Chat" at bounding box center [1116, 500] width 26 height 14
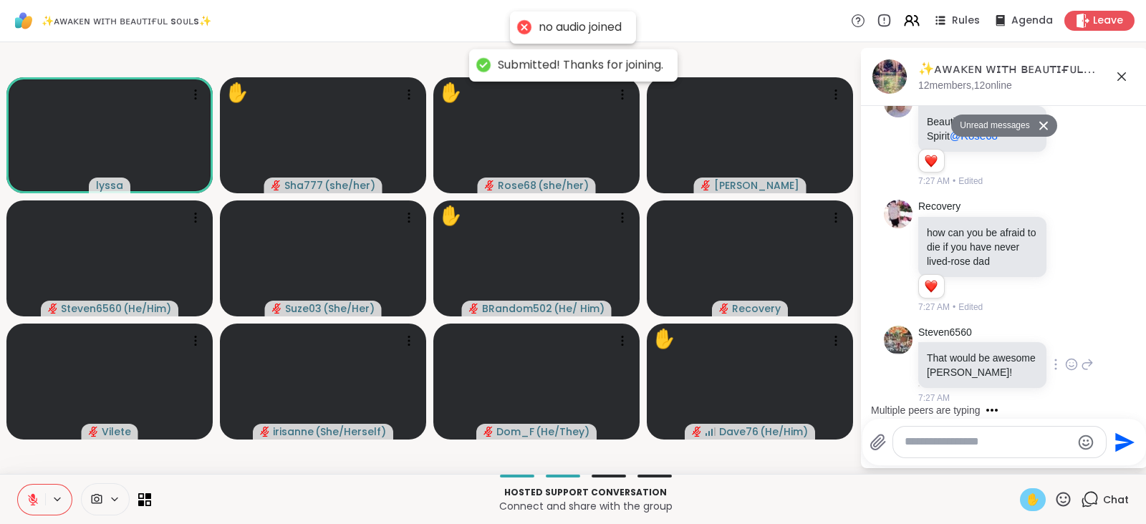
scroll to position [9917, 0]
click at [1065, 44] on icon at bounding box center [1071, 37] width 13 height 14
click at [1065, 21] on div "Select Reaction: Heart" at bounding box center [1071, 14] width 13 height 13
click at [1054, 492] on icon at bounding box center [1063, 500] width 18 height 18
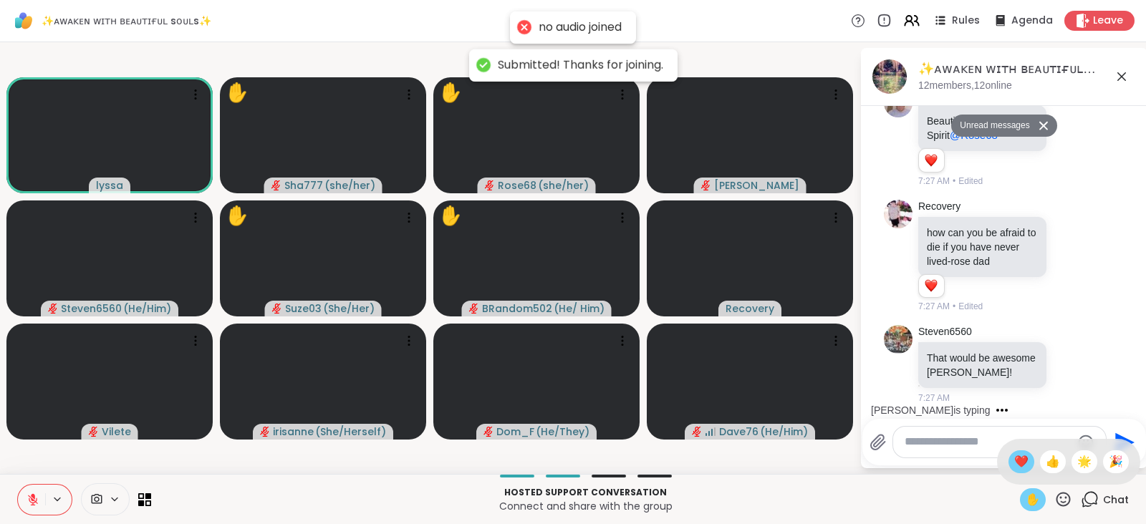
click at [1012, 460] on div "❤️" at bounding box center [1022, 462] width 26 height 23
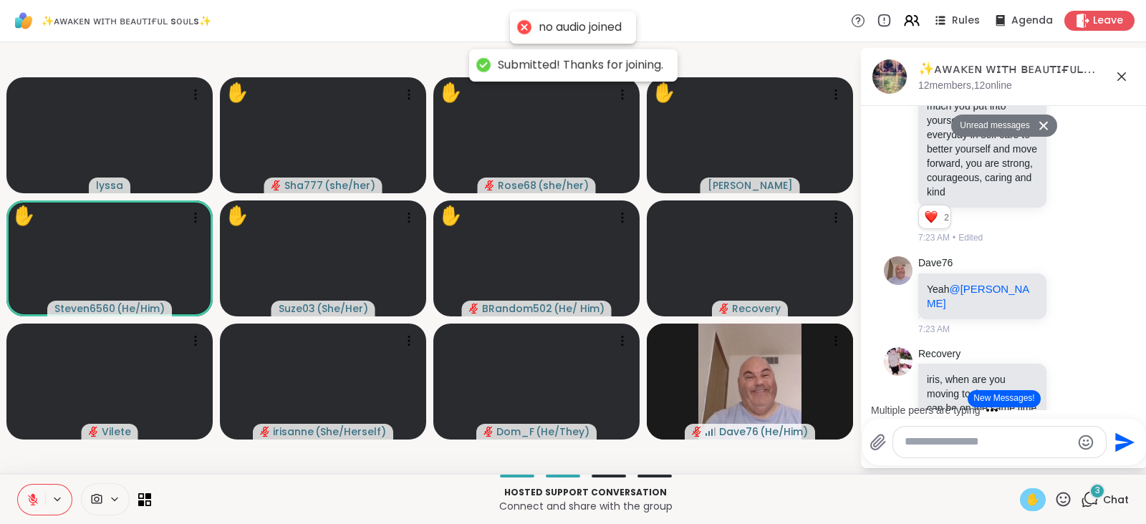
scroll to position [7723, 0]
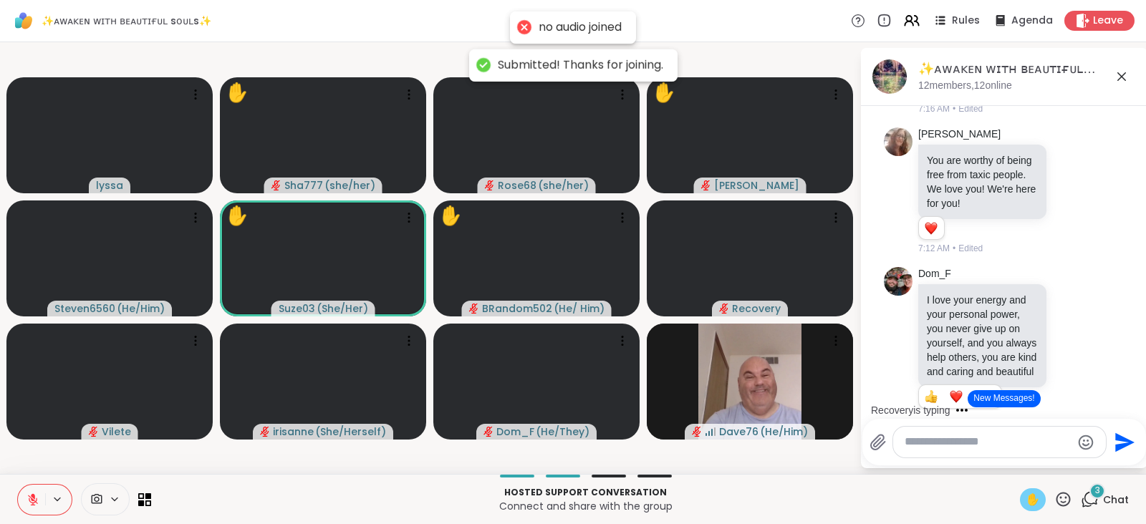
scroll to position [5498, 0]
click at [1054, 496] on icon at bounding box center [1063, 500] width 18 height 18
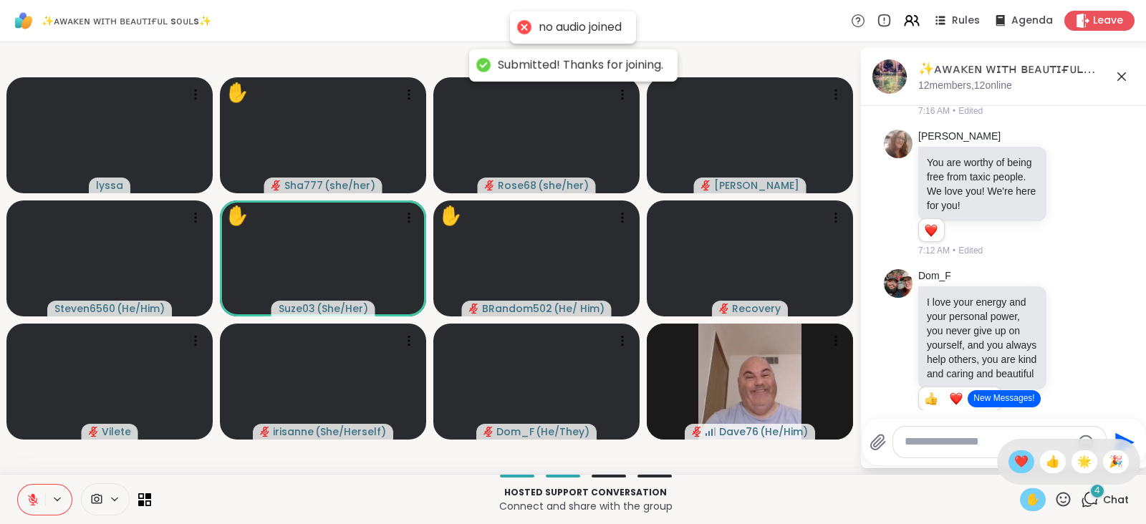
click at [1014, 462] on span "❤️" at bounding box center [1021, 461] width 14 height 17
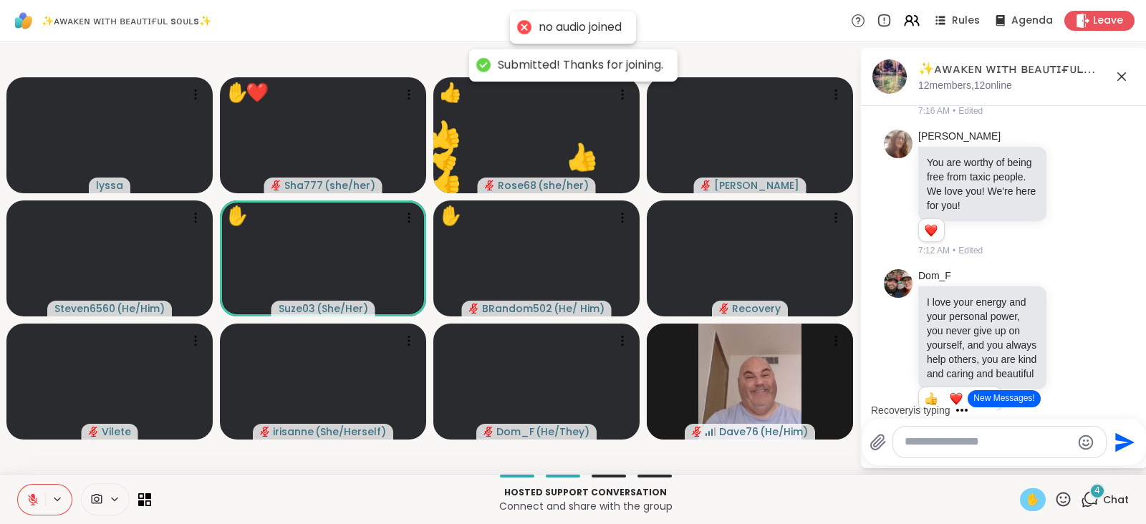
click at [1054, 503] on icon at bounding box center [1063, 500] width 18 height 18
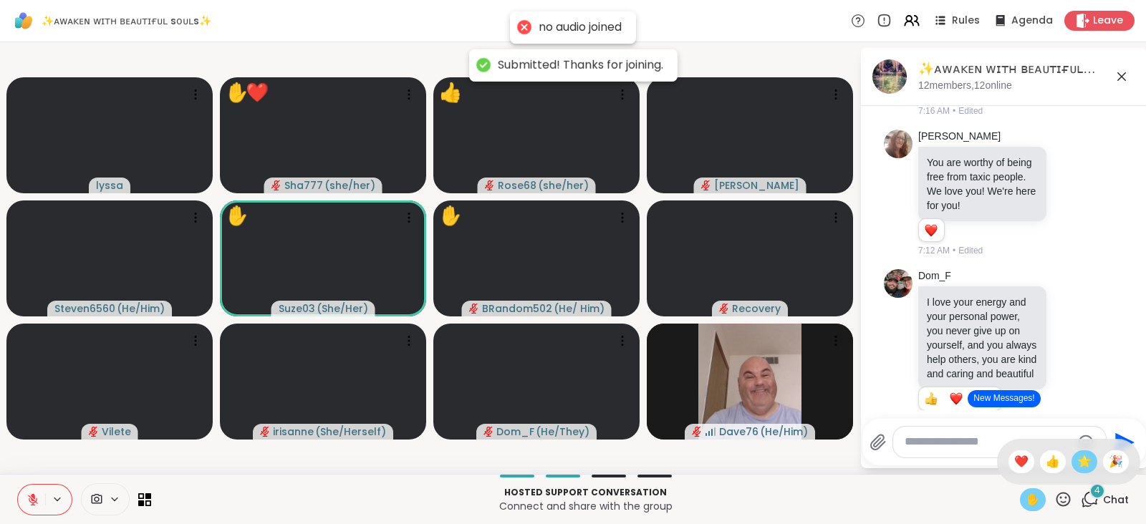
click at [1072, 471] on div "🌟" at bounding box center [1085, 462] width 26 height 23
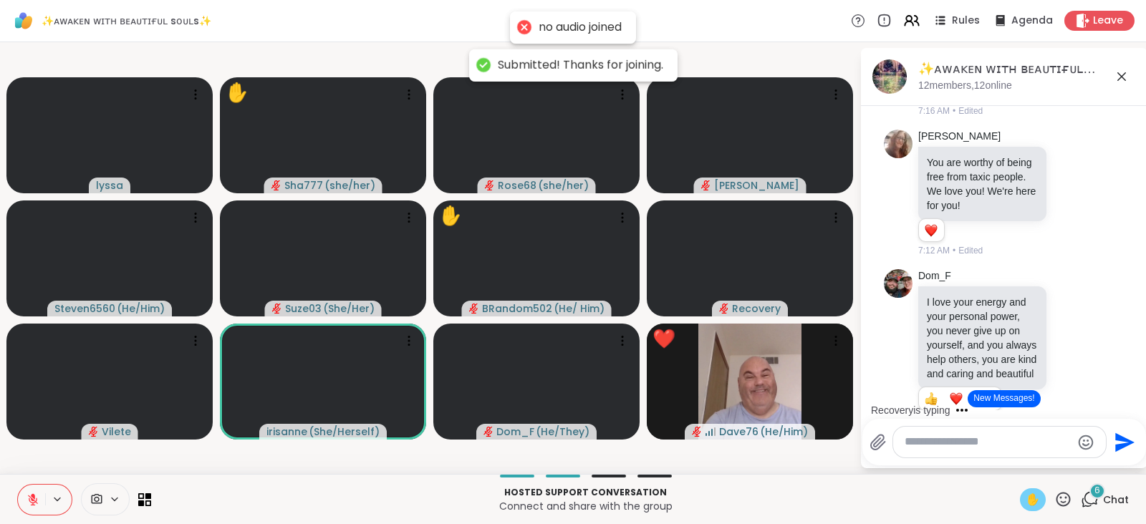
click at [1018, 396] on button "New Messages!" at bounding box center [1004, 398] width 72 height 17
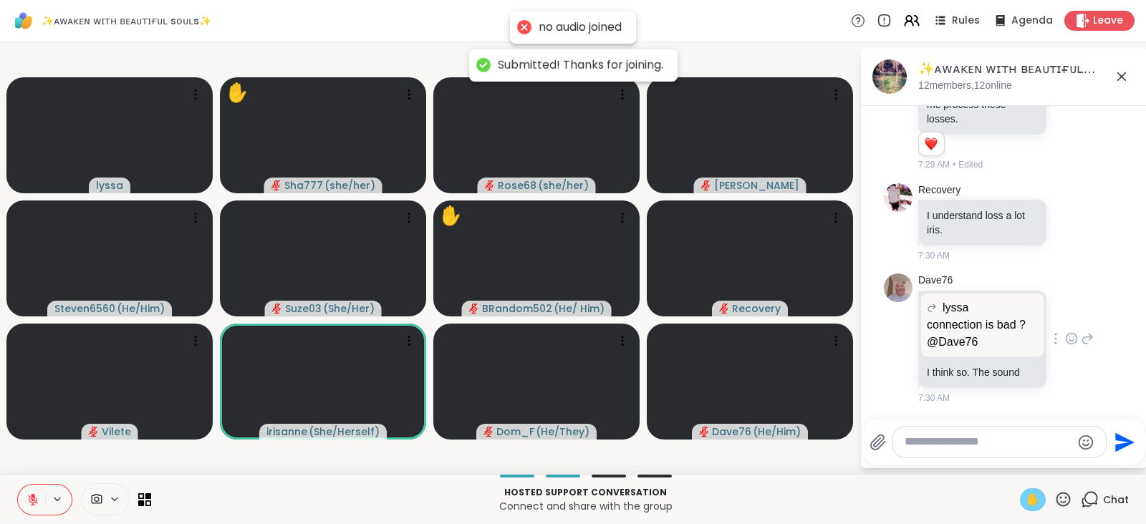
scroll to position [10966, 0]
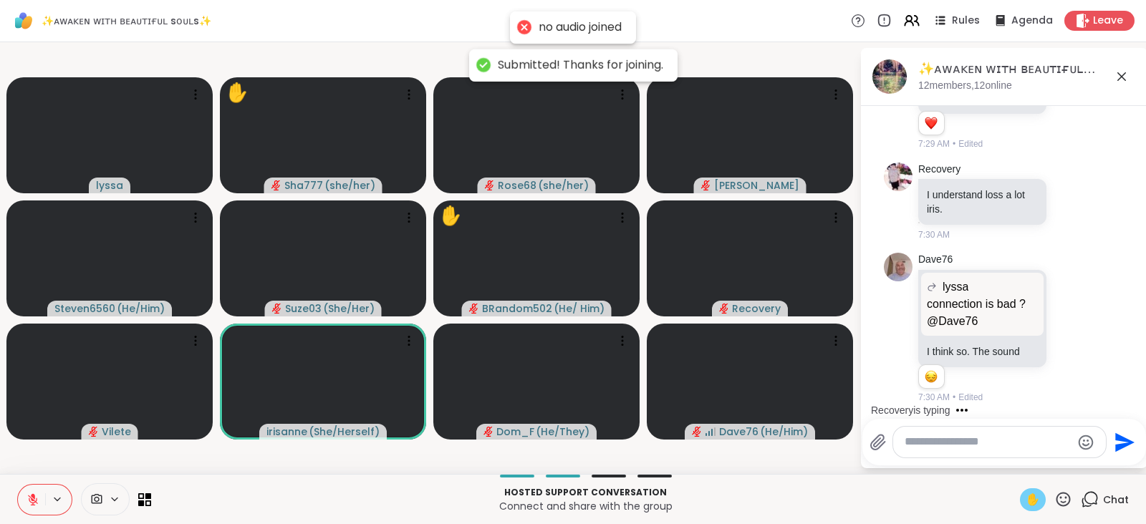
click at [1057, 492] on icon at bounding box center [1064, 499] width 14 height 14
click at [1014, 461] on span "❤️" at bounding box center [1021, 461] width 14 height 17
click at [1000, 443] on textarea "Type your message" at bounding box center [988, 442] width 167 height 15
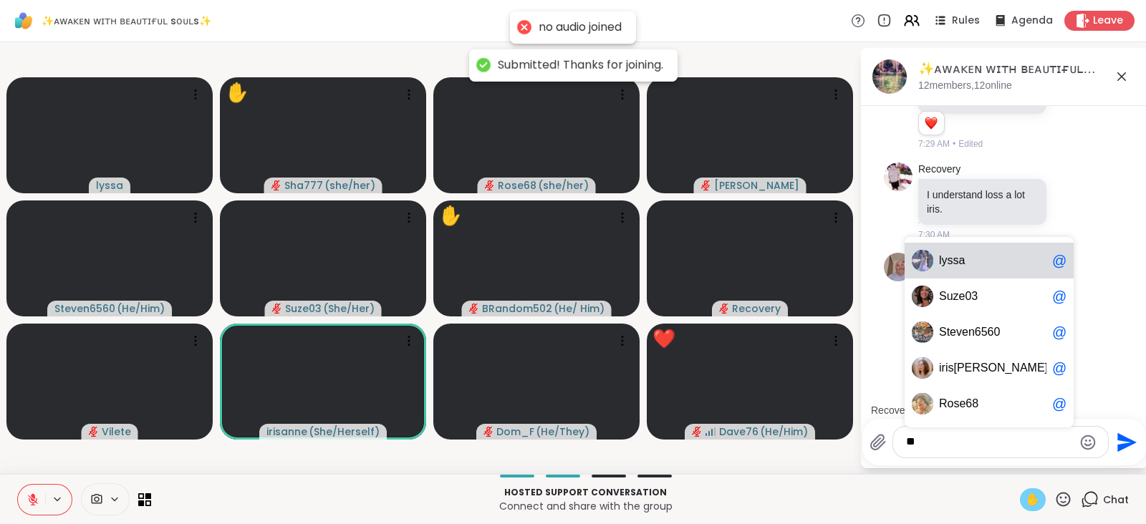
type textarea "*"
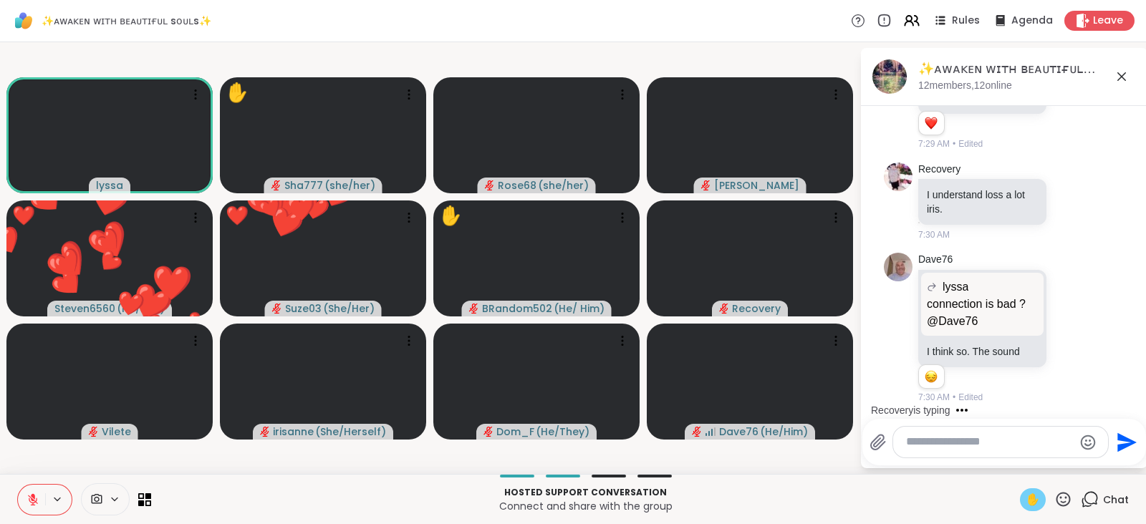
scroll to position [11128, 0]
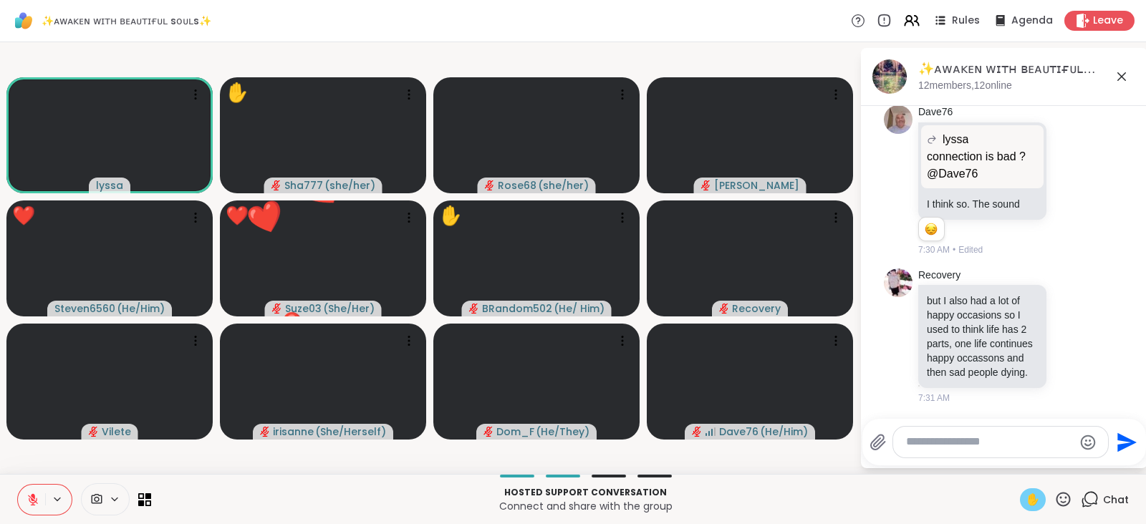
click at [1049, 486] on div "Hosted support conversation Connect and share with the group ✋ Chat" at bounding box center [573, 499] width 1146 height 50
click at [1057, 492] on icon at bounding box center [1064, 499] width 14 height 14
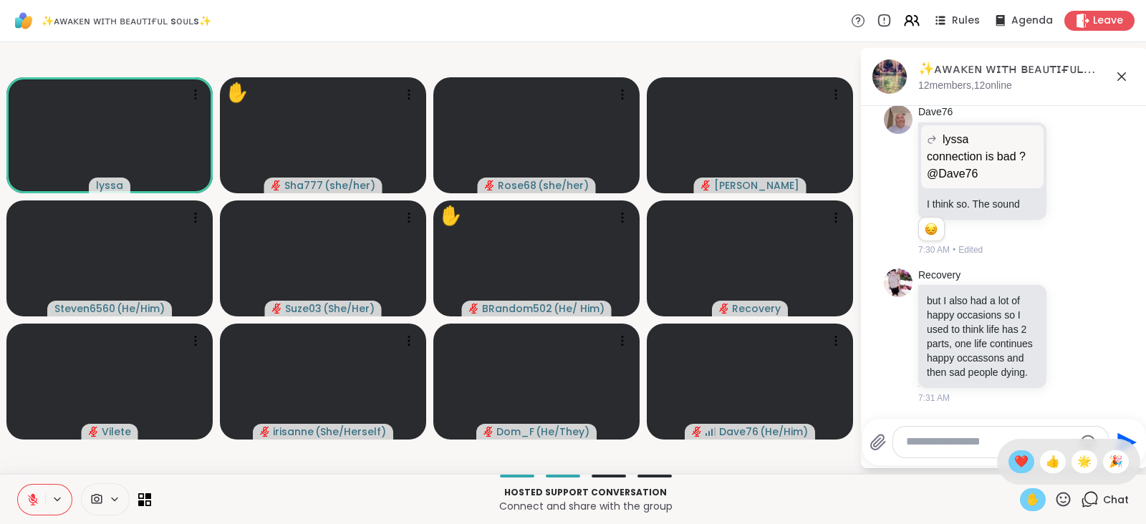
click at [1014, 458] on span "❤️" at bounding box center [1021, 461] width 14 height 17
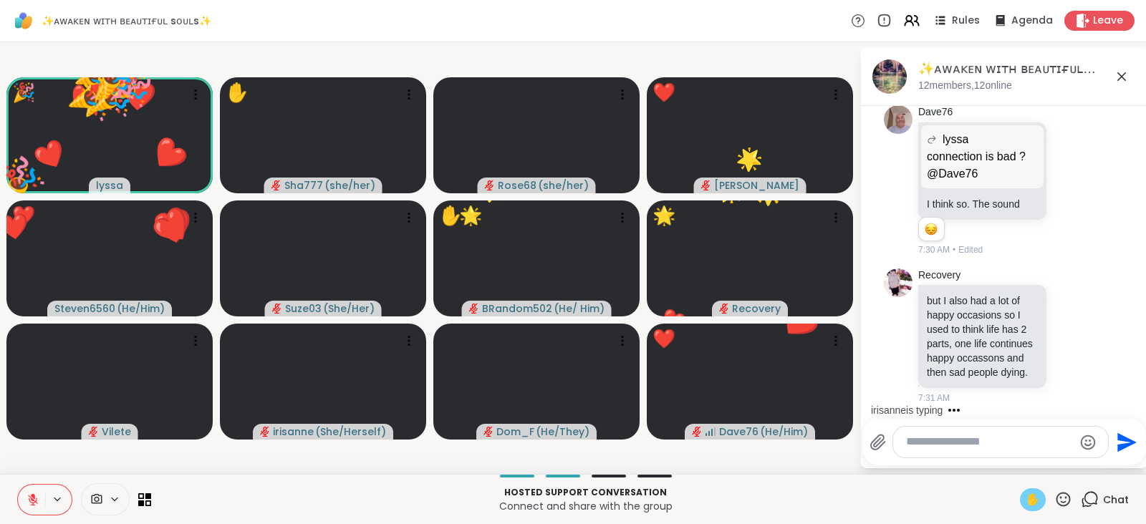
click at [1054, 494] on icon at bounding box center [1063, 500] width 18 height 18
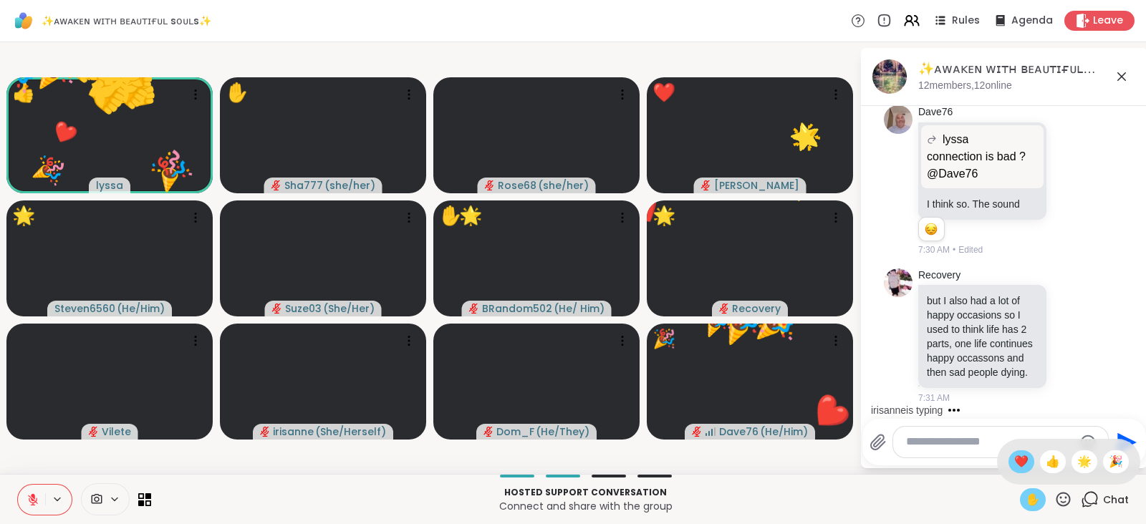
click at [1014, 458] on span "❤️" at bounding box center [1021, 461] width 14 height 17
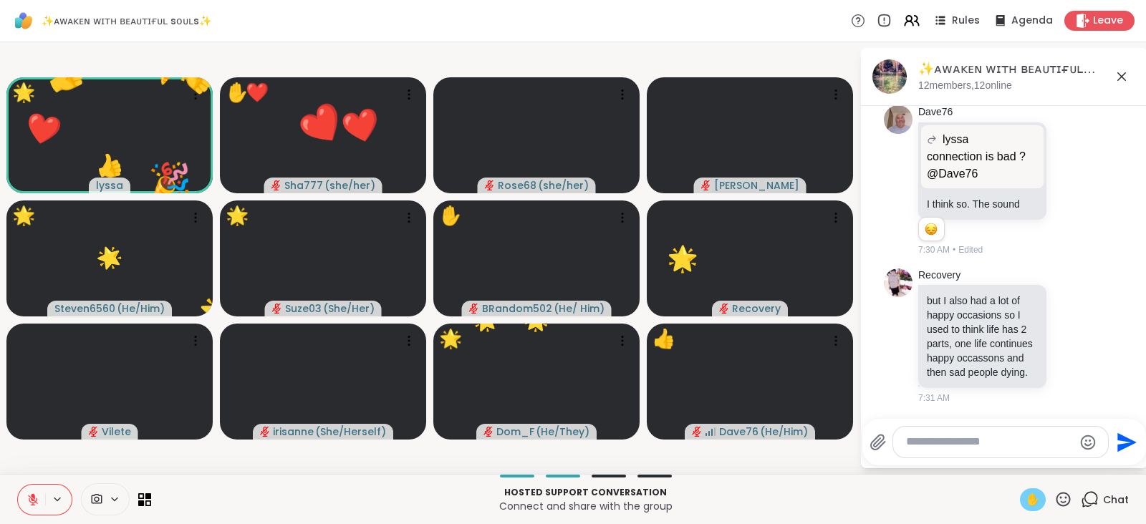
click at [1026, 491] on span "✋" at bounding box center [1033, 499] width 14 height 17
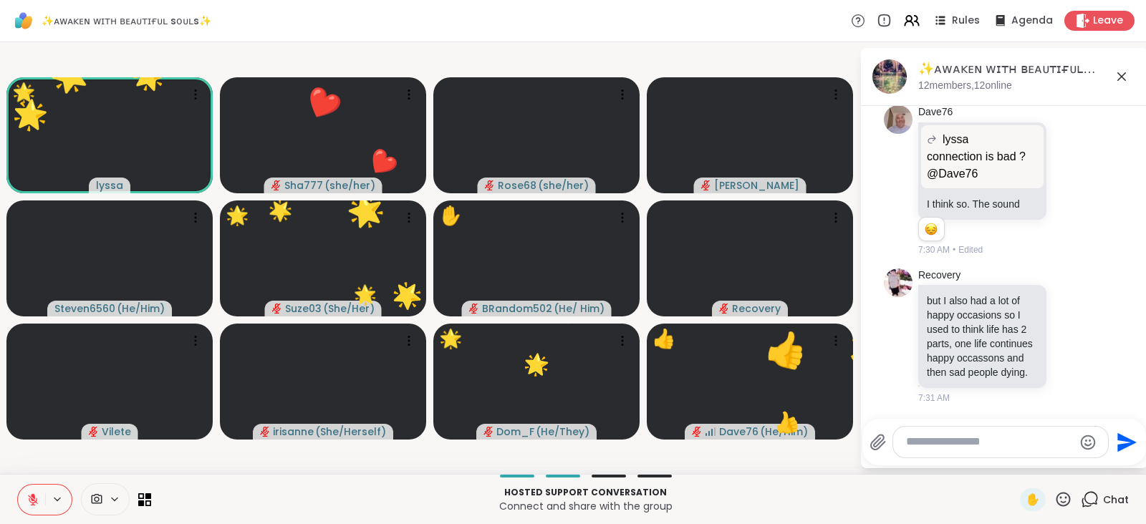
click at [1054, 496] on icon at bounding box center [1063, 500] width 18 height 18
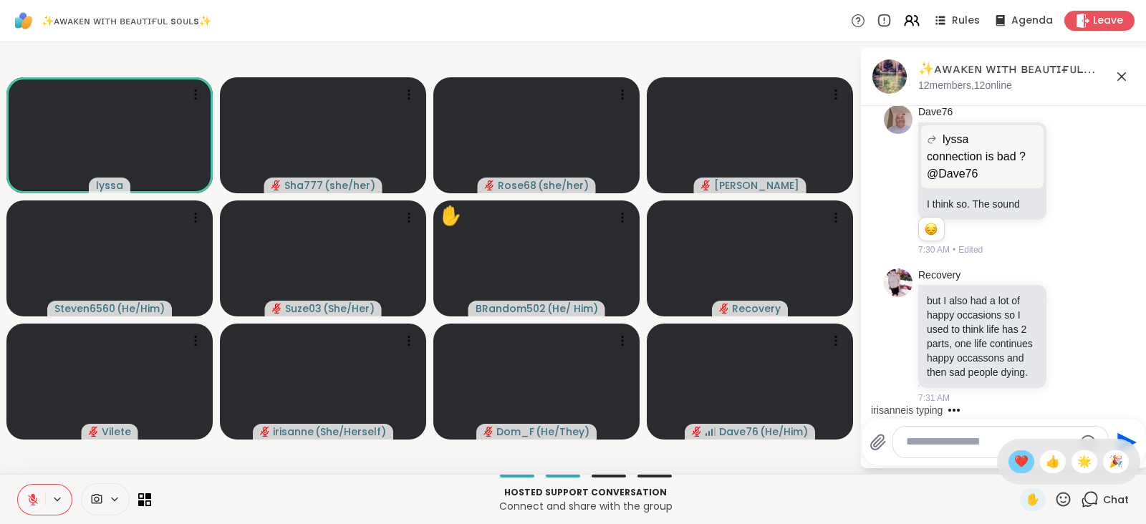
click at [1014, 461] on span "❤️" at bounding box center [1021, 461] width 14 height 17
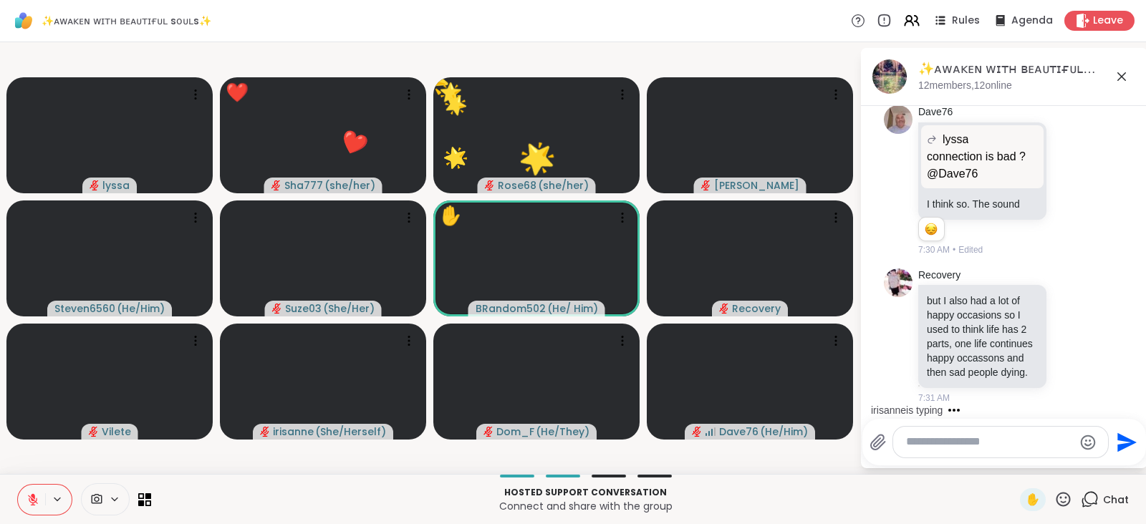
click at [1054, 494] on icon at bounding box center [1063, 500] width 18 height 18
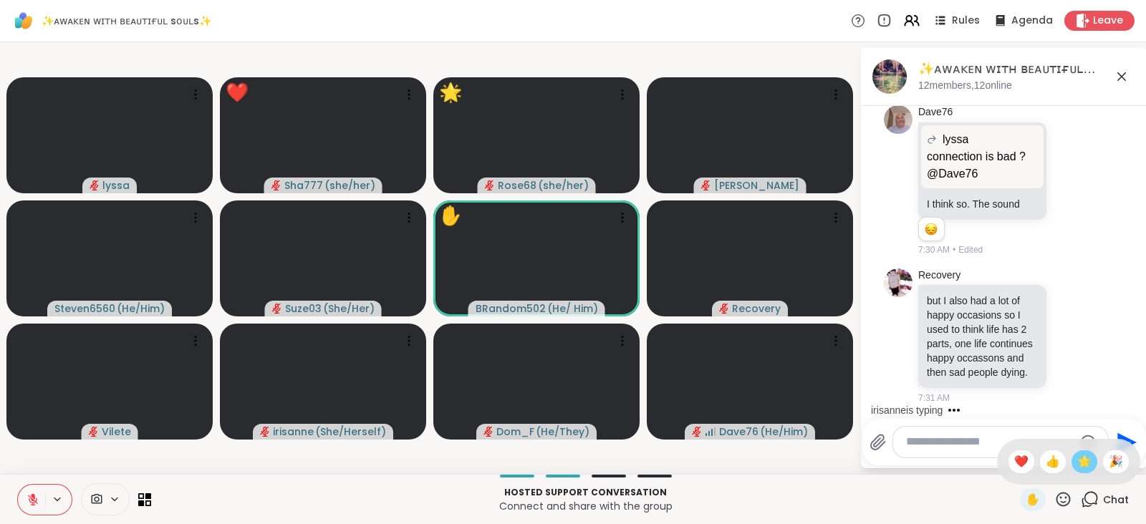
click at [1077, 462] on span "🌟" at bounding box center [1084, 461] width 14 height 17
click at [996, 438] on textarea "Type your message" at bounding box center [989, 442] width 167 height 15
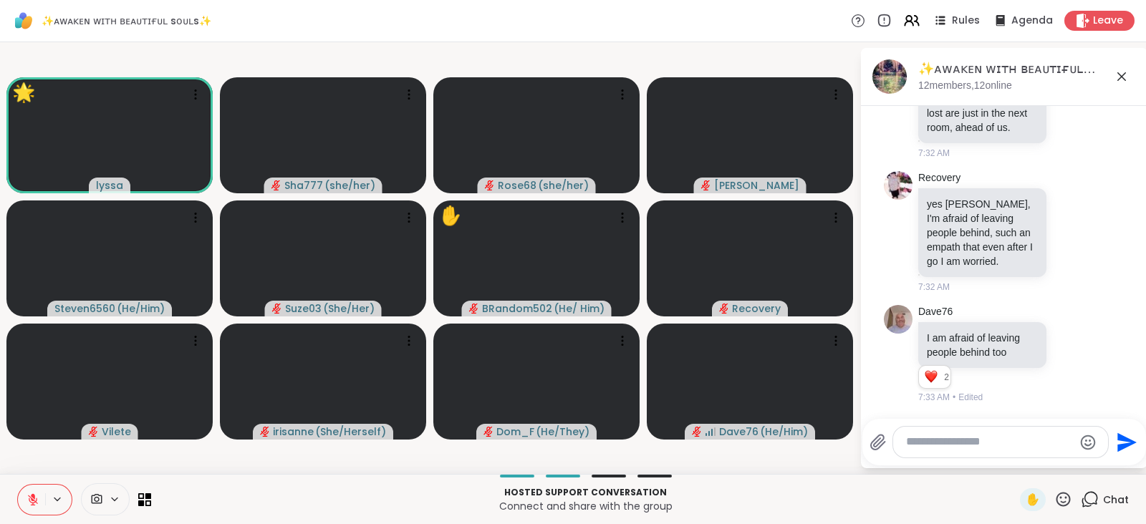
scroll to position [11667, 0]
click at [973, 444] on textarea "Type your message" at bounding box center [989, 442] width 167 height 15
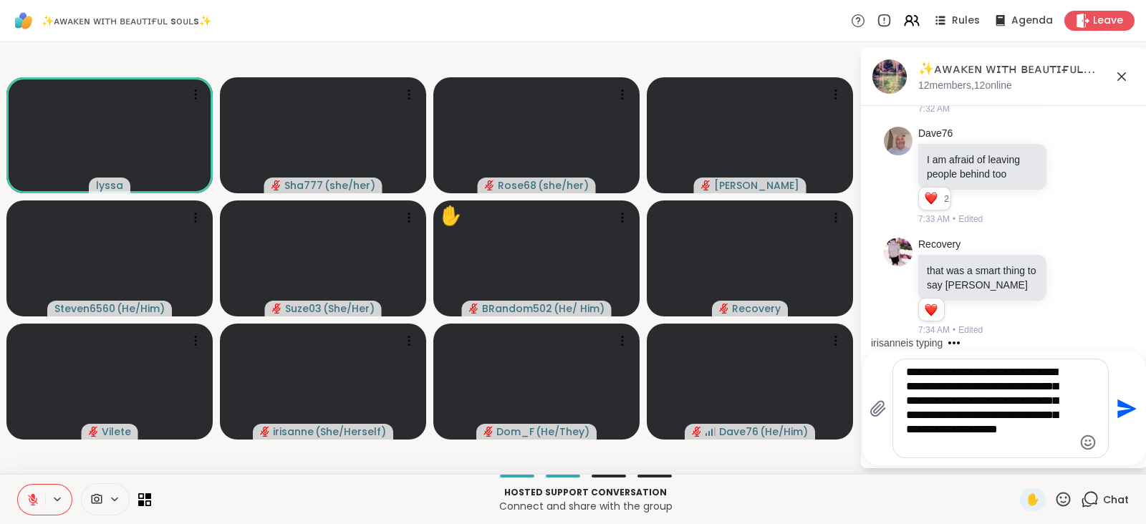
scroll to position [11844, 0]
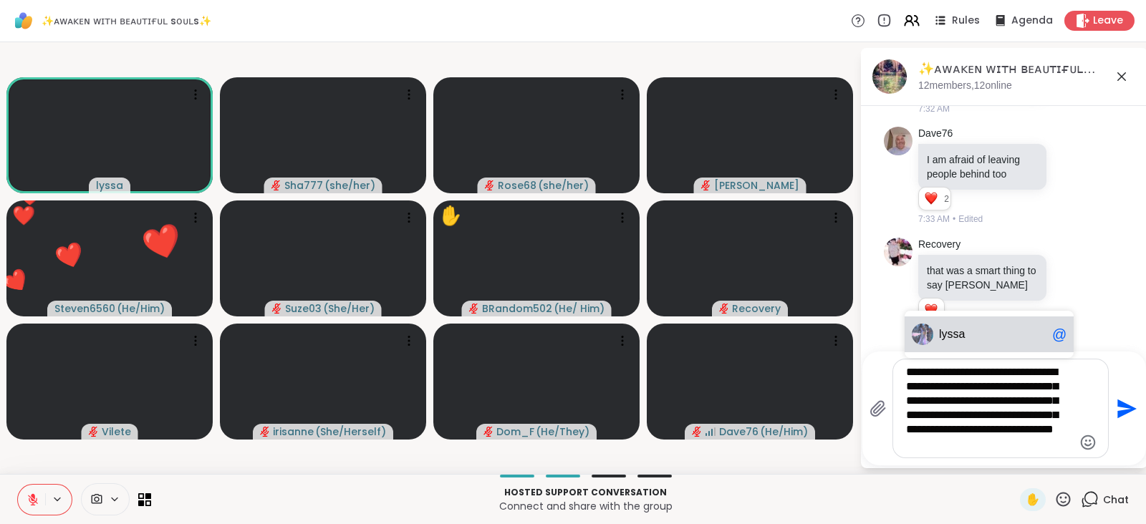
click at [973, 327] on span "ly ssa" at bounding box center [992, 334] width 107 height 14
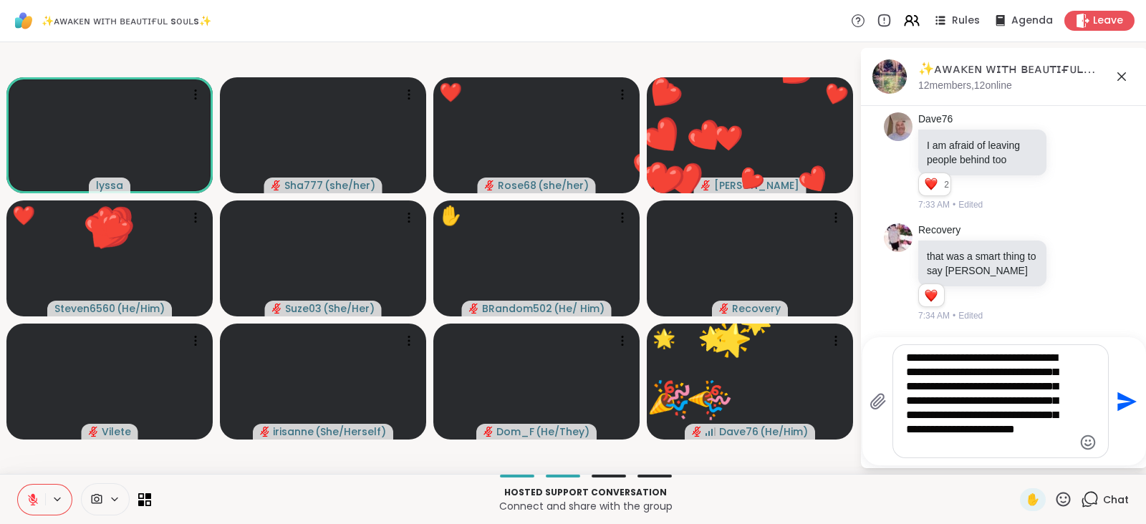
type textarea "**********"
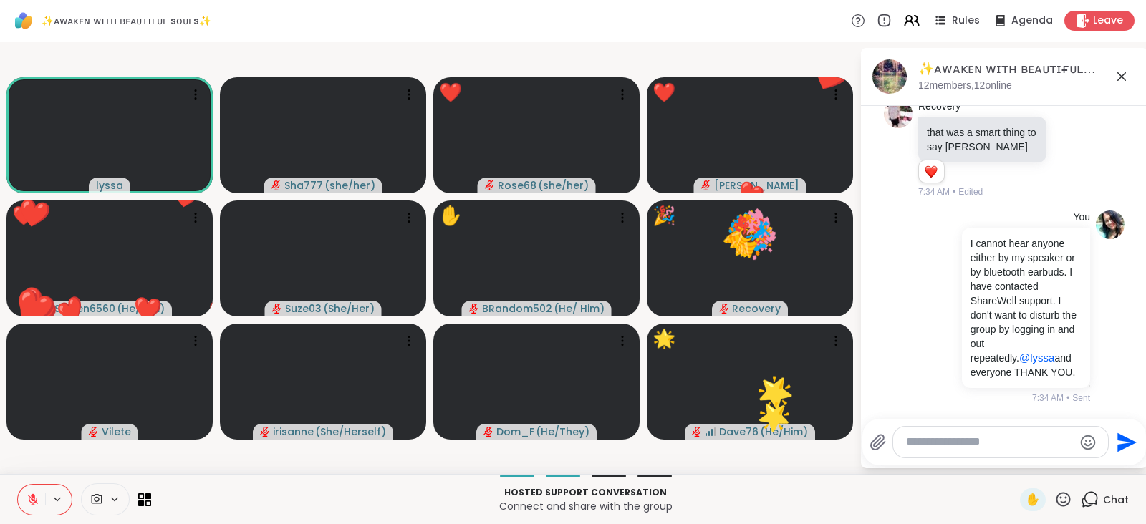
scroll to position [12012, 0]
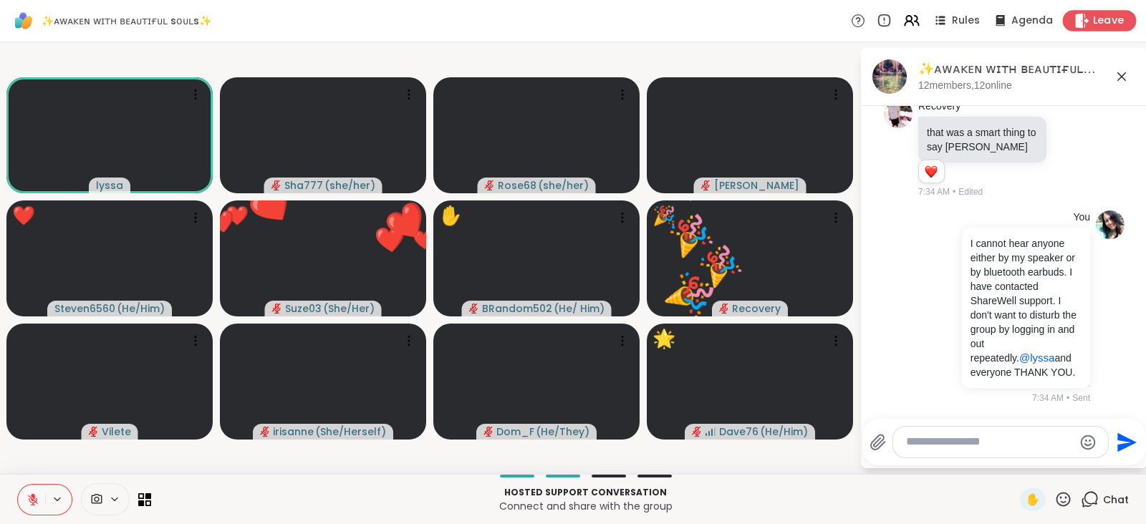
click at [1093, 20] on span "Leave" at bounding box center [1109, 21] width 32 height 15
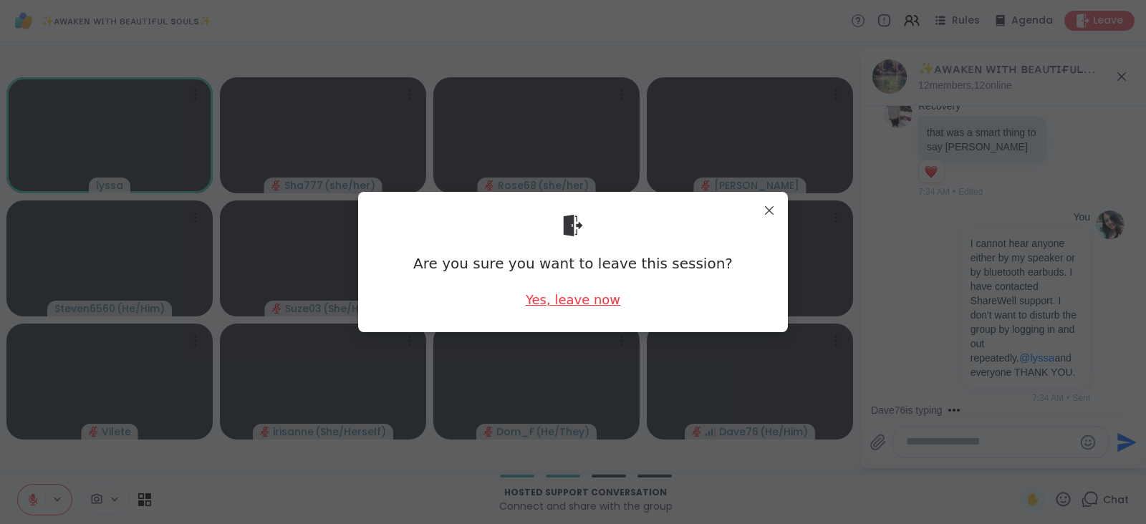
click at [591, 298] on div "Yes, leave now" at bounding box center [573, 300] width 95 height 18
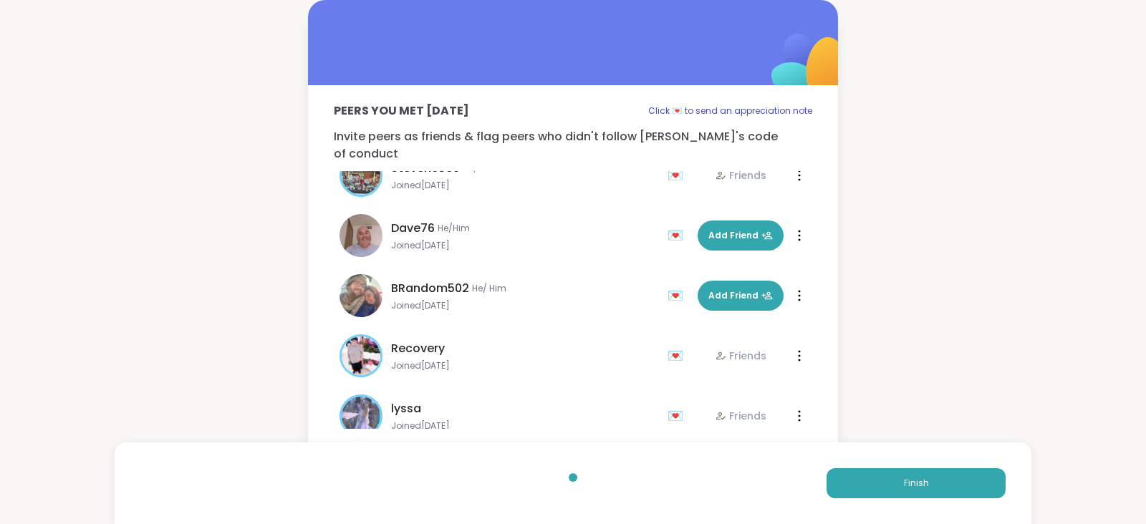
scroll to position [403, 0]
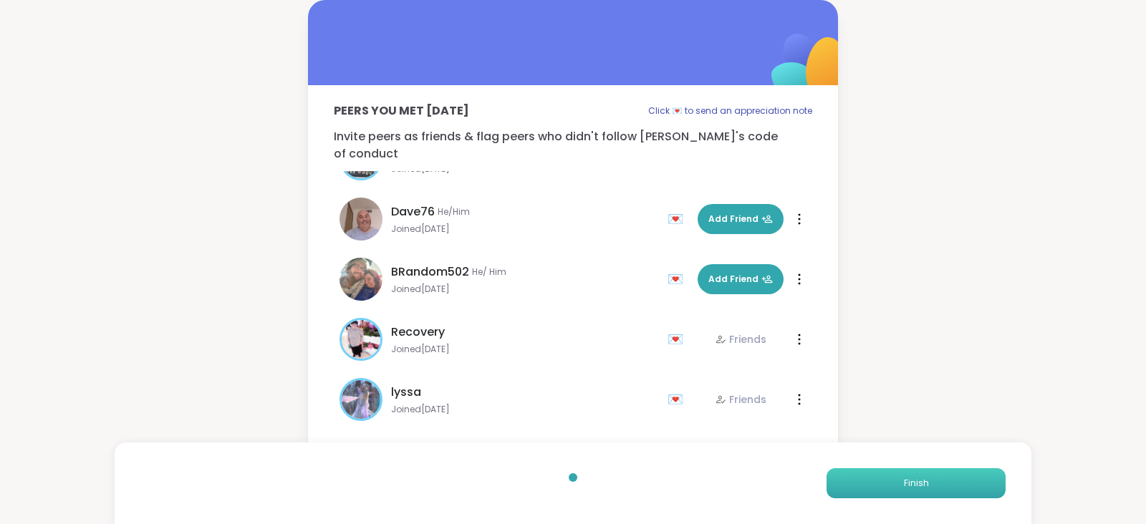
click at [916, 473] on button "Finish" at bounding box center [916, 483] width 179 height 30
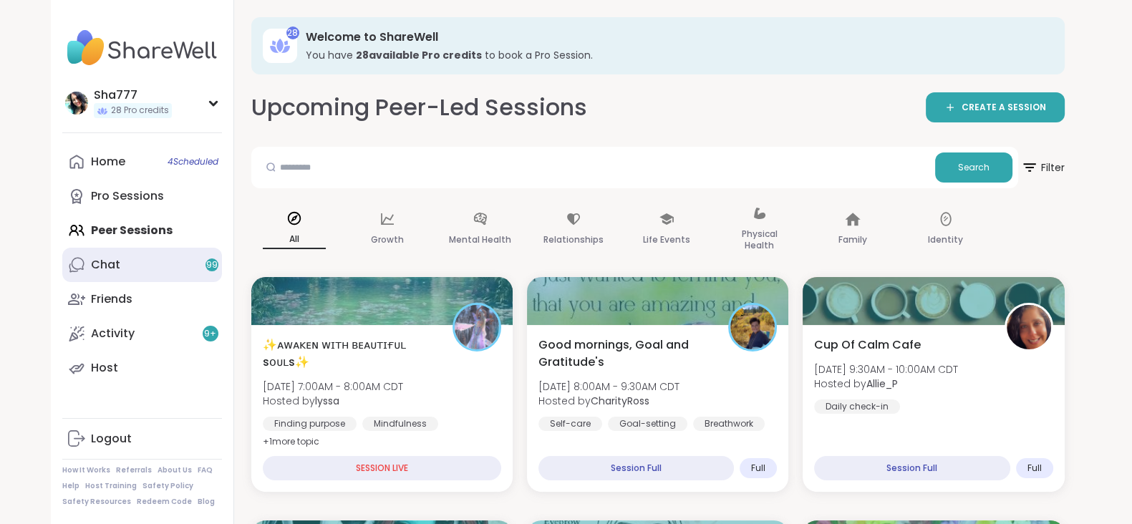
click at [148, 263] on link "Chat 99" at bounding box center [142, 265] width 160 height 34
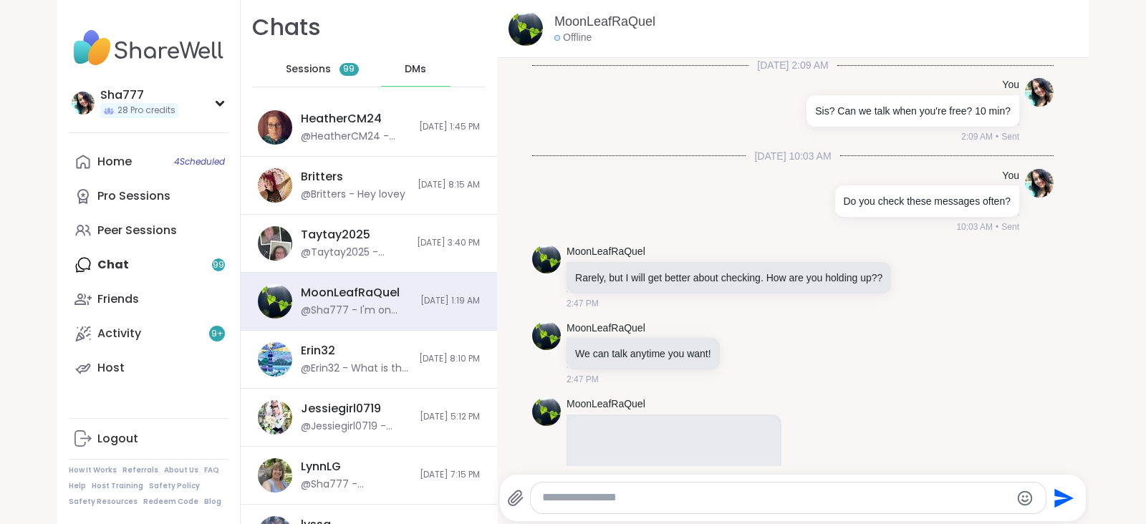
scroll to position [1540, 0]
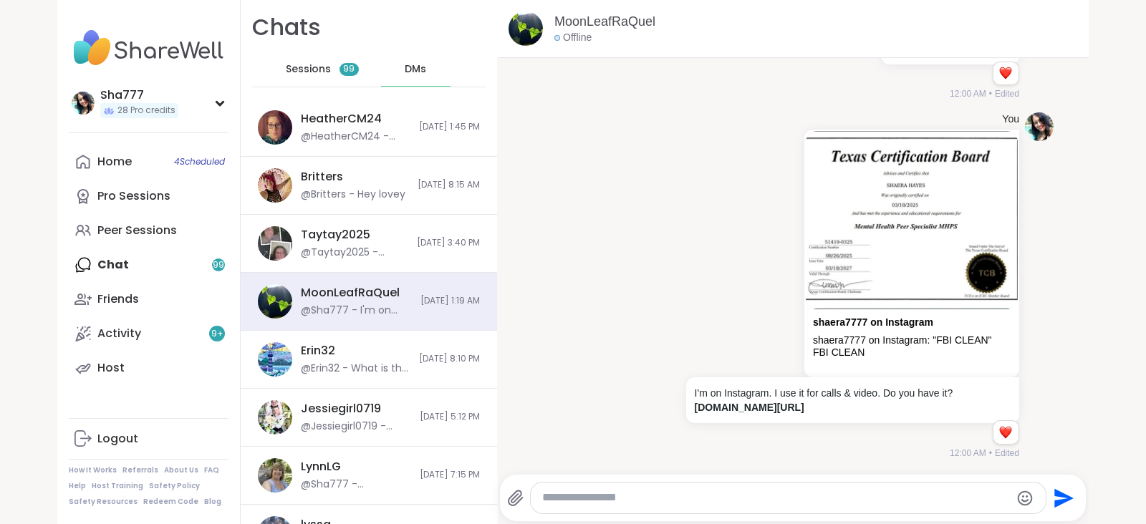
click at [312, 66] on span "Sessions" at bounding box center [308, 69] width 45 height 14
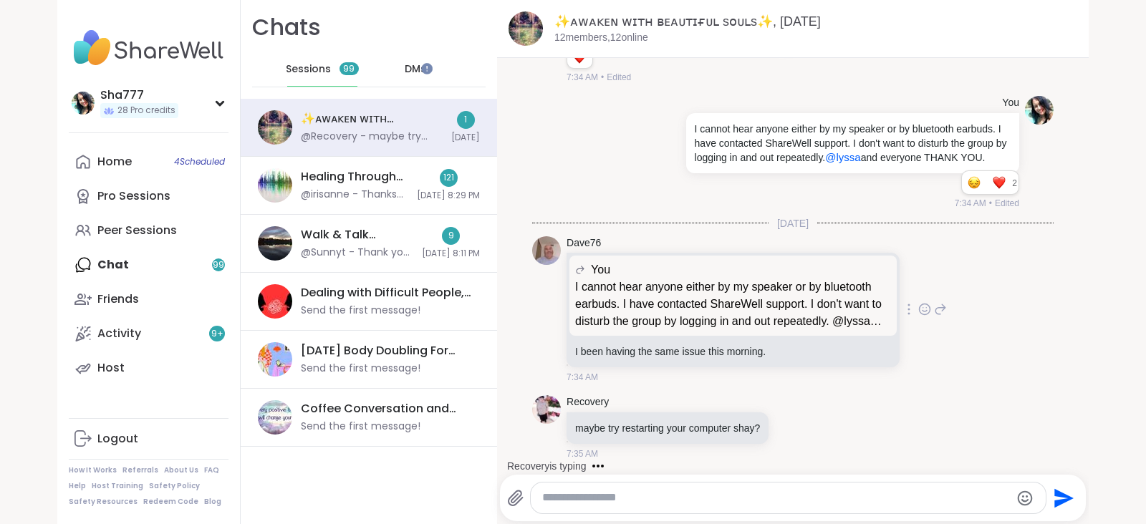
scroll to position [9046, 0]
click at [918, 306] on icon at bounding box center [924, 309] width 13 height 14
click at [773, 287] on div "Select Reaction: Thumbs up" at bounding box center [779, 286] width 13 height 13
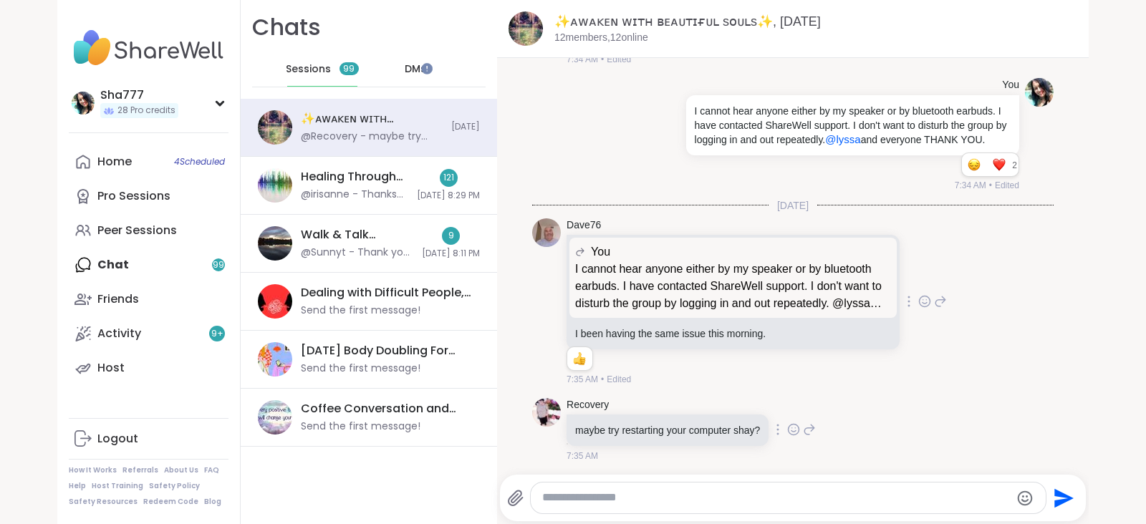
click at [789, 436] on icon at bounding box center [794, 430] width 11 height 11
click at [642, 413] on div "Select Reaction: Thumbs up" at bounding box center [648, 406] width 13 height 13
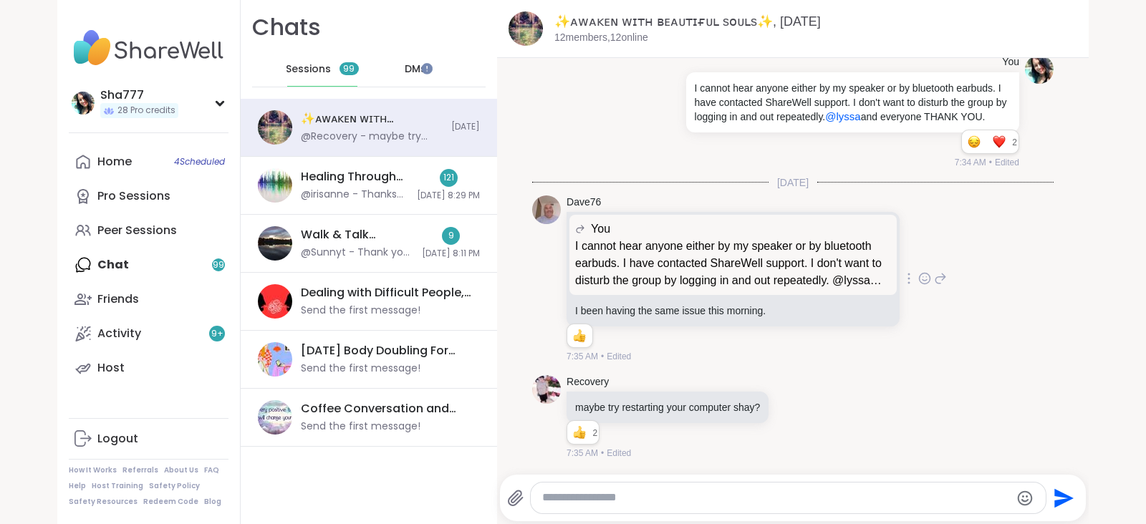
click at [934, 276] on icon at bounding box center [940, 278] width 13 height 17
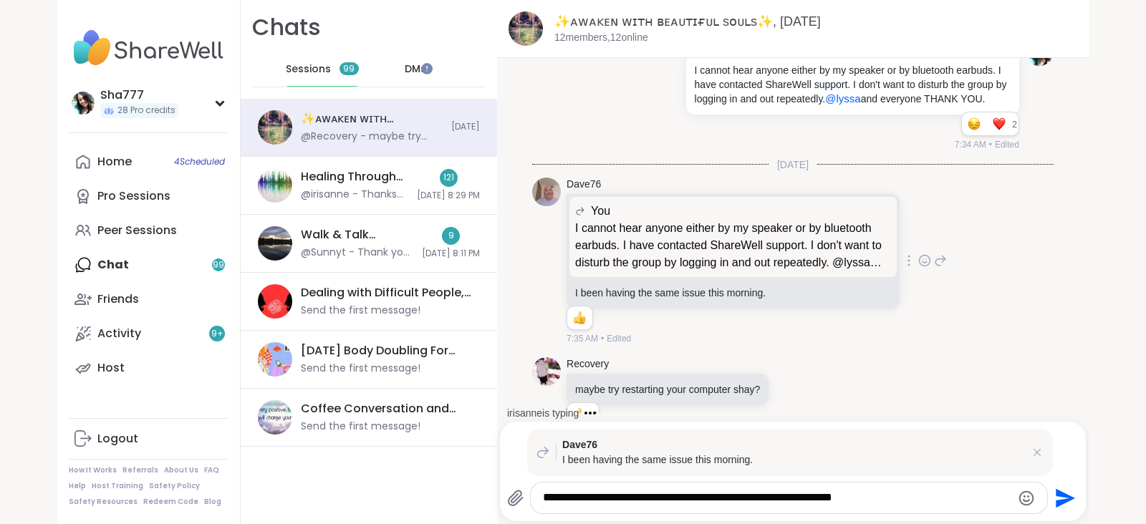
type textarea "**********"
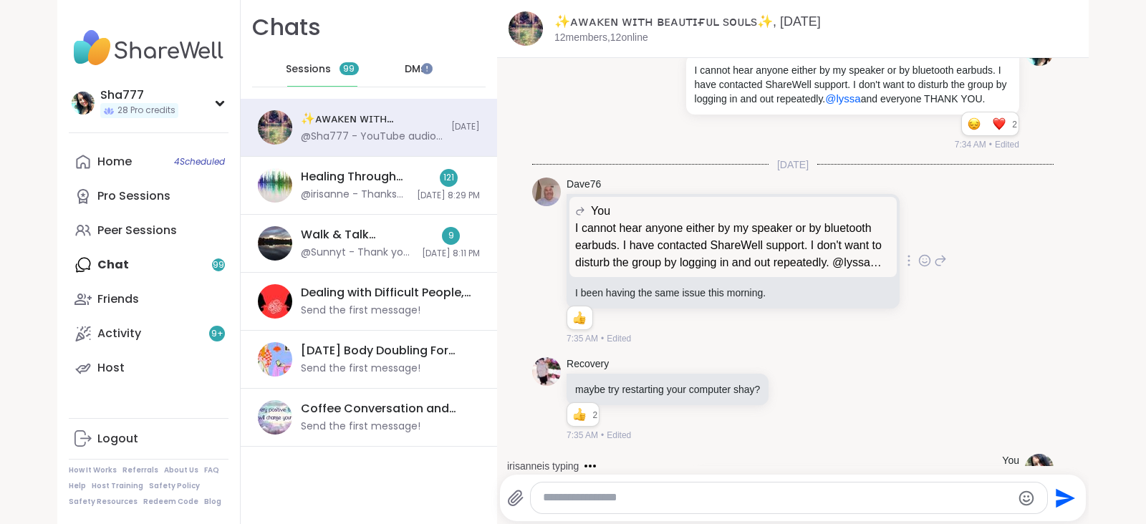
scroll to position [9226, 0]
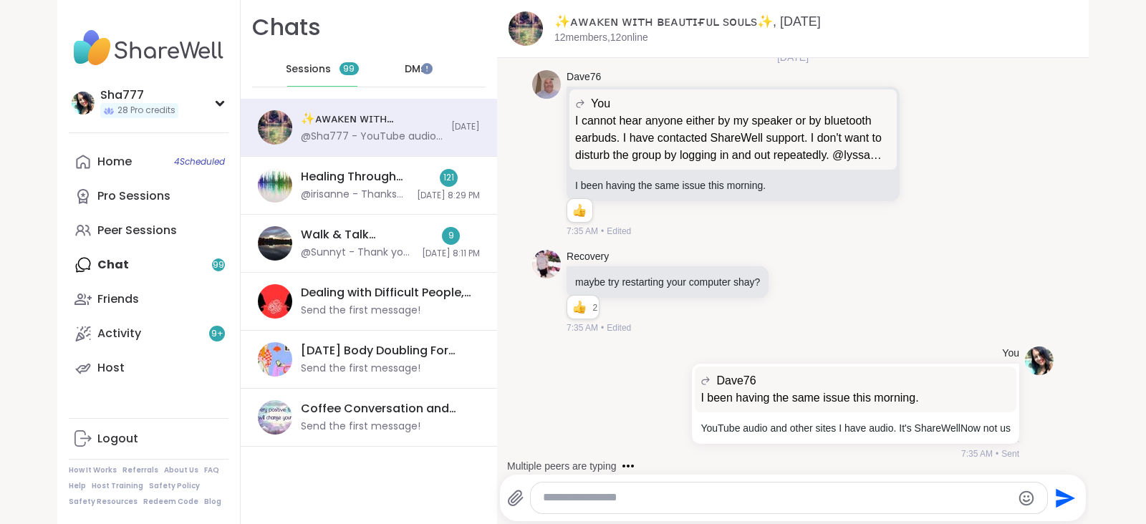
click at [803, 283] on icon at bounding box center [809, 291] width 13 height 17
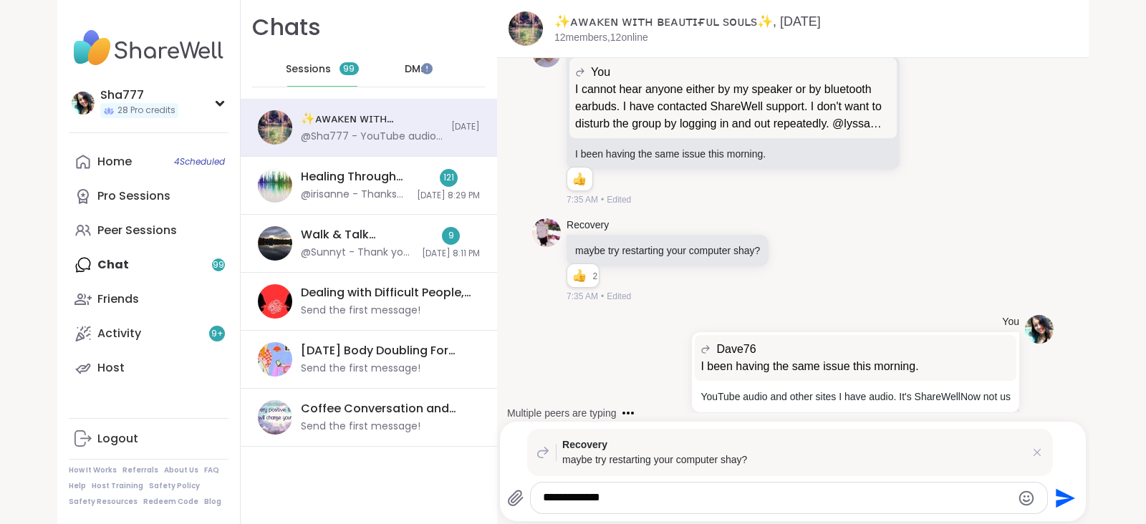
type textarea "**********"
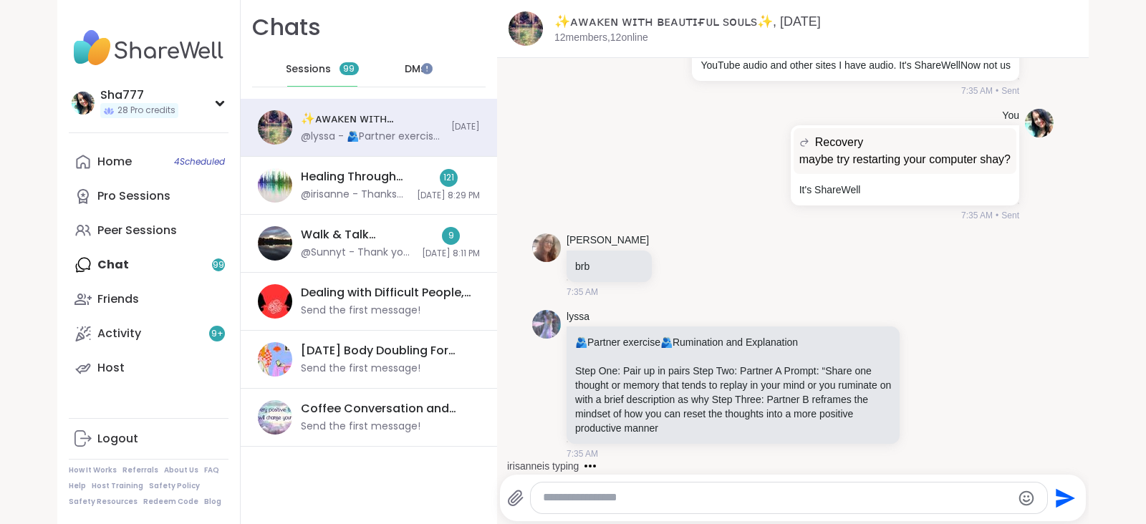
scroll to position [9731, 0]
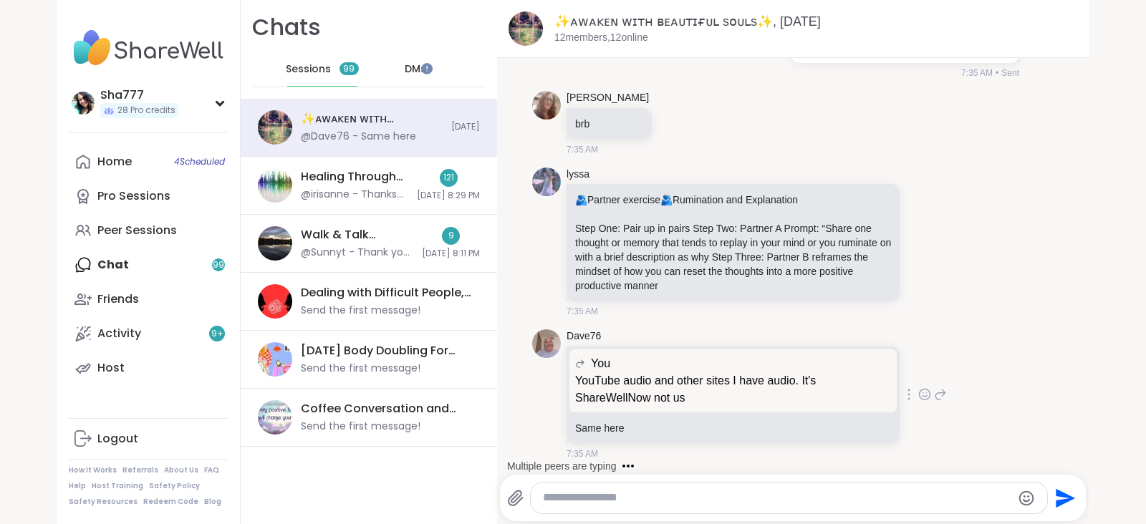
click at [918, 395] on icon at bounding box center [924, 395] width 13 height 14
click at [773, 372] on div "Select Reaction: Thumbs up" at bounding box center [779, 371] width 13 height 13
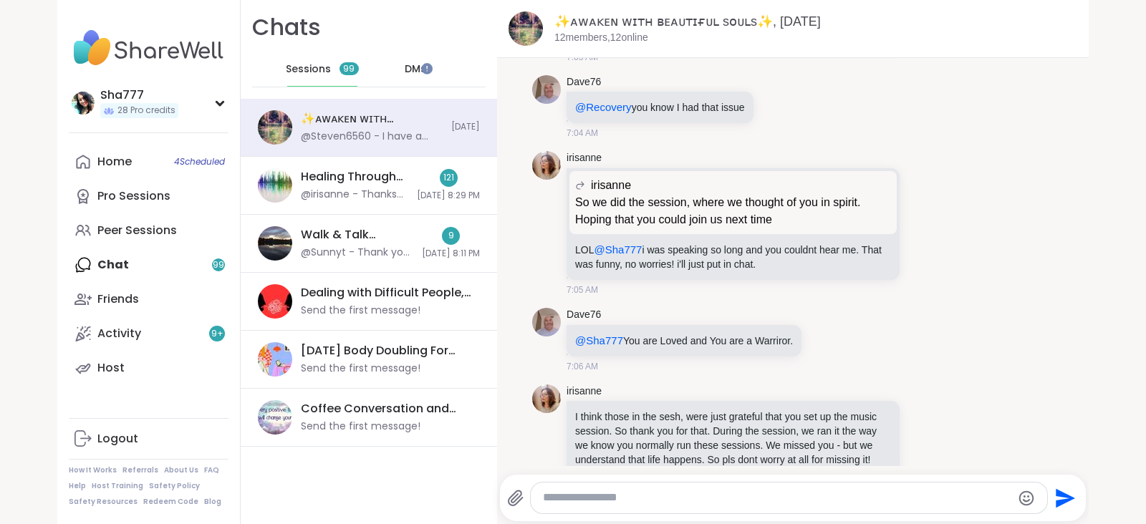
scroll to position [2621, 0]
click at [918, 231] on icon at bounding box center [924, 223] width 13 height 14
click at [797, 206] on button "Select Reaction: Heart" at bounding box center [811, 200] width 29 height 29
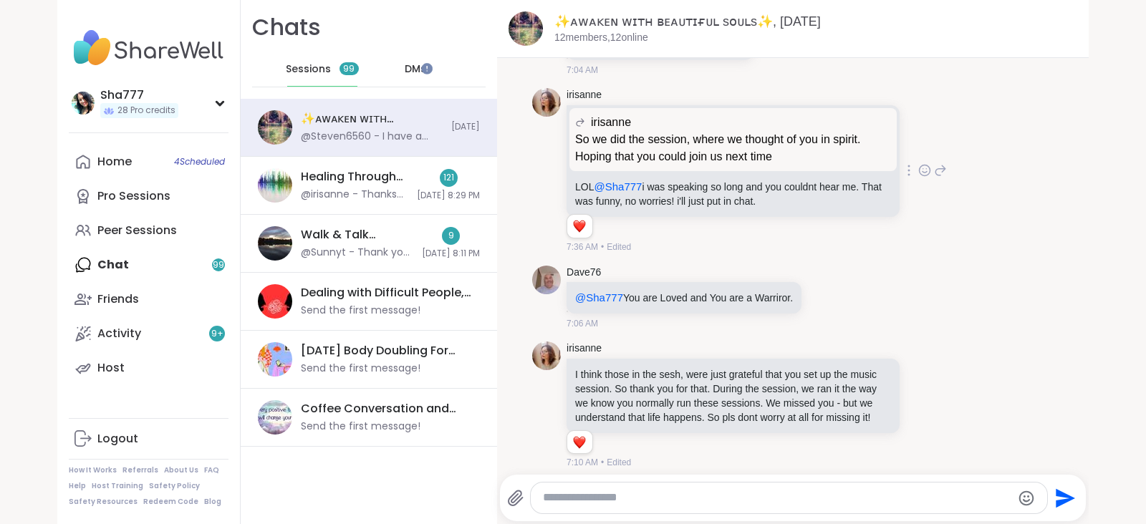
scroll to position [2696, 0]
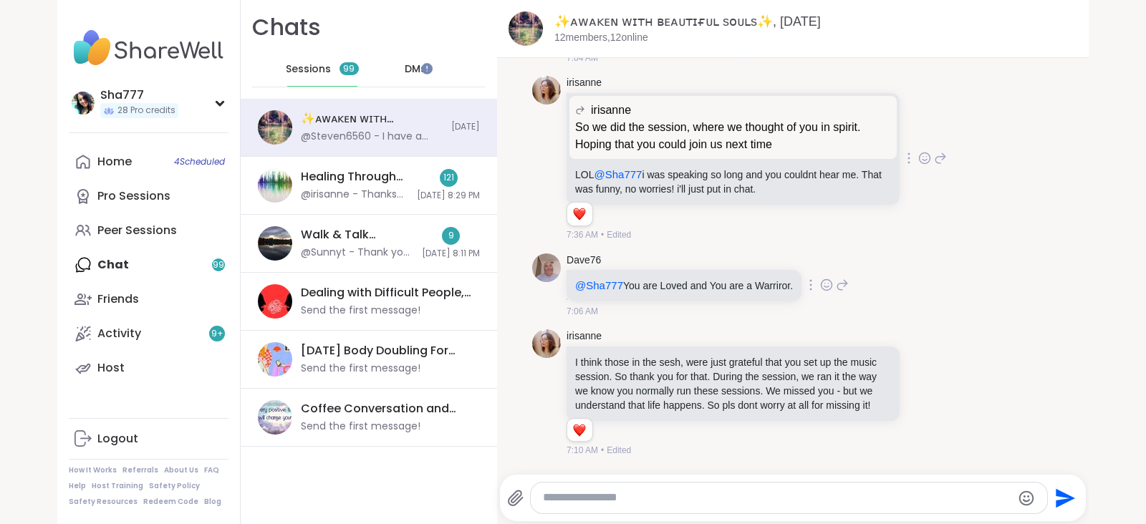
click at [824, 287] on icon at bounding box center [826, 286] width 4 height 1
click at [706, 269] on div "Select Reaction: Heart" at bounding box center [712, 262] width 13 height 13
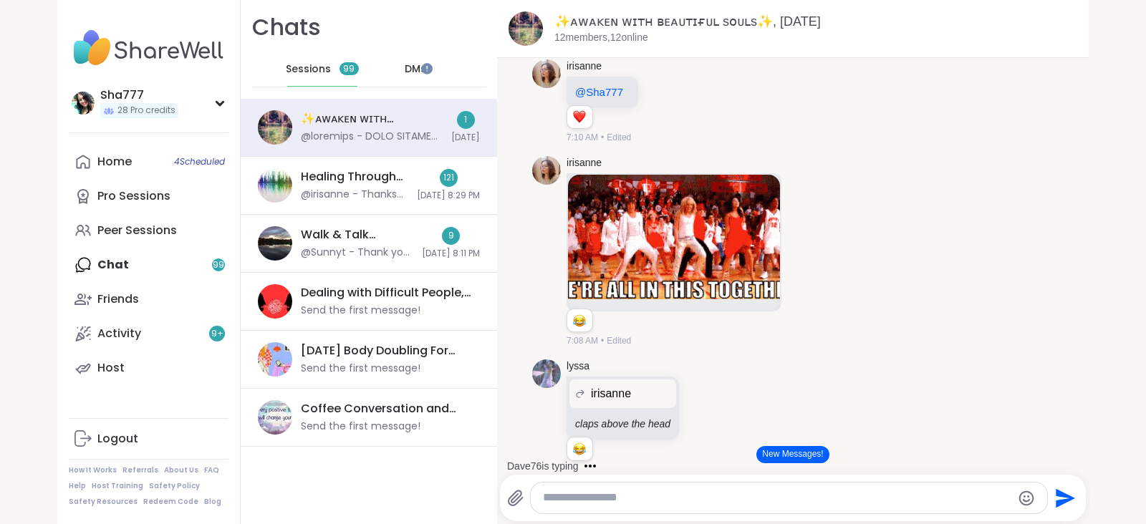
scroll to position [3128, 0]
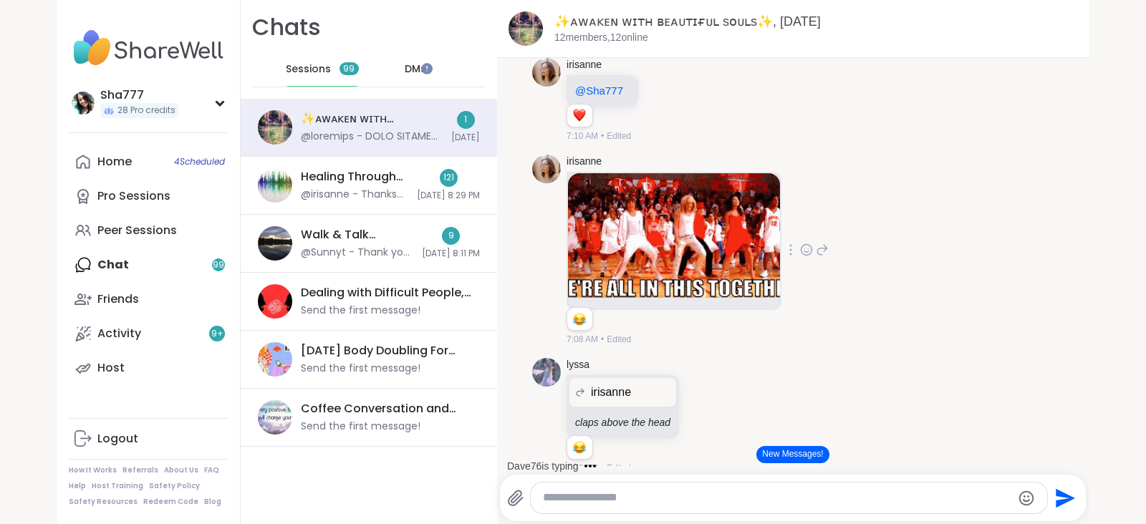
click at [804, 257] on icon at bounding box center [806, 250] width 13 height 14
click at [738, 234] on div "Select Reaction: Joy" at bounding box center [743, 227] width 13 height 13
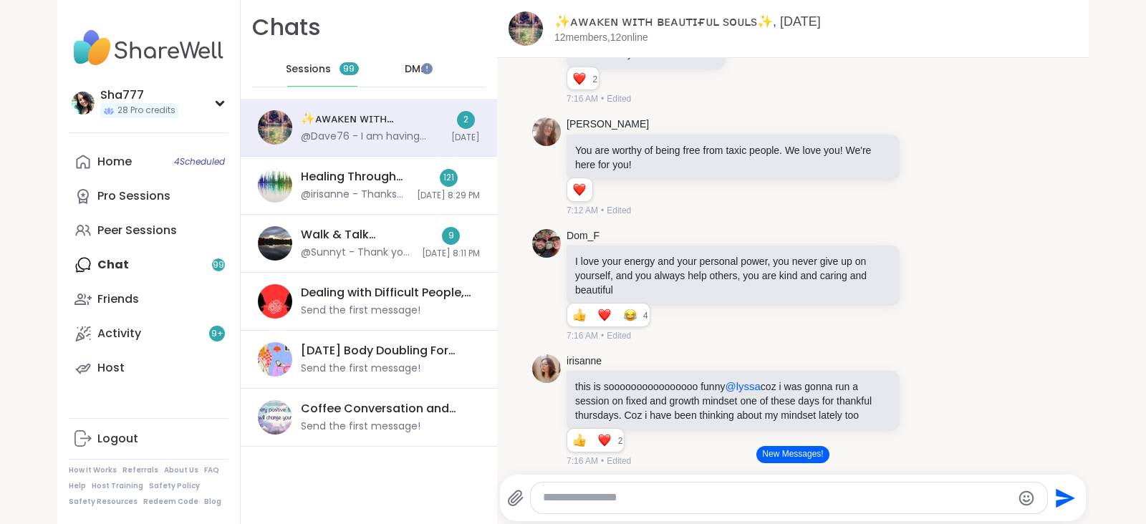
scroll to position [4513, 0]
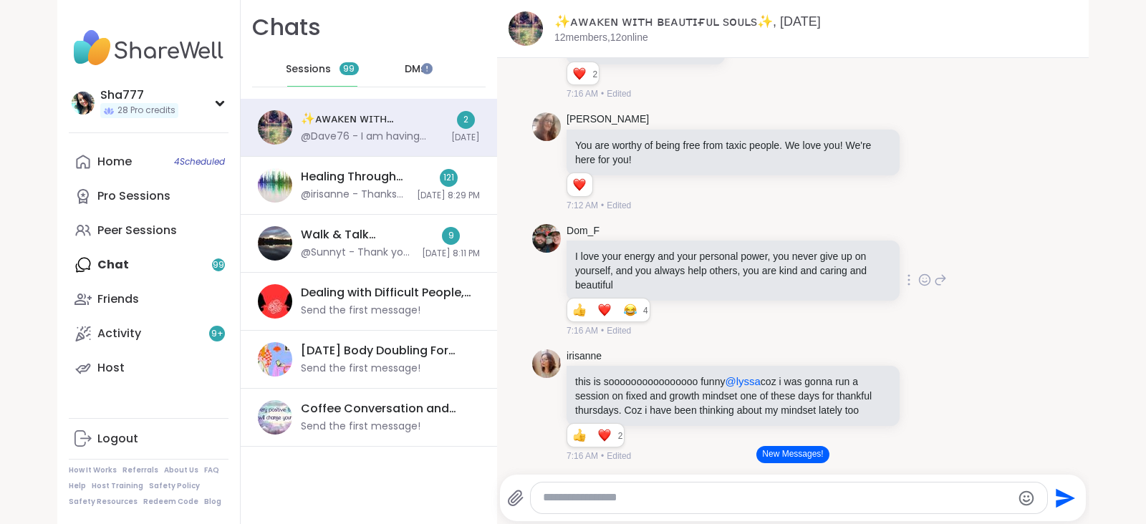
click at [920, 286] on icon at bounding box center [925, 280] width 11 height 11
click at [746, 301] on div "I love your energy and your personal power, you never give up on yourself, and …" at bounding box center [733, 271] width 333 height 60
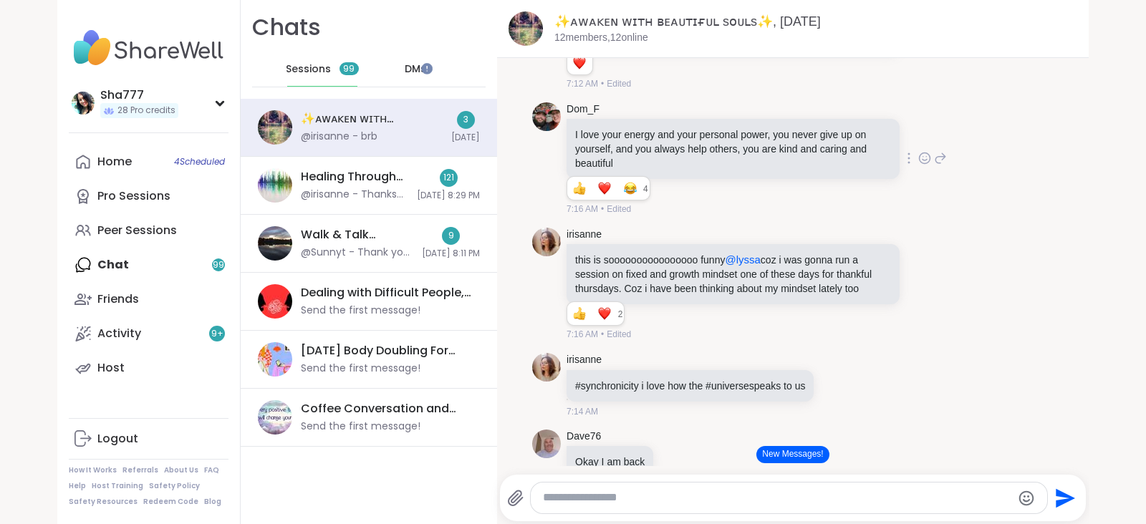
scroll to position [4639, 0]
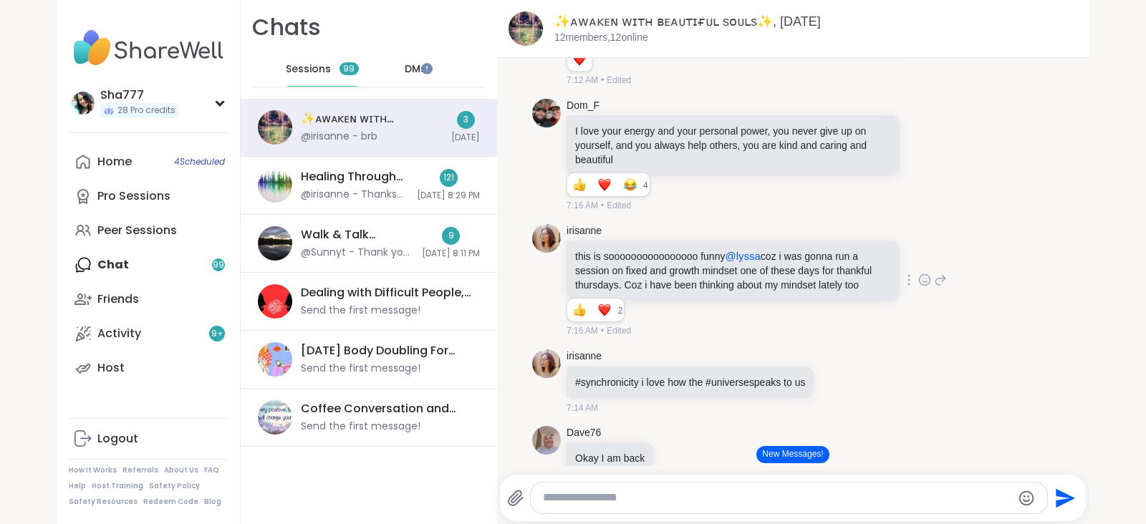
click at [918, 287] on icon at bounding box center [924, 280] width 13 height 14
click at [804, 264] on div "Select Reaction: Heart" at bounding box center [810, 257] width 13 height 13
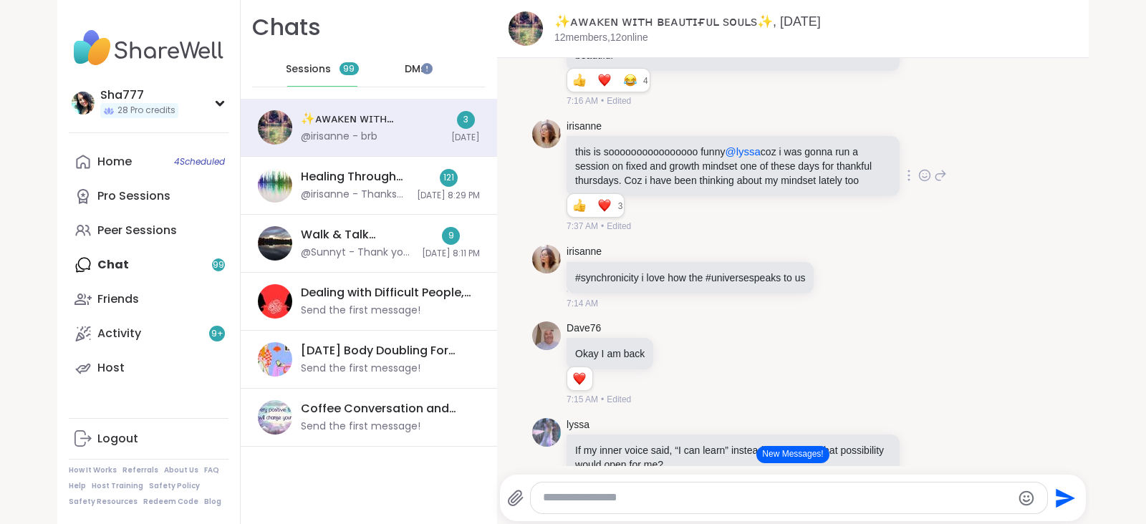
scroll to position [4745, 0]
click at [837, 278] on icon at bounding box center [839, 276] width 4 height 1
click at [718, 259] on div "Select Reaction: Heart" at bounding box center [724, 252] width 13 height 13
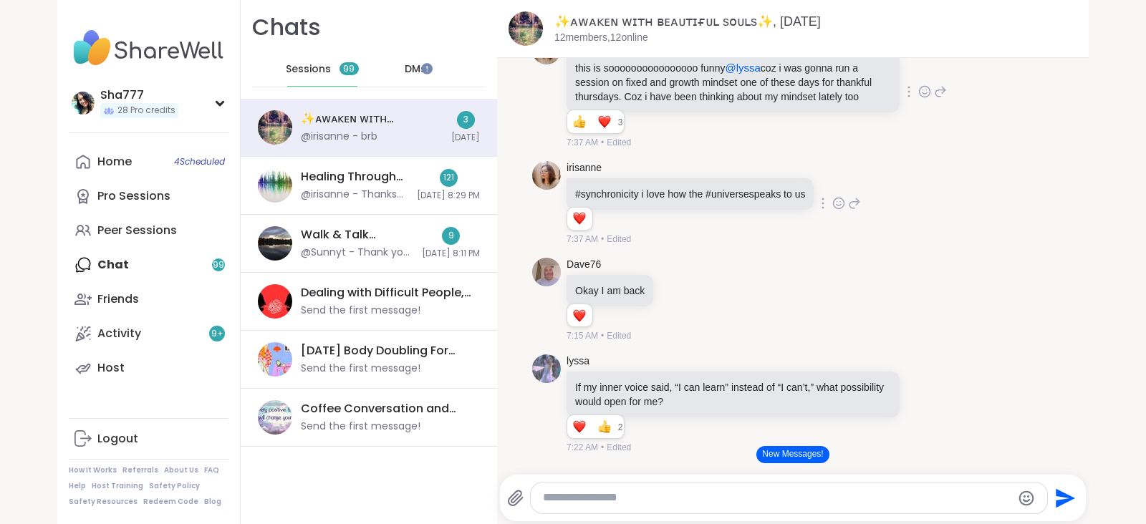
scroll to position [4829, 0]
click at [672, 306] on icon at bounding box center [678, 299] width 13 height 14
click at [642, 282] on div "Select Reaction: Thumbs up" at bounding box center [646, 275] width 13 height 13
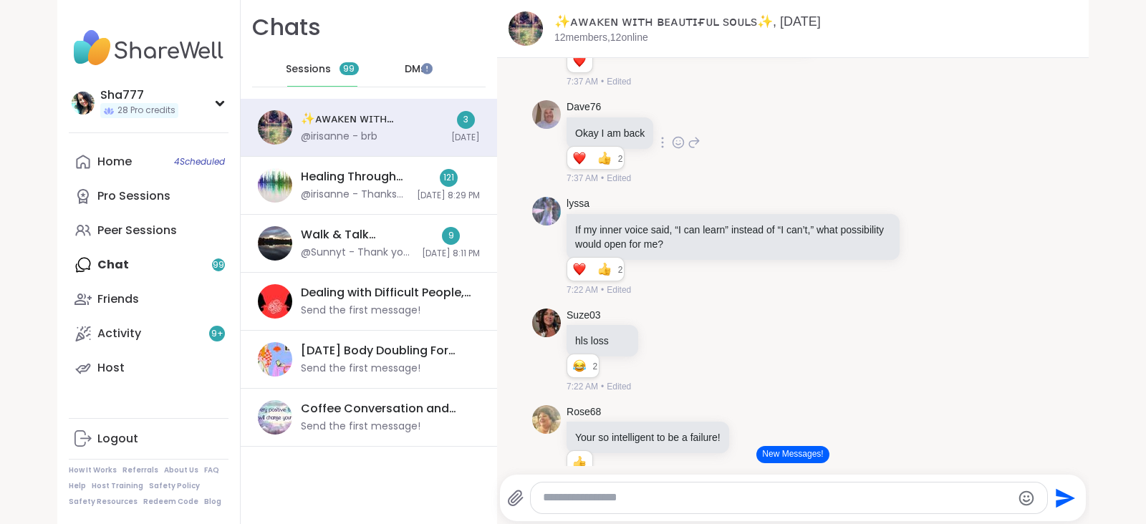
scroll to position [4987, 0]
click at [934, 253] on icon at bounding box center [940, 244] width 13 height 17
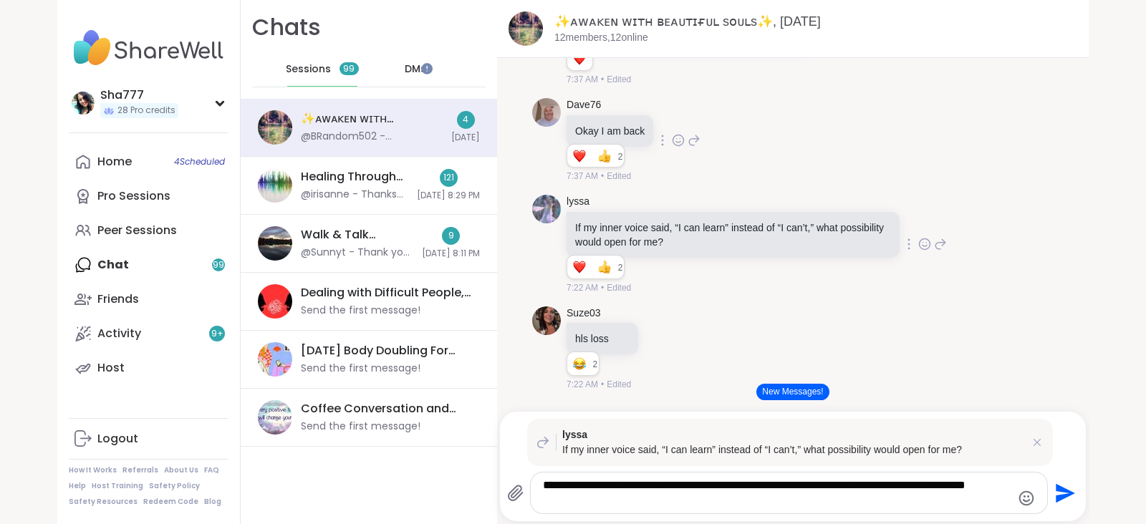
type textarea "**********"
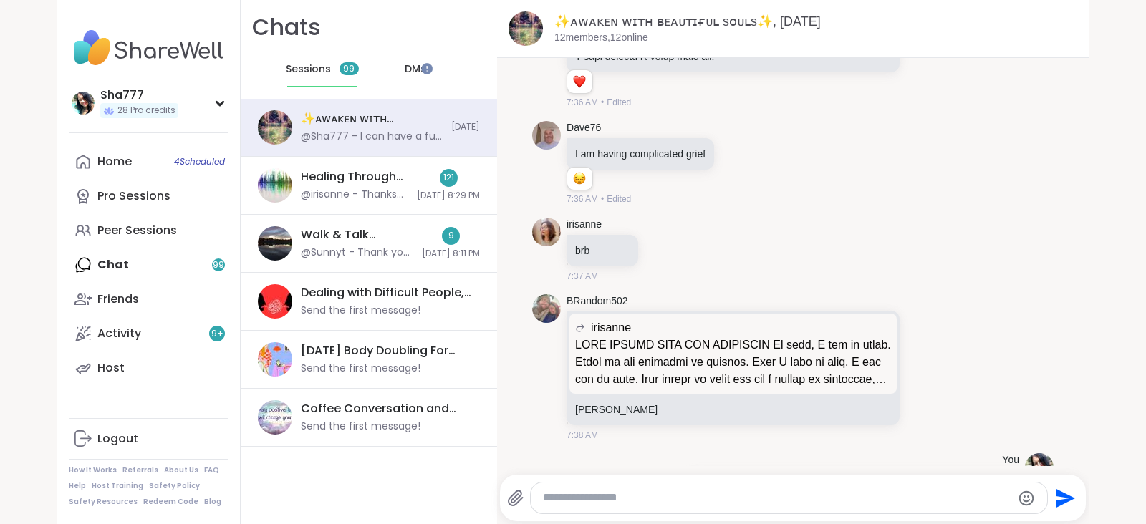
scroll to position [10909, 0]
click at [734, 172] on icon at bounding box center [739, 165] width 13 height 14
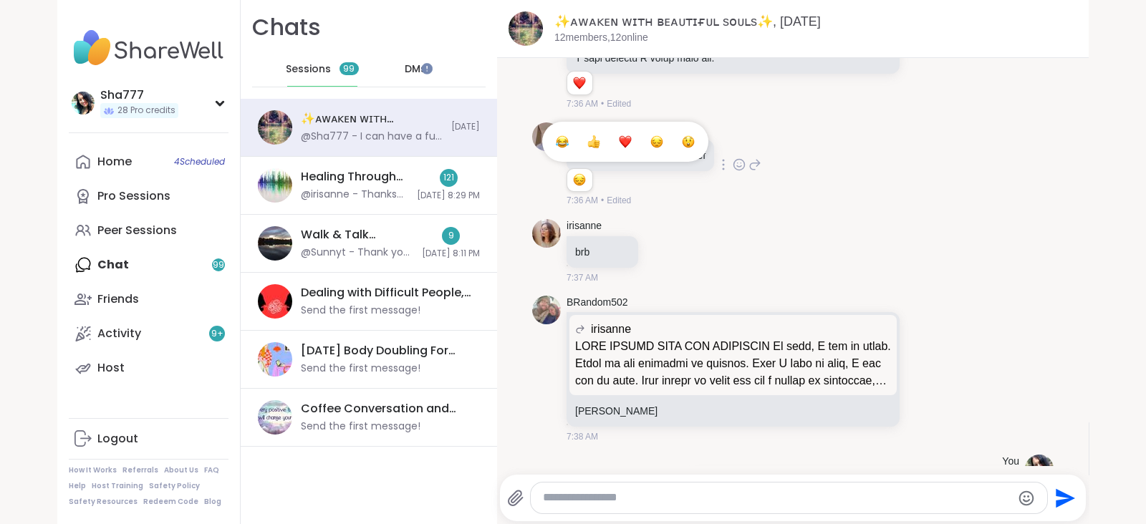
click at [654, 148] on div "Select Reaction: Sad" at bounding box center [656, 141] width 13 height 13
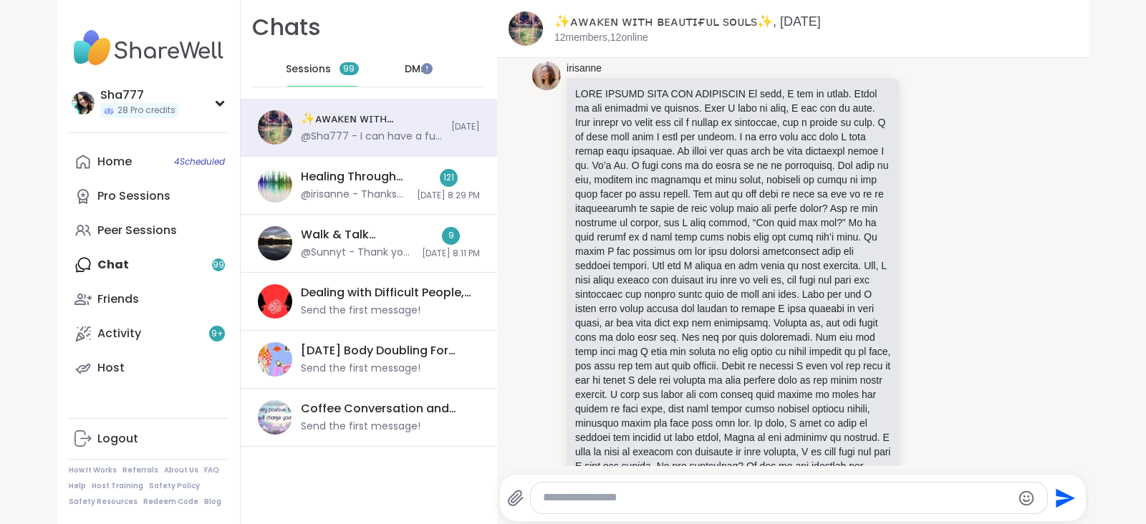
scroll to position [10414, 0]
click at [918, 340] on icon at bounding box center [924, 333] width 13 height 14
click at [804, 317] on div "Select Reaction: Heart" at bounding box center [810, 310] width 13 height 13
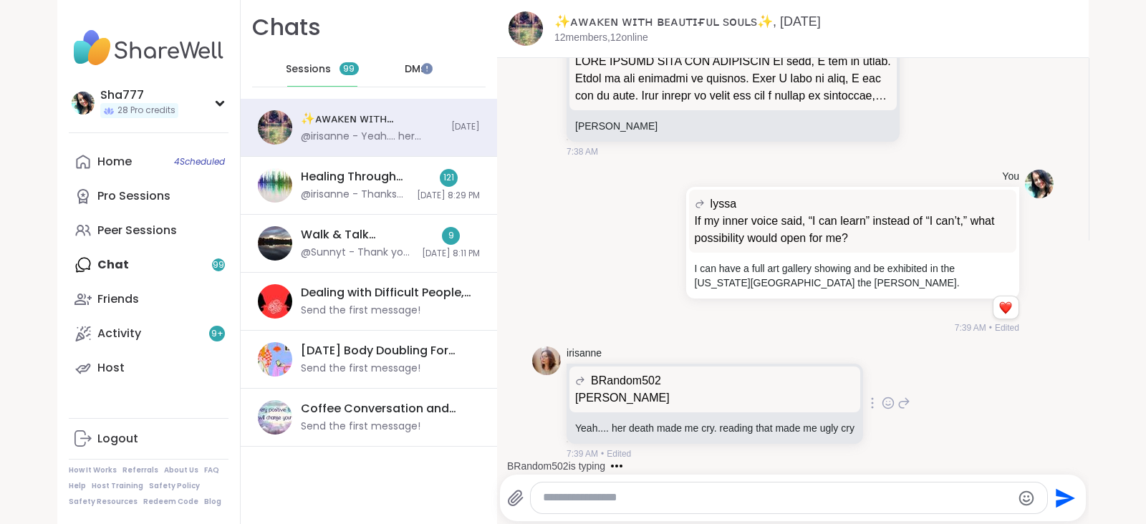
scroll to position [11253, 0]
click at [882, 400] on icon at bounding box center [888, 403] width 13 height 14
click at [768, 379] on div "Select Reaction: Heart" at bounding box center [774, 380] width 13 height 13
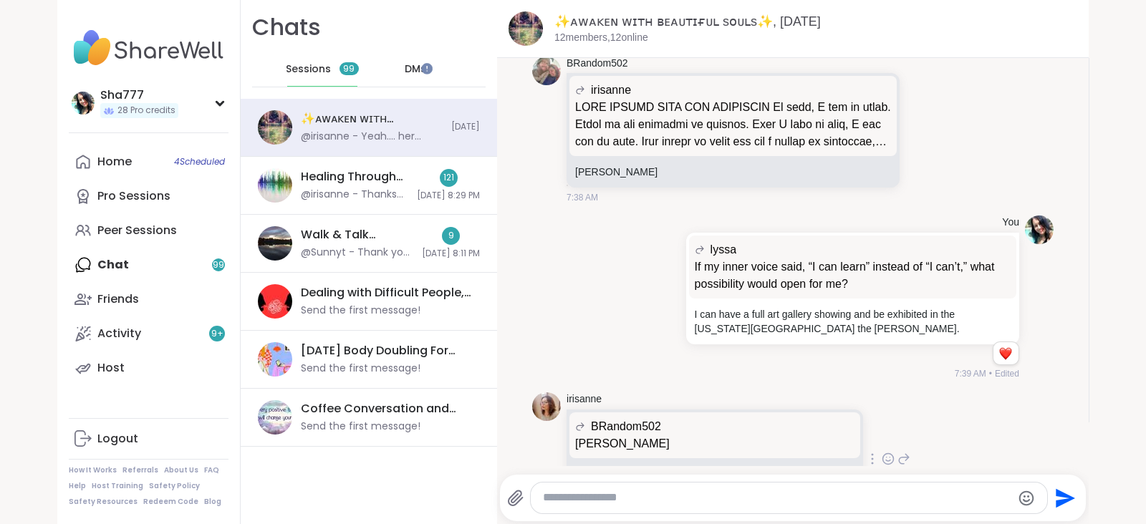
scroll to position [11142, 0]
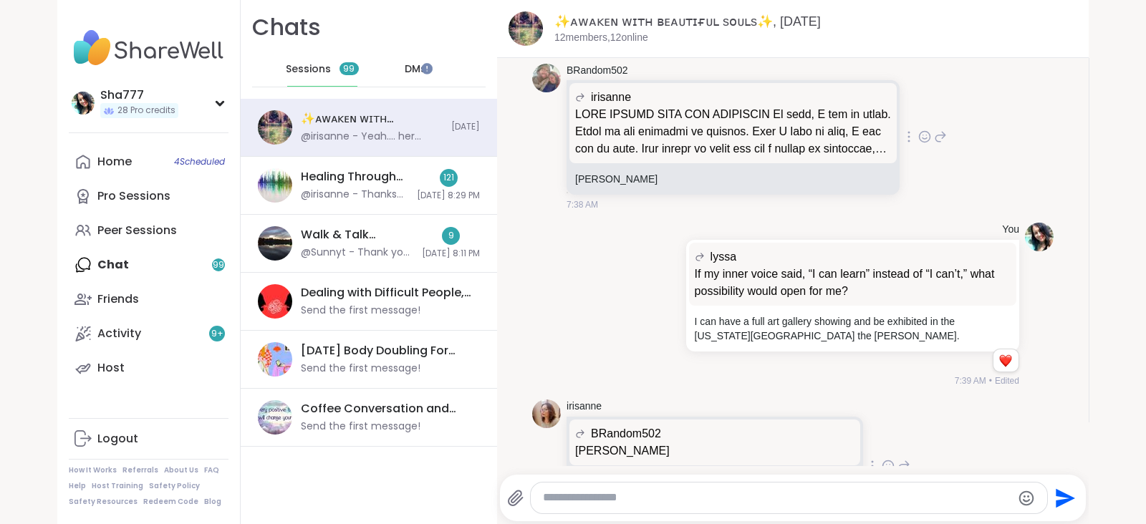
click at [918, 144] on icon at bounding box center [924, 137] width 13 height 14
click at [643, 327] on div "You lyssa If my inner voice said, “I can learn” instead of “I can’t,” what poss…" at bounding box center [829, 305] width 380 height 165
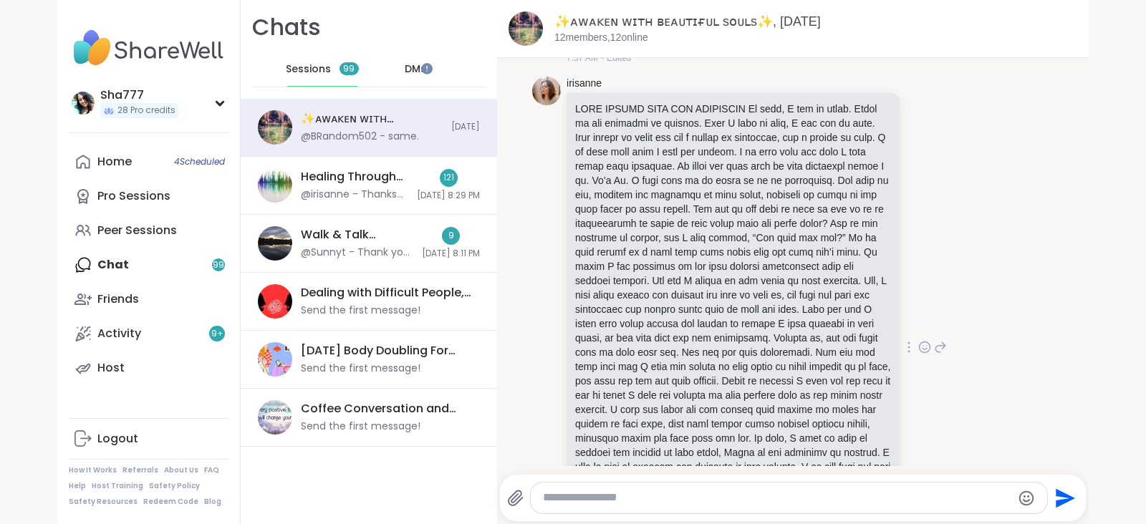
scroll to position [10401, 0]
click at [934, 355] on icon at bounding box center [940, 346] width 13 height 17
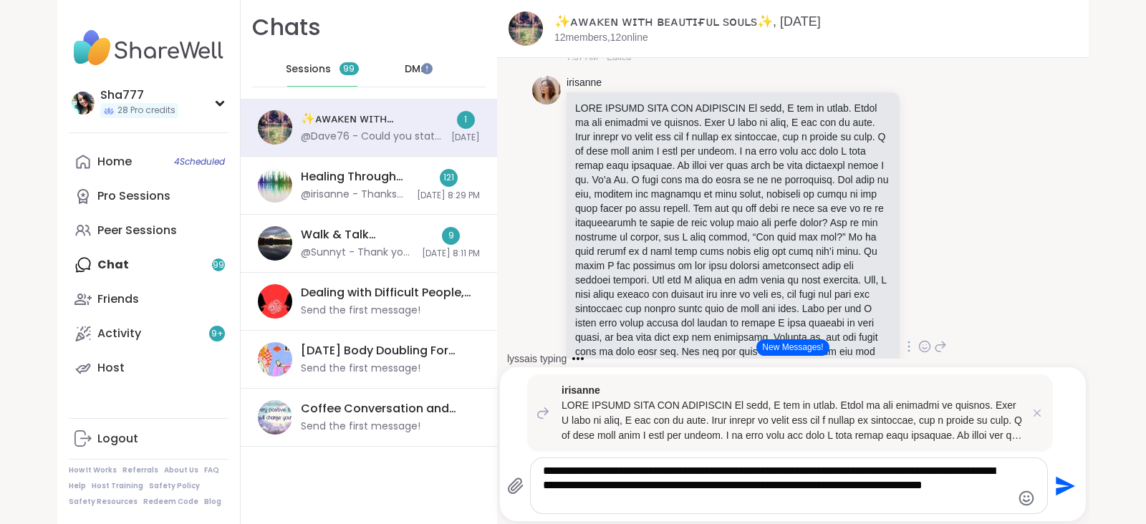
type textarea "**********"
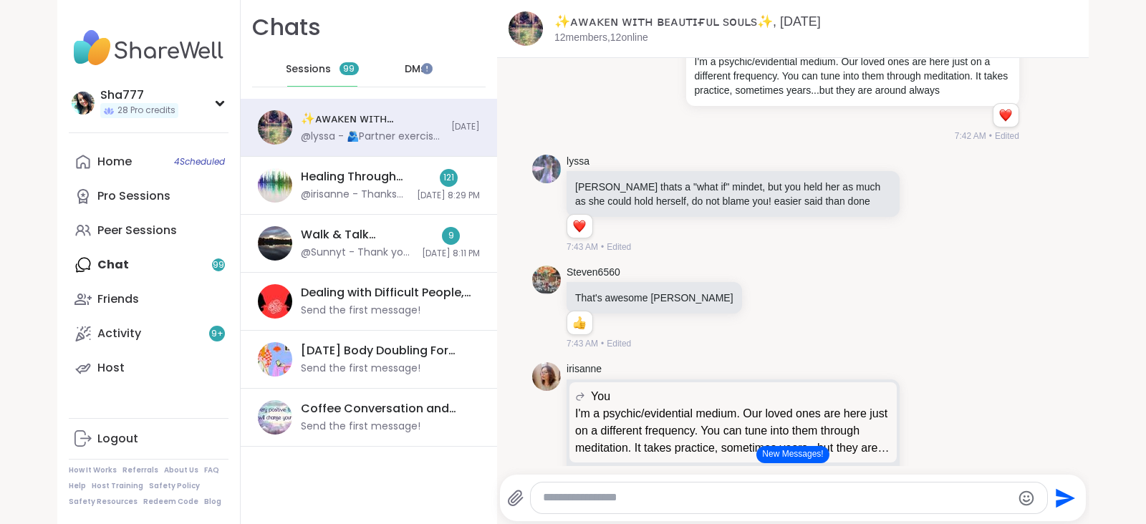
scroll to position [11982, 0]
click at [918, 209] on icon at bounding box center [924, 202] width 13 height 14
click at [804, 186] on div "Select Reaction: Heart" at bounding box center [810, 179] width 13 height 13
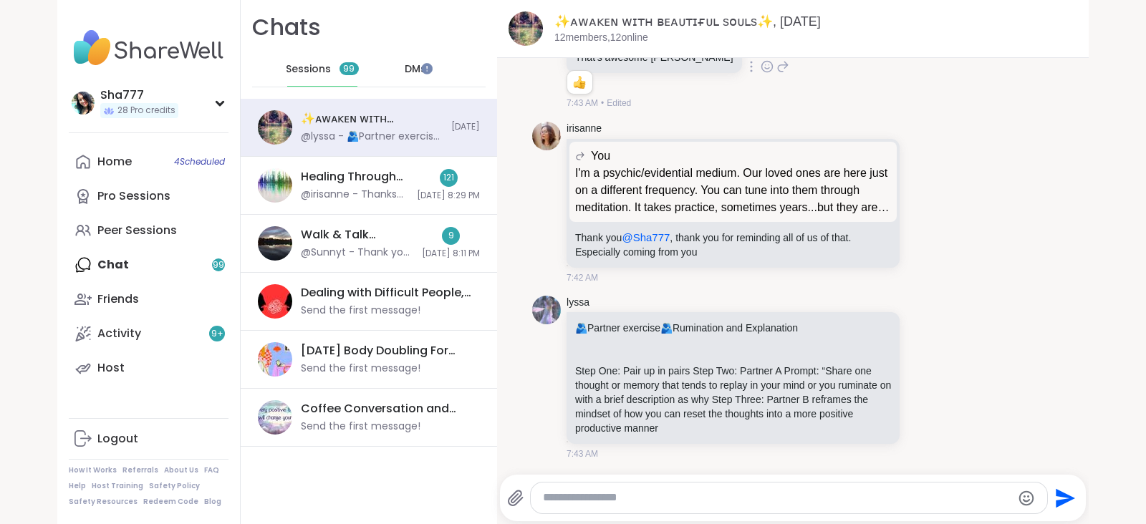
scroll to position [12258, 0]
click at [918, 209] on icon at bounding box center [924, 202] width 13 height 14
click at [804, 186] on div "Select Reaction: Heart" at bounding box center [810, 179] width 13 height 13
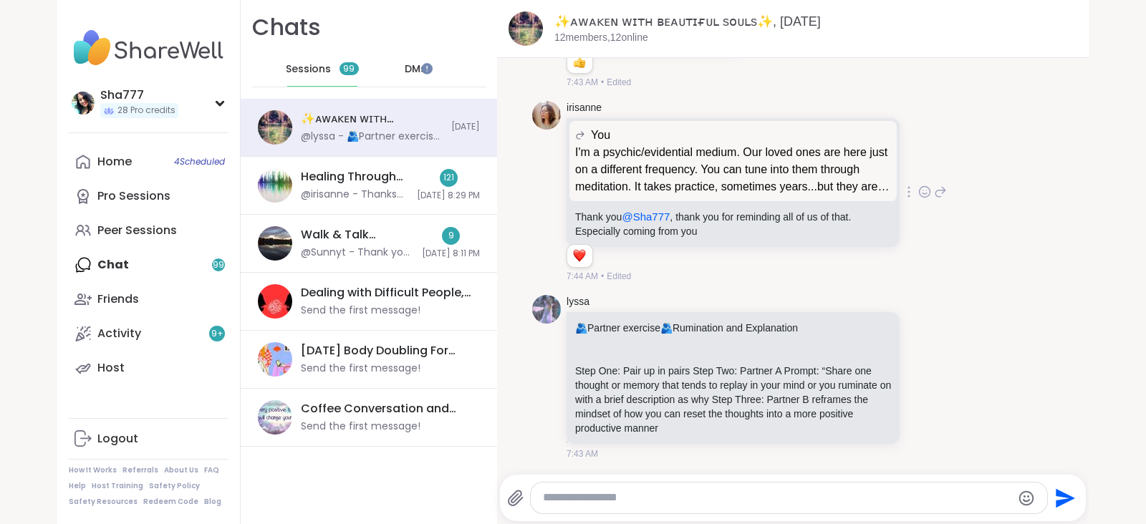
scroll to position [12298, 0]
click at [918, 375] on icon at bounding box center [924, 377] width 13 height 14
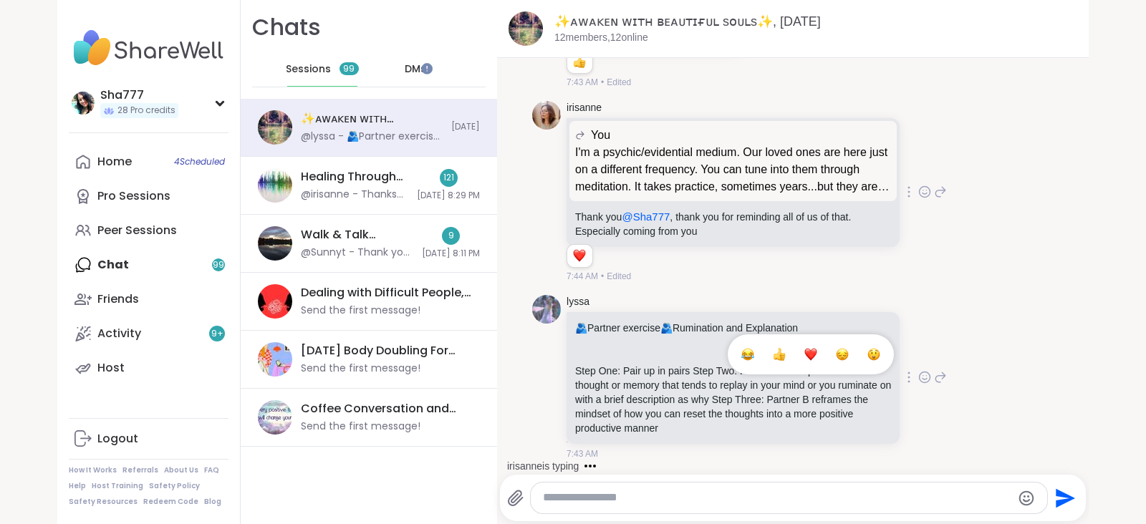
click at [804, 352] on div "Select Reaction: Heart" at bounding box center [810, 354] width 13 height 13
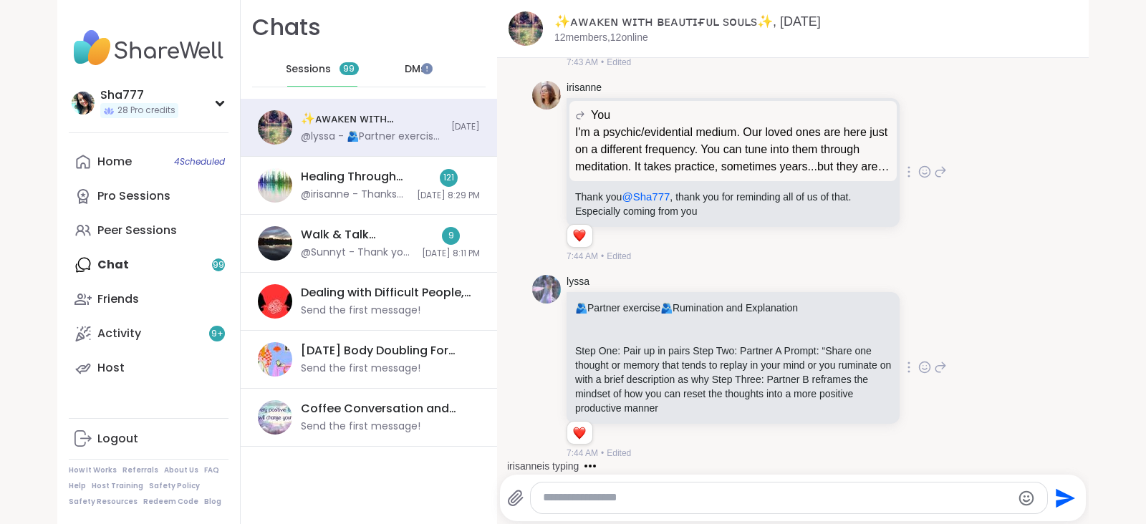
scroll to position [12318, 0]
